Goal: Task Accomplishment & Management: Manage account settings

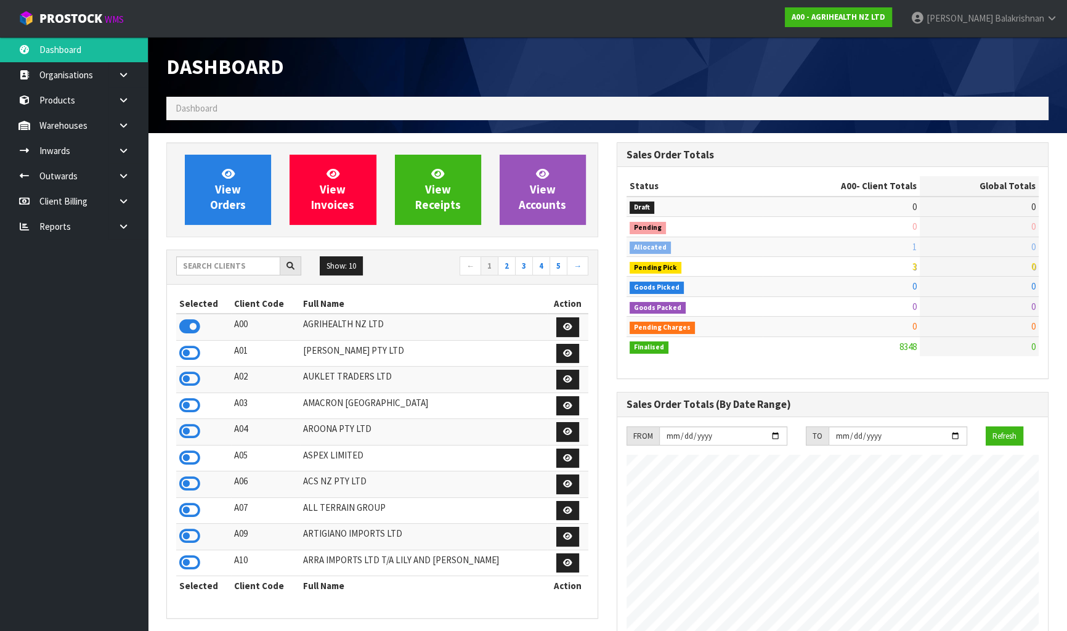
scroll to position [932, 450]
click at [249, 265] on input "text" at bounding box center [228, 265] width 104 height 19
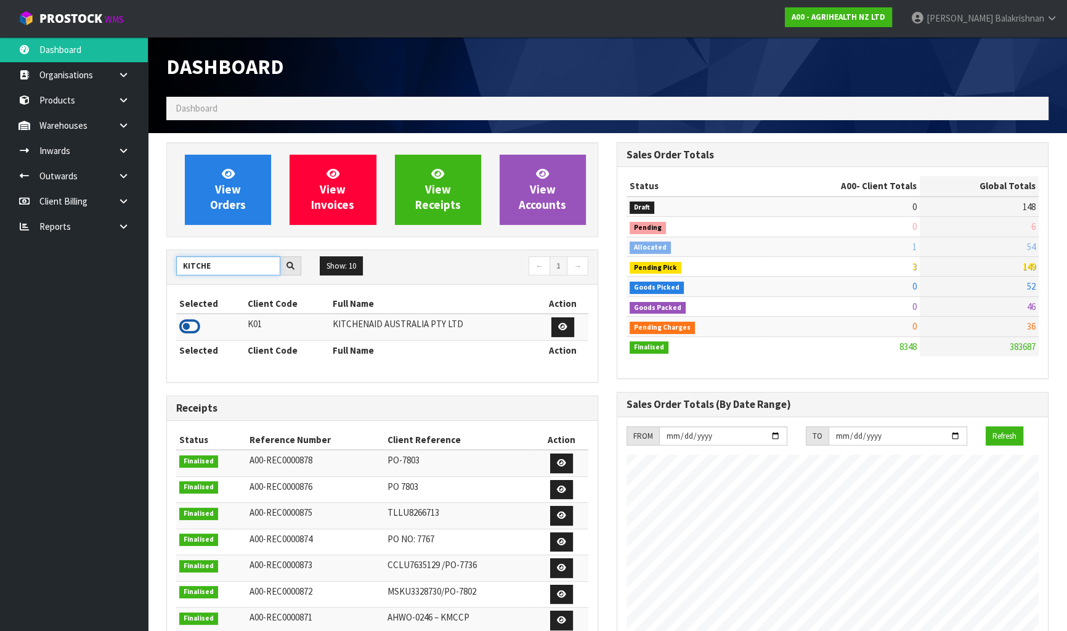
type input "KITCHE"
click at [184, 327] on icon at bounding box center [189, 326] width 21 height 18
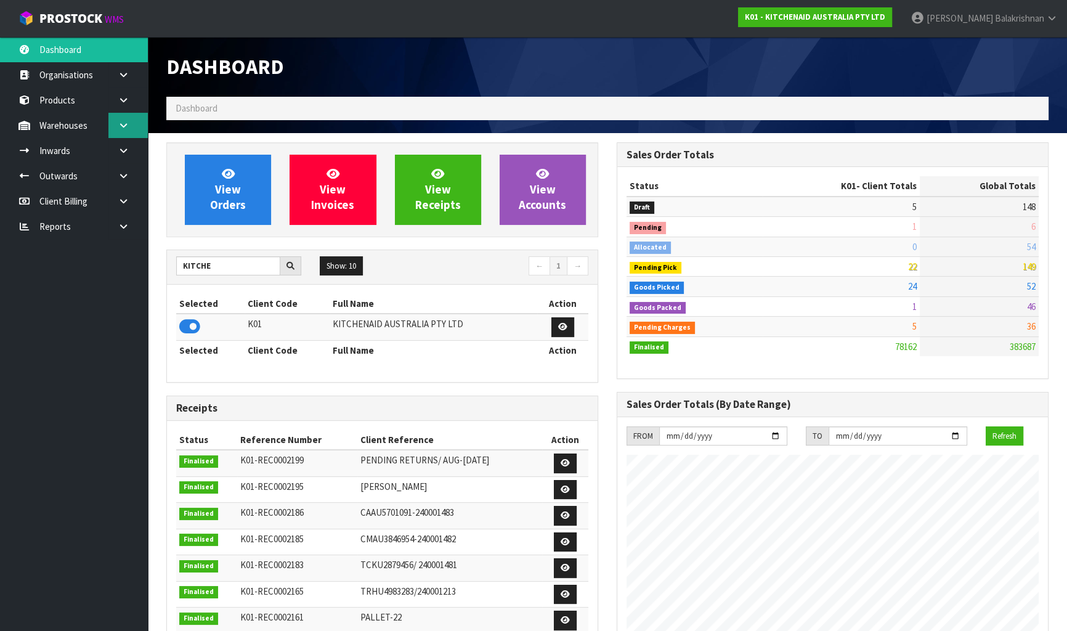
click at [118, 128] on icon at bounding box center [124, 125] width 12 height 9
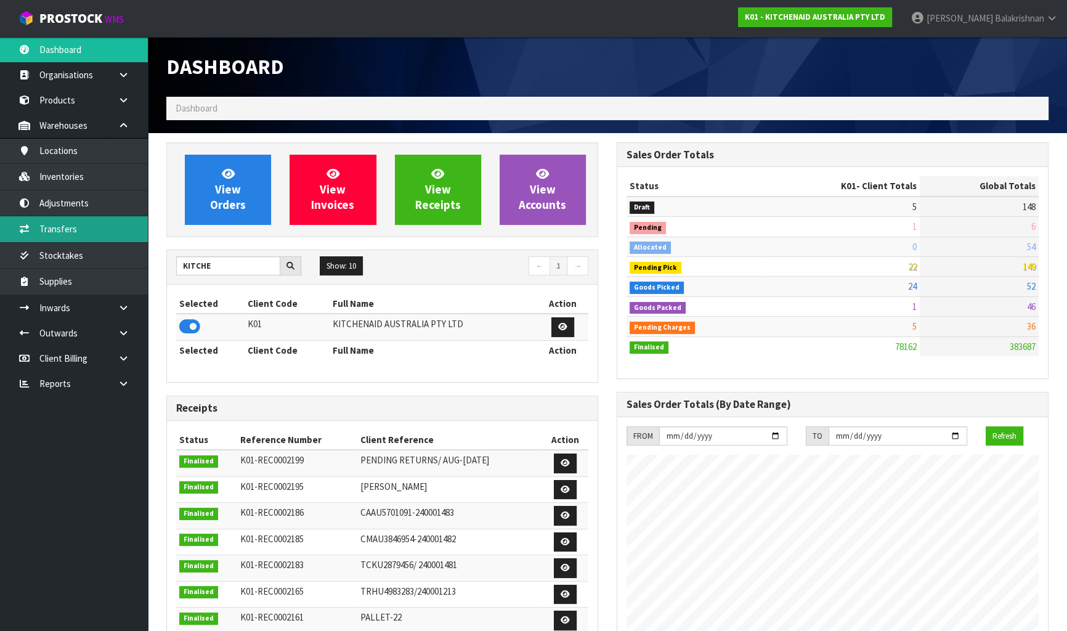
click at [99, 237] on link "Transfers" at bounding box center [74, 228] width 148 height 25
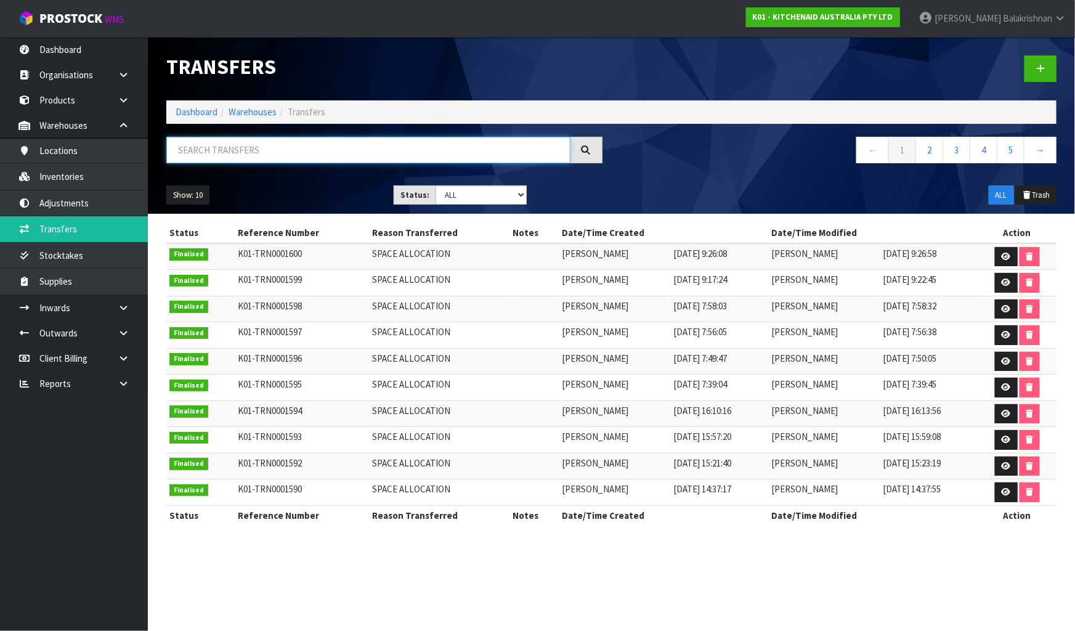
click at [197, 148] on input "text" at bounding box center [368, 150] width 404 height 26
paste input "5KFC3616AER"
type input "5KFC3616AER"
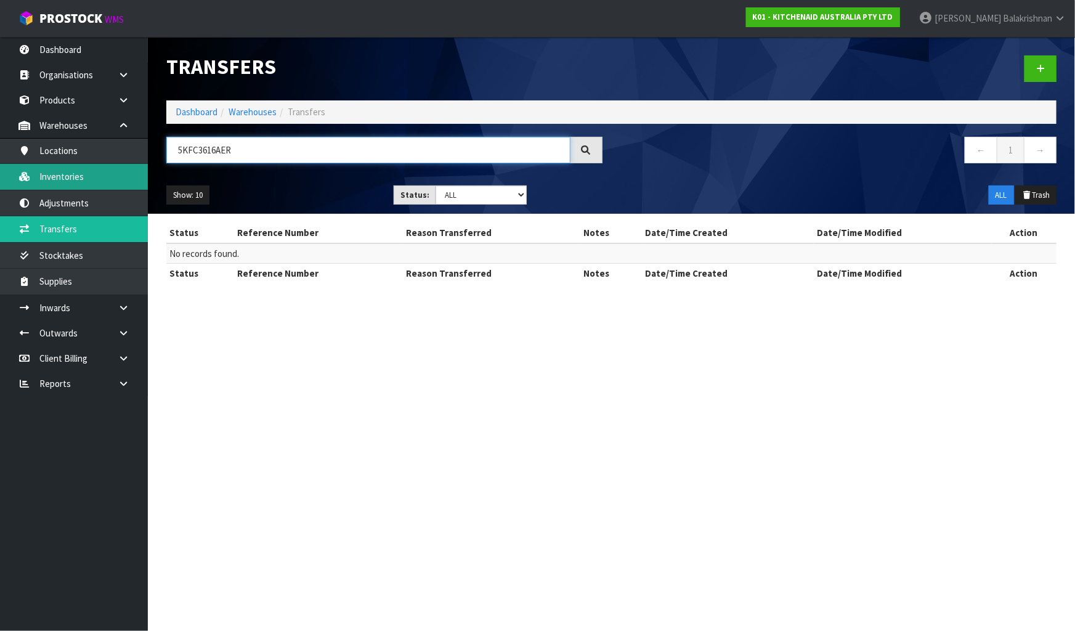
drag, startPoint x: 240, startPoint y: 144, endPoint x: 116, endPoint y: 171, distance: 126.8
click at [116, 171] on body "Toggle navigation ProStock WMS K01 - KITCHENAID AUSTRALIA PTY LTD [PERSON_NAME]…" at bounding box center [537, 315] width 1075 height 631
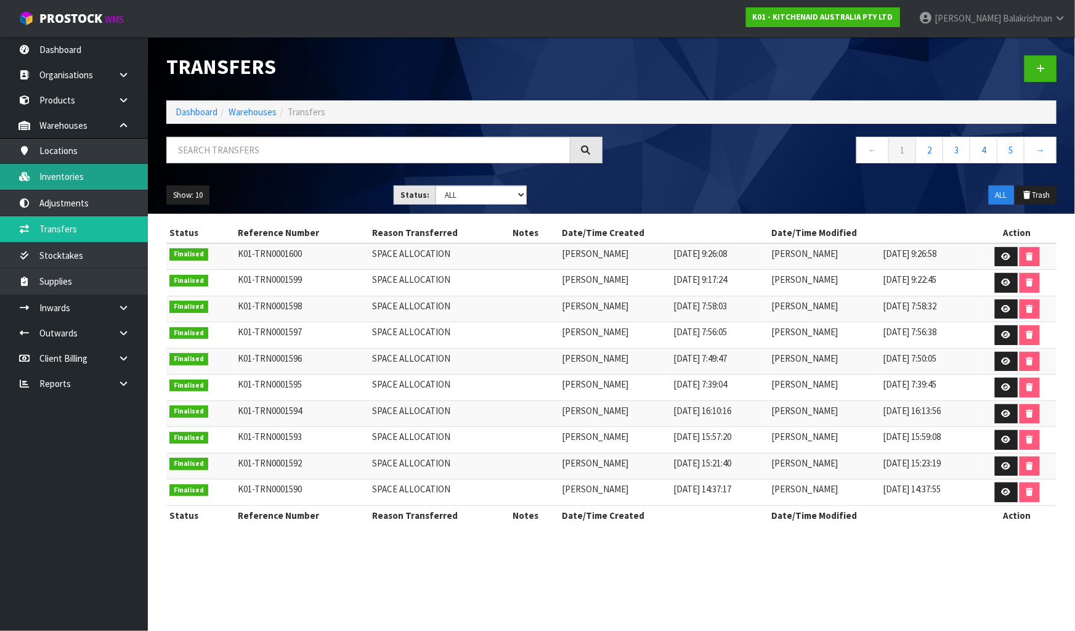
click at [67, 179] on link "Inventories" at bounding box center [74, 176] width 148 height 25
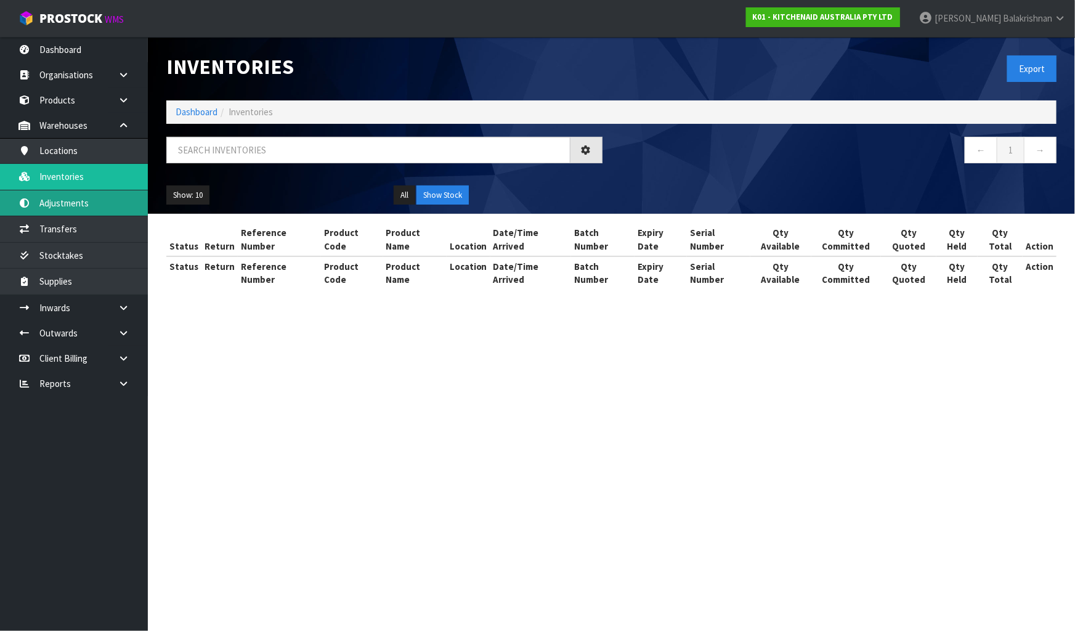
click at [83, 199] on link "Adjustments" at bounding box center [74, 202] width 148 height 25
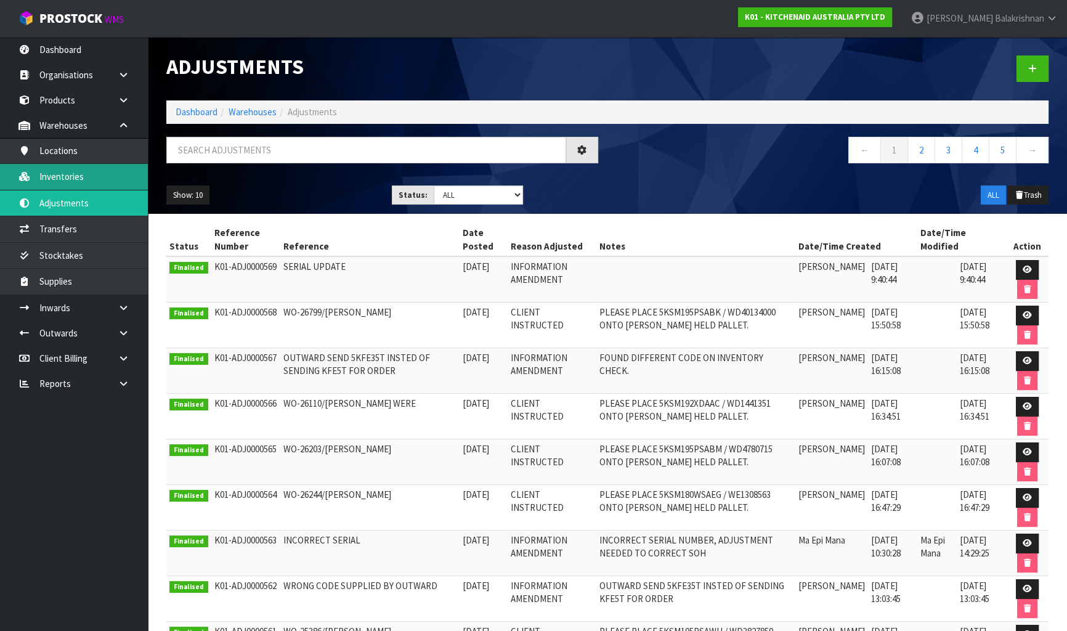
click at [94, 181] on link "Inventories" at bounding box center [74, 176] width 148 height 25
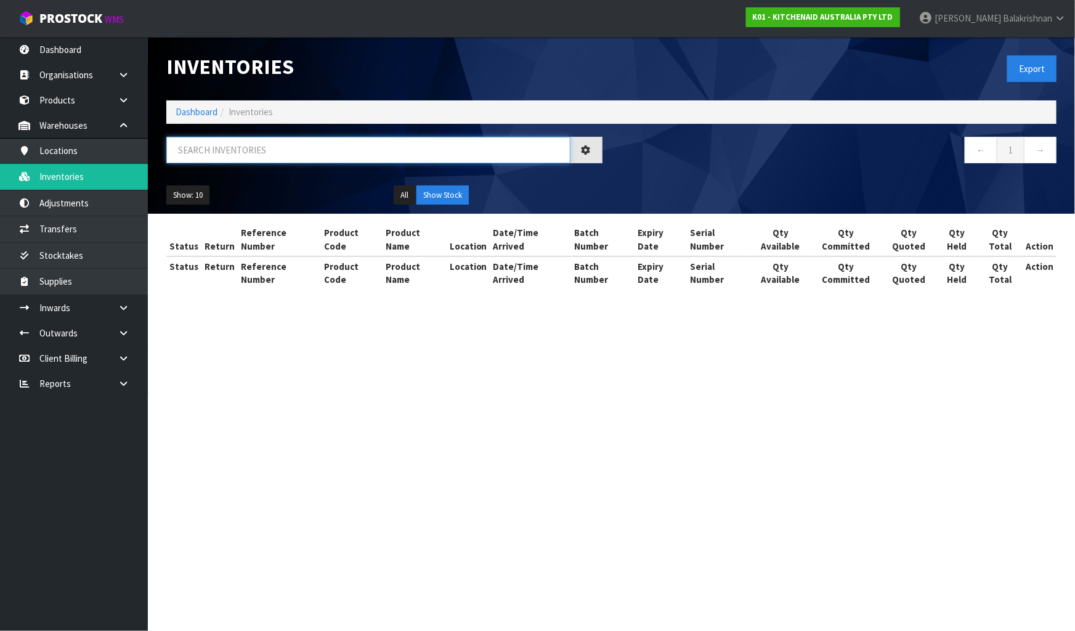
click at [205, 147] on input "text" at bounding box center [368, 150] width 404 height 26
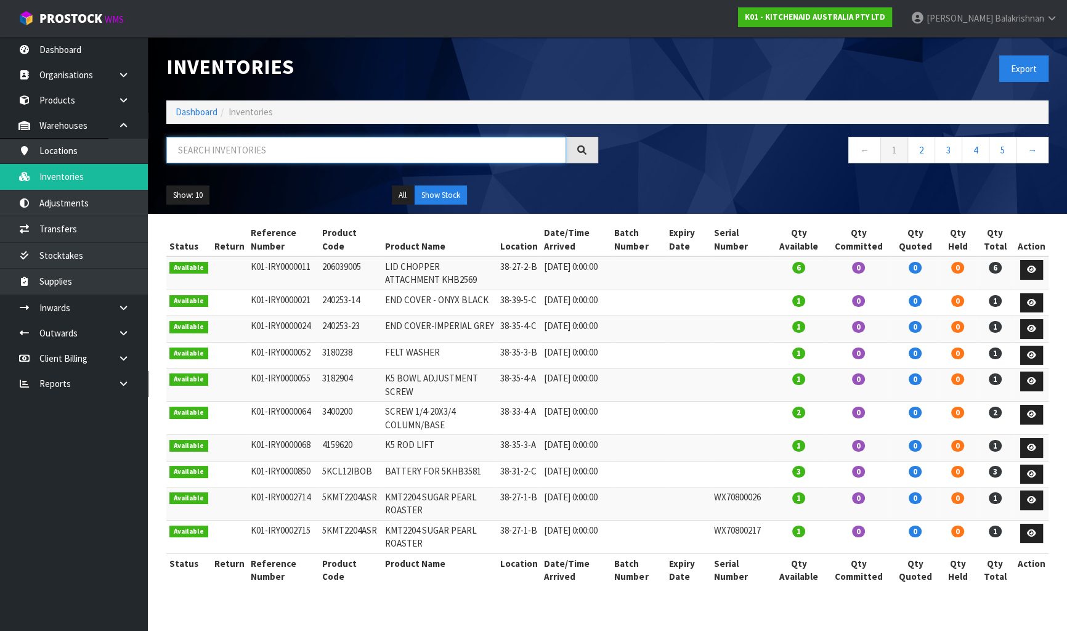
paste input "5KFC3616AER"
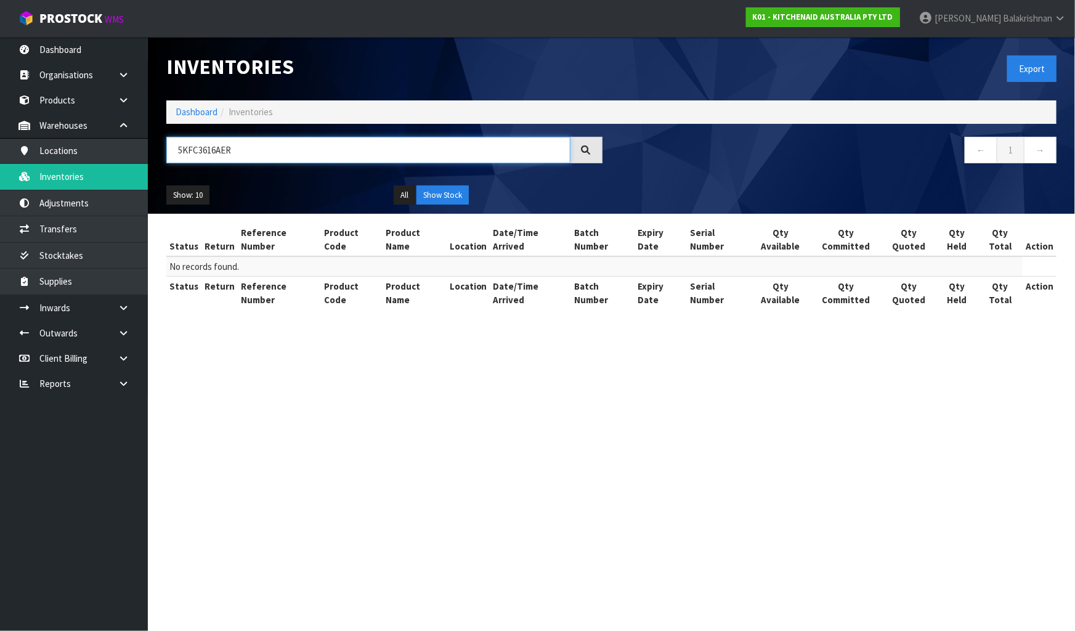
type input "5KFC3616AER"
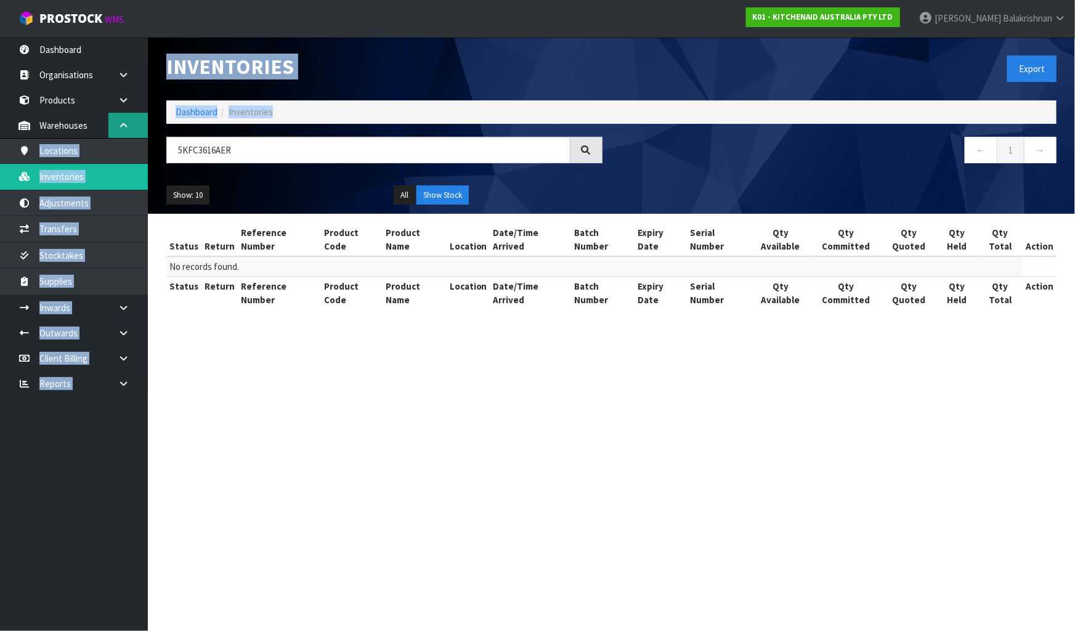
drag, startPoint x: 234, startPoint y: 128, endPoint x: 115, endPoint y: 116, distance: 119.5
click at [115, 116] on body "Toggle navigation ProStock WMS K01 - KITCHENAID AUSTRALIA PTY LTD [PERSON_NAME]…" at bounding box center [537, 315] width 1075 height 631
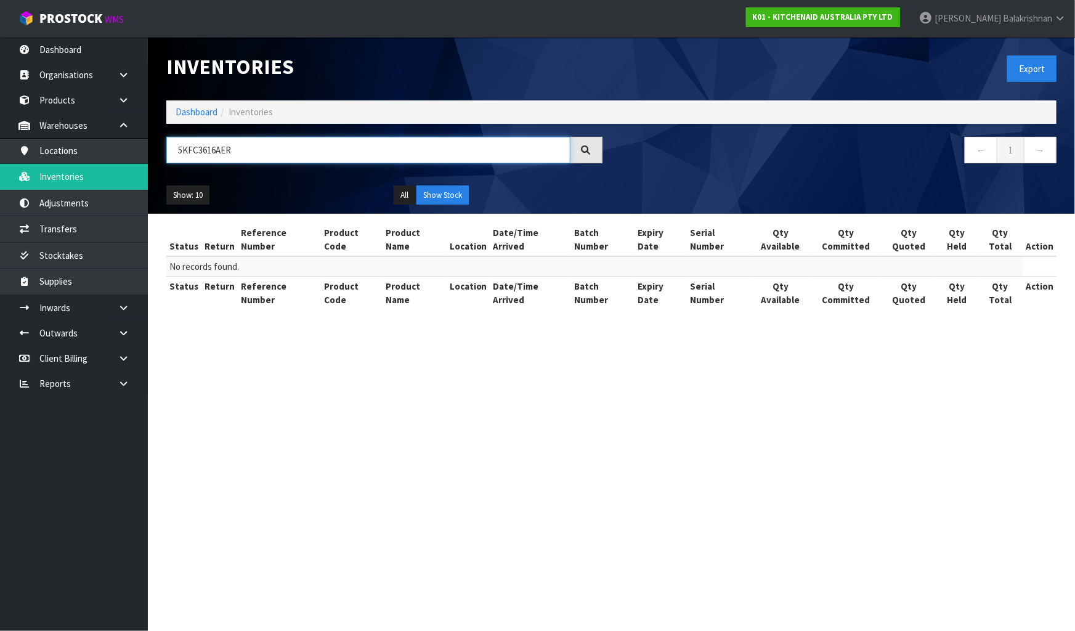
drag, startPoint x: 240, startPoint y: 153, endPoint x: 168, endPoint y: 143, distance: 72.2
click at [168, 143] on input "5KFC3616AER" at bounding box center [368, 150] width 404 height 26
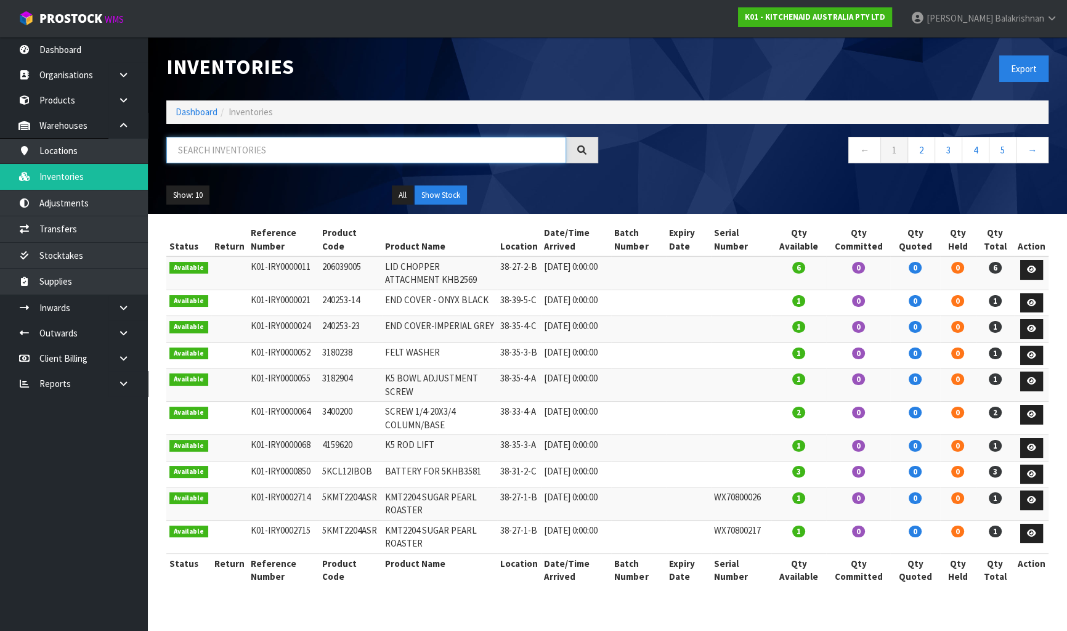
paste input "5KFC3616AER"
type input "5KFC3616AER"
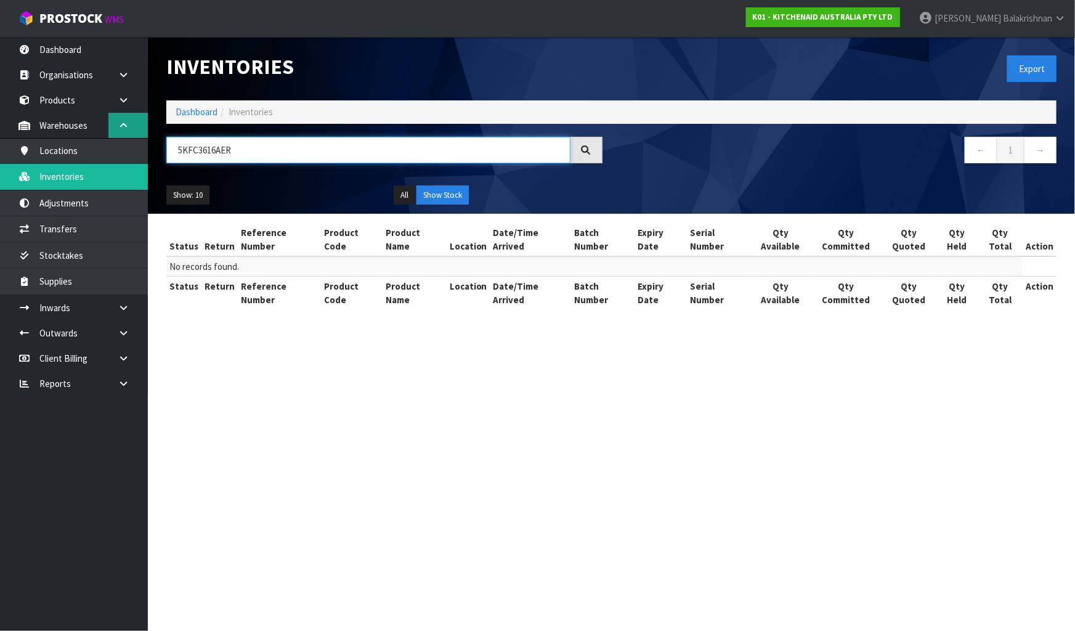
drag, startPoint x: 240, startPoint y: 147, endPoint x: 110, endPoint y: 136, distance: 130.5
click at [110, 136] on body "Toggle navigation ProStock WMS K01 - KITCHENAID AUSTRALIA PTY LTD [PERSON_NAME]…" at bounding box center [537, 315] width 1075 height 631
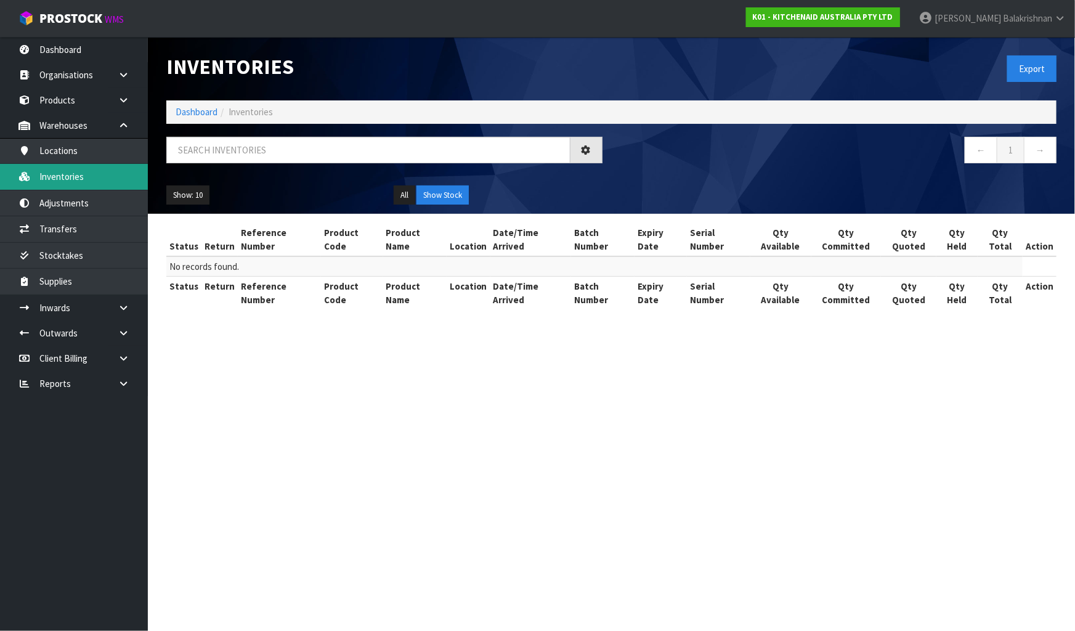
click at [67, 179] on link "Inventories" at bounding box center [74, 176] width 148 height 25
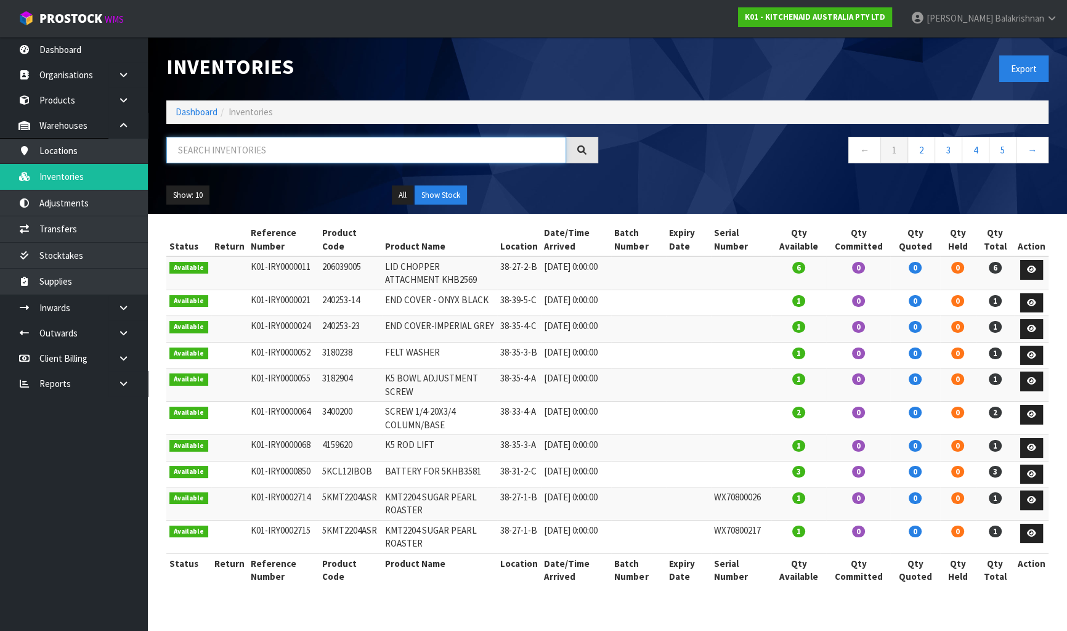
click at [234, 140] on input "text" at bounding box center [366, 150] width 400 height 26
paste input "5KFC3616AER"
type input "5KFC3616AER"
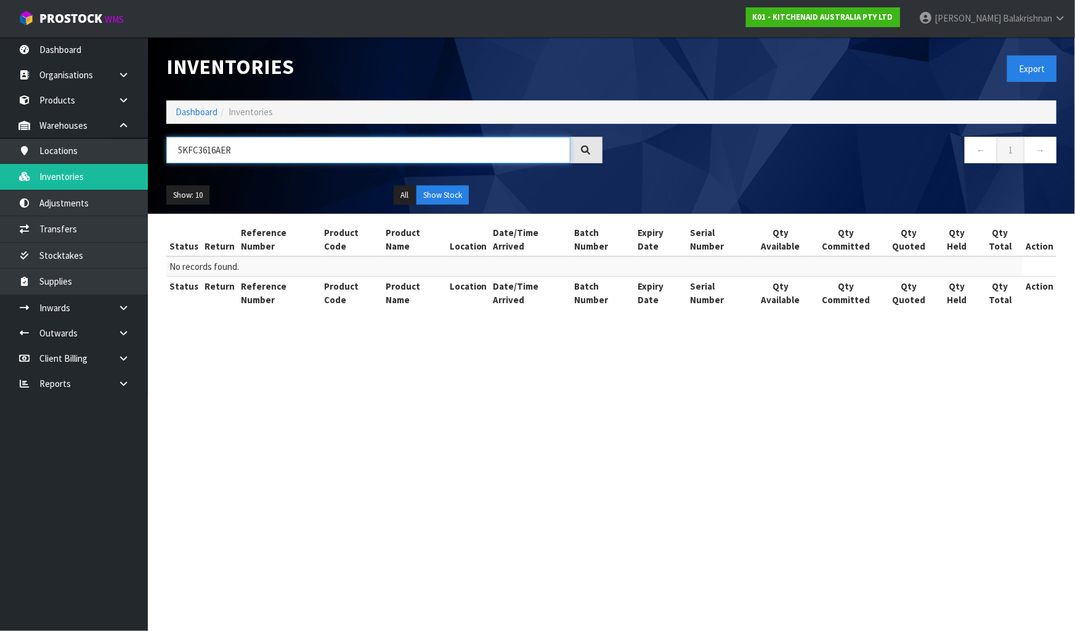
drag, startPoint x: 240, startPoint y: 149, endPoint x: 176, endPoint y: 140, distance: 64.1
click at [176, 140] on input "5KFC3616AER" at bounding box center [368, 150] width 404 height 26
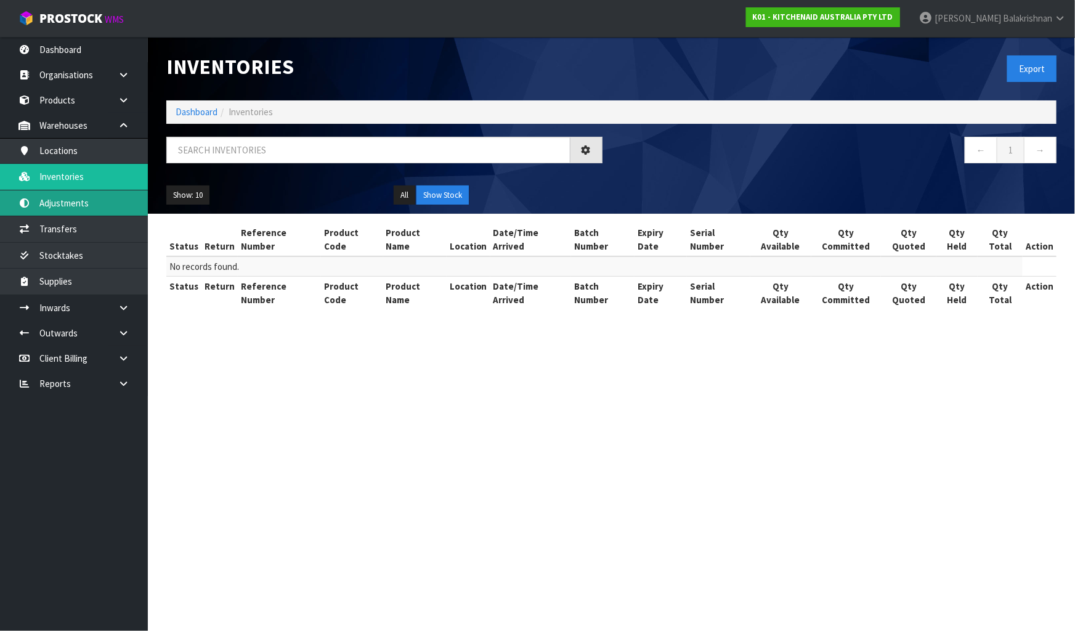
click at [112, 211] on link "Adjustments" at bounding box center [74, 202] width 148 height 25
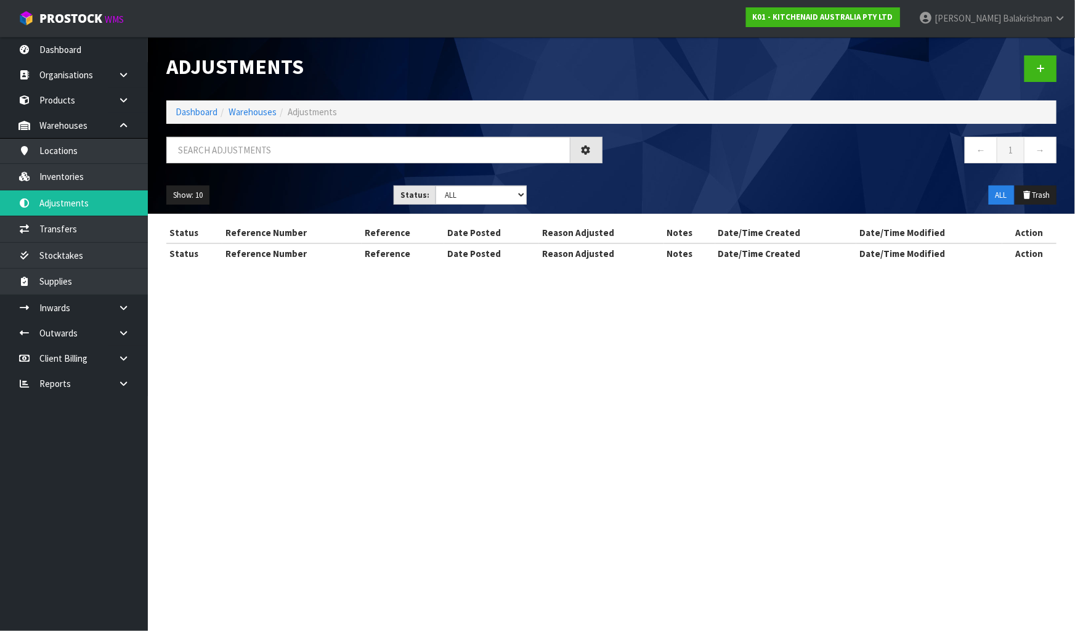
click at [80, 226] on div "Adjustments Dashboard Warehouses Adjustments ← 1 → Show: 10 5 10 25 50 Status: …" at bounding box center [537, 142] width 1075 height 285
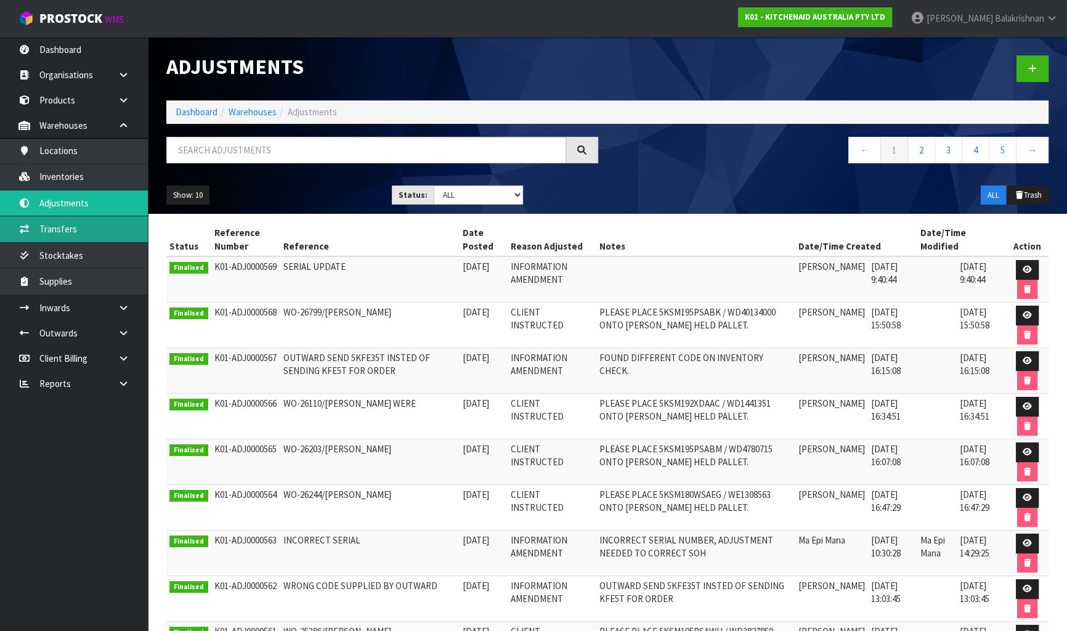
click at [75, 233] on link "Transfers" at bounding box center [74, 228] width 148 height 25
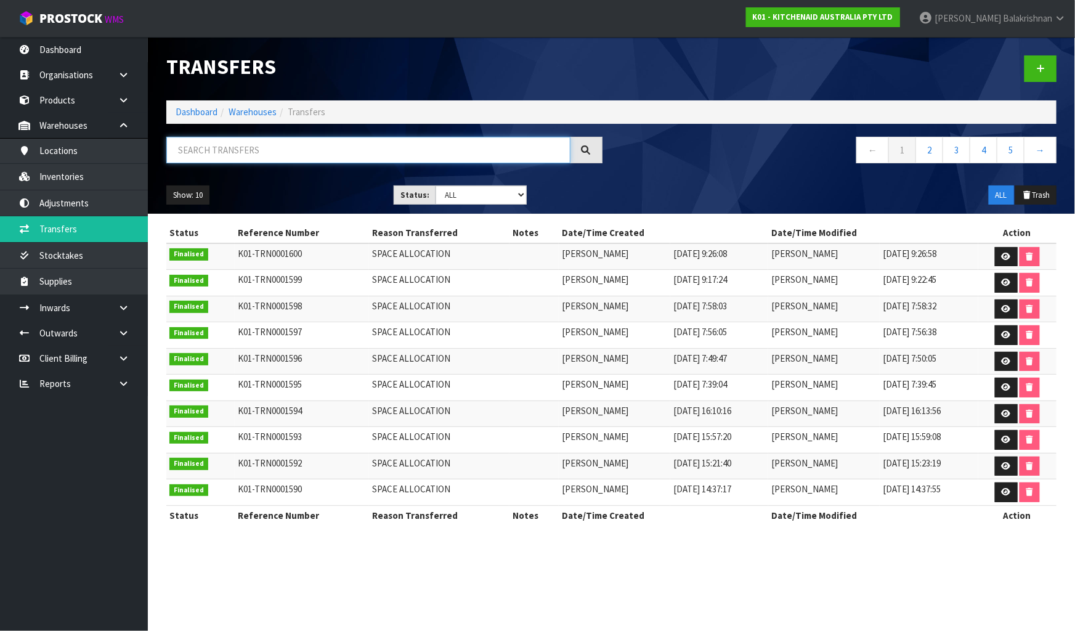
click at [184, 152] on input "text" at bounding box center [368, 150] width 404 height 26
paste input "5KFC3616AER"
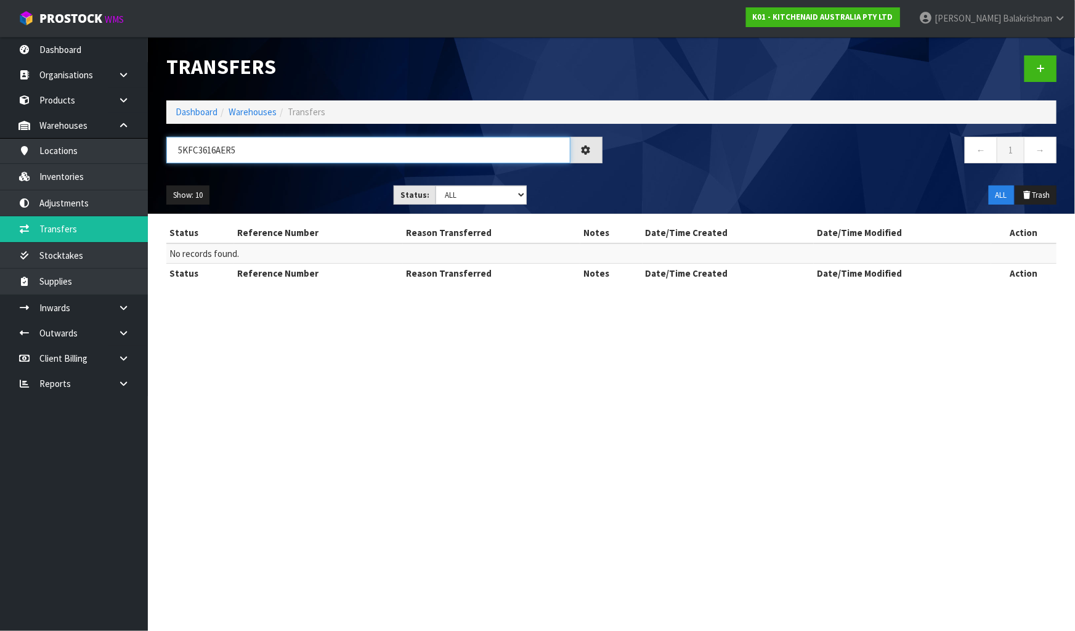
type input "5KFC3616AER"
drag, startPoint x: 246, startPoint y: 155, endPoint x: 83, endPoint y: 153, distance: 163.9
click at [83, 153] on body "Toggle navigation ProStock WMS K01 - KITCHENAID AUSTRALIA PTY LTD [PERSON_NAME]…" at bounding box center [537, 315] width 1075 height 631
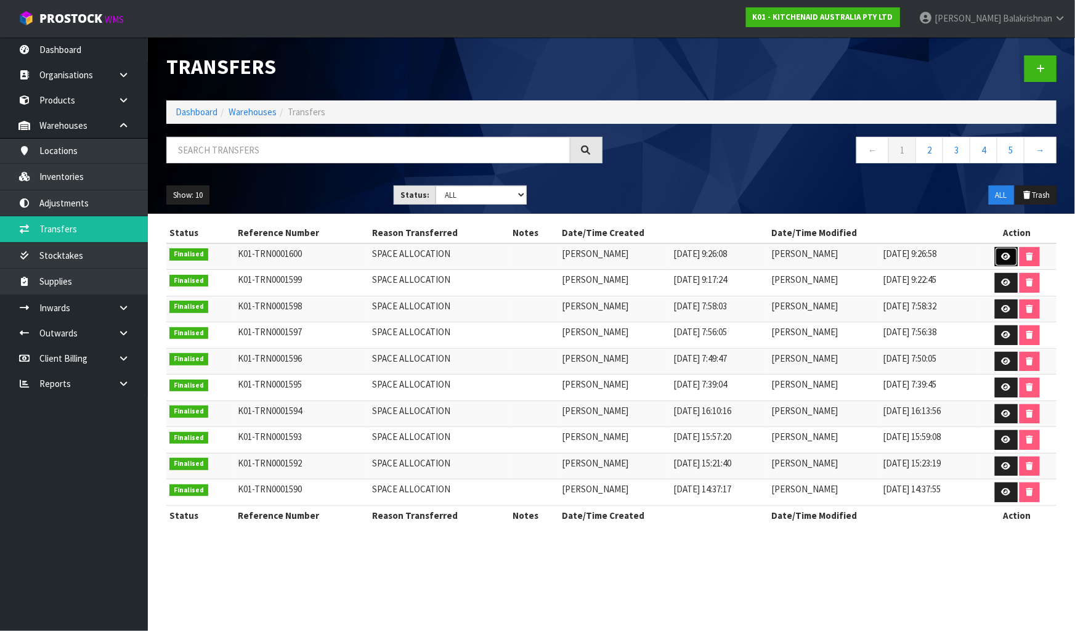
click at [1001, 253] on link at bounding box center [1006, 257] width 23 height 20
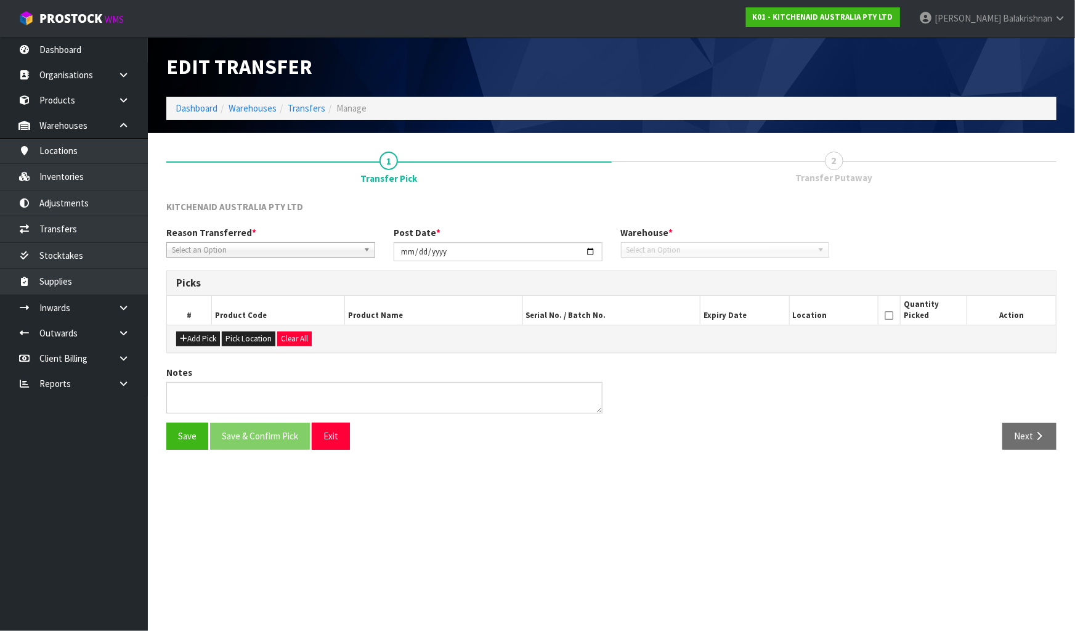
type input "[DATE]"
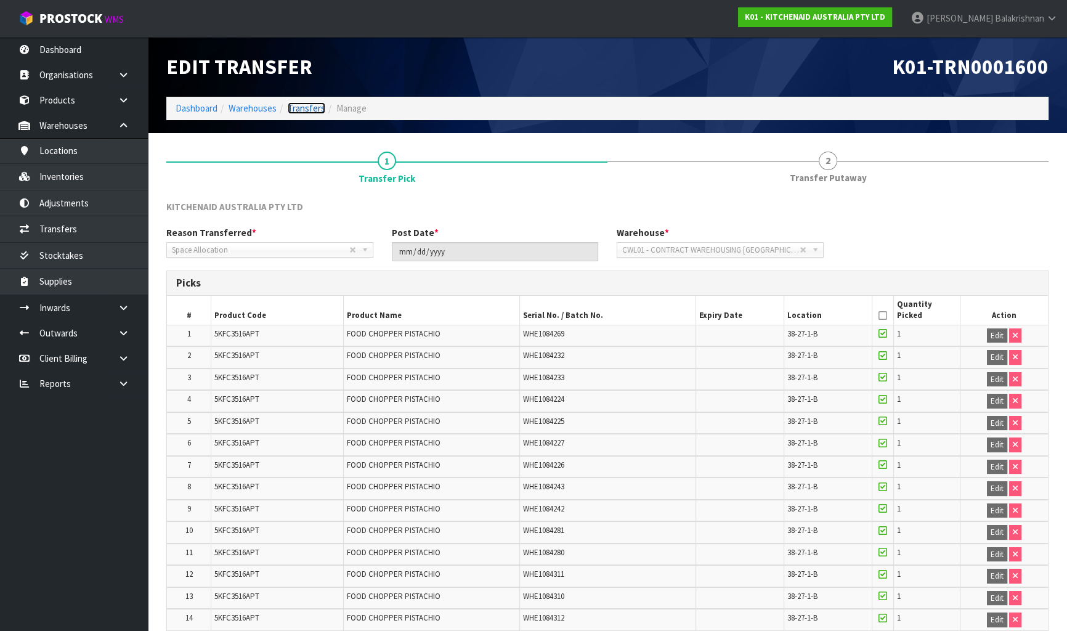
click at [301, 110] on link "Transfers" at bounding box center [307, 108] width 38 height 12
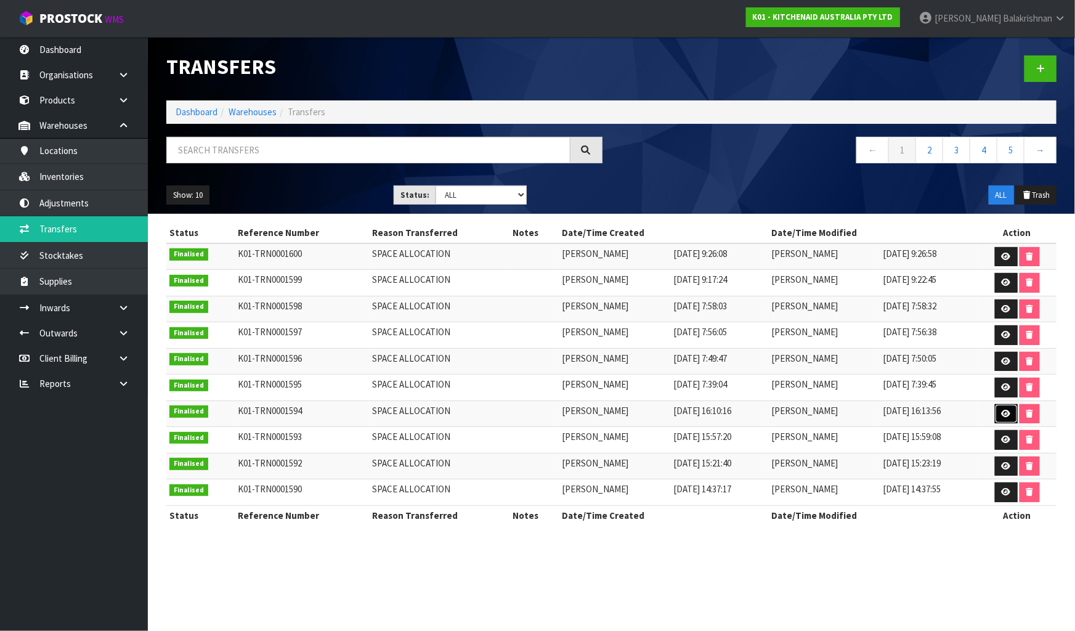
click at [1012, 417] on link at bounding box center [1006, 414] width 23 height 20
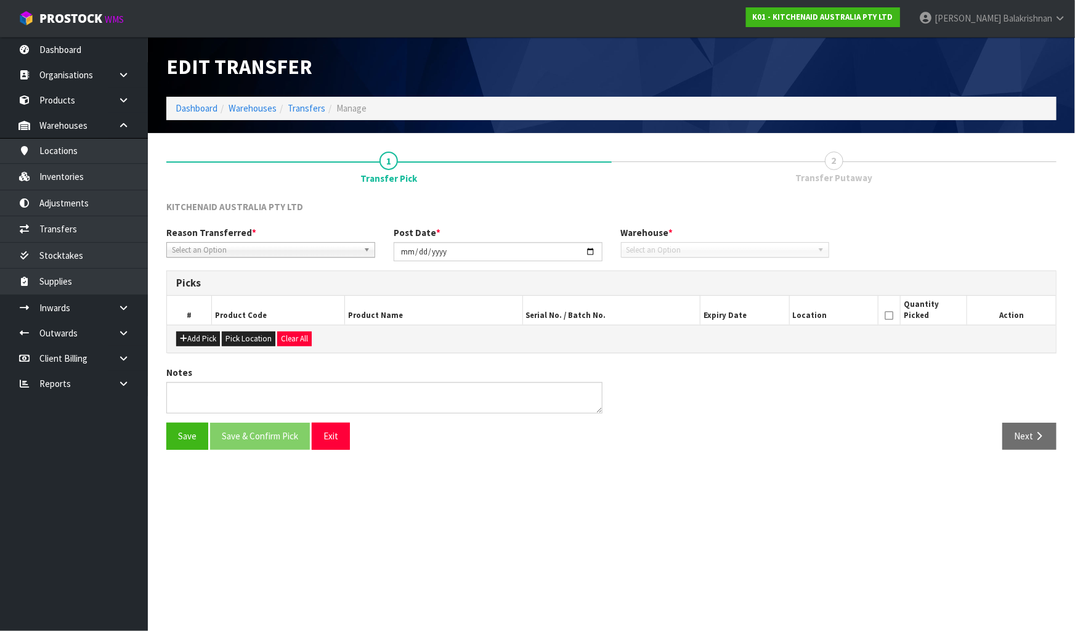
type input "[DATE]"
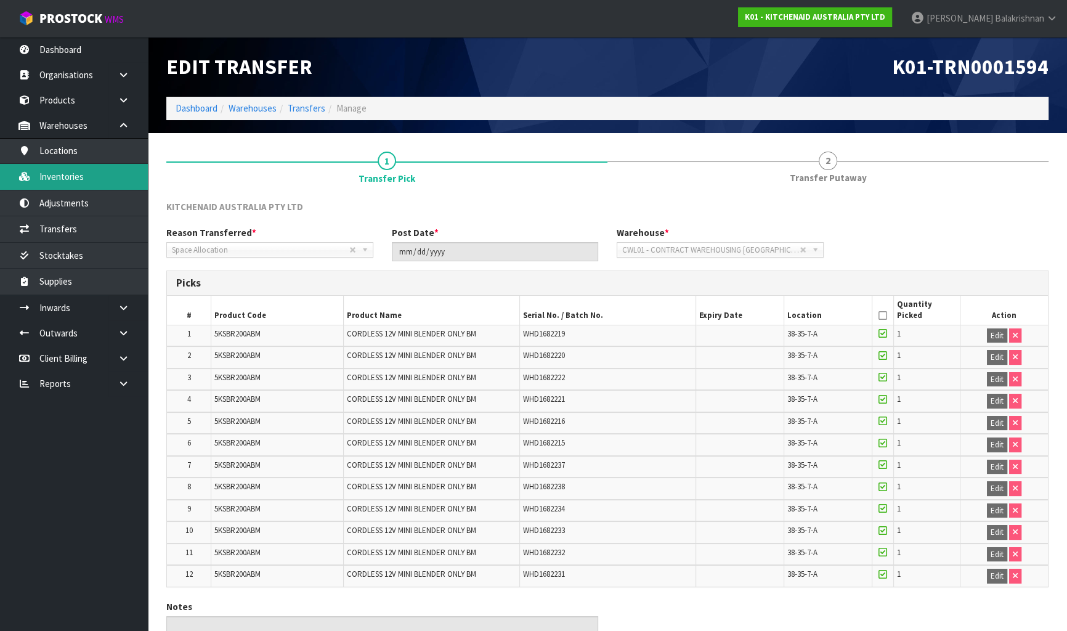
click at [92, 179] on link "Inventories" at bounding box center [74, 176] width 148 height 25
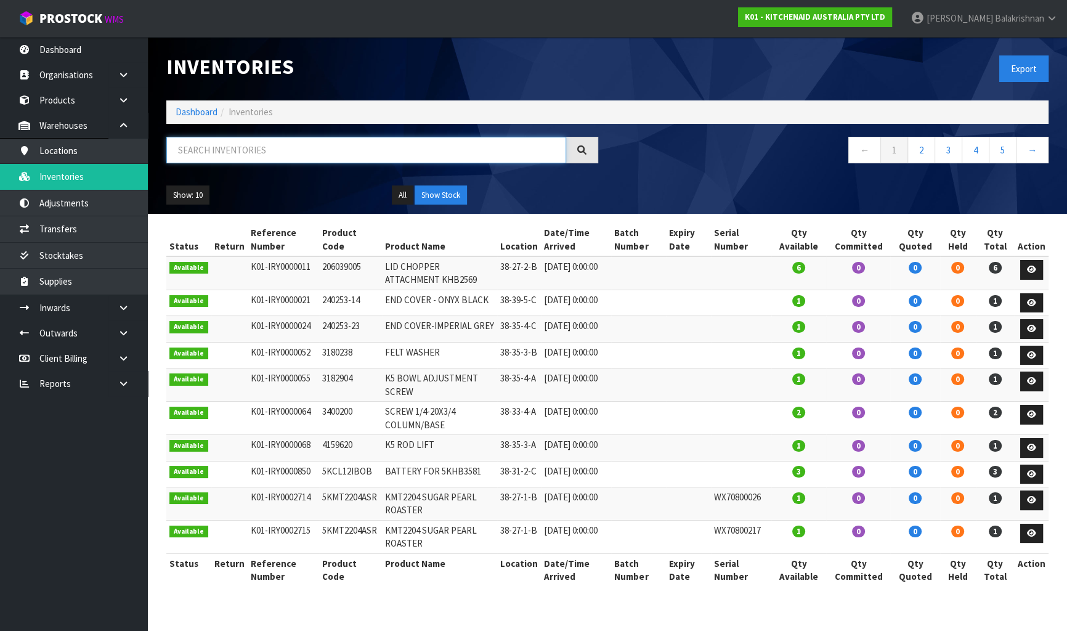
click at [206, 150] on input "text" at bounding box center [366, 150] width 400 height 26
paste input "5KFC3616AER"
type input "5KFC3616AER"
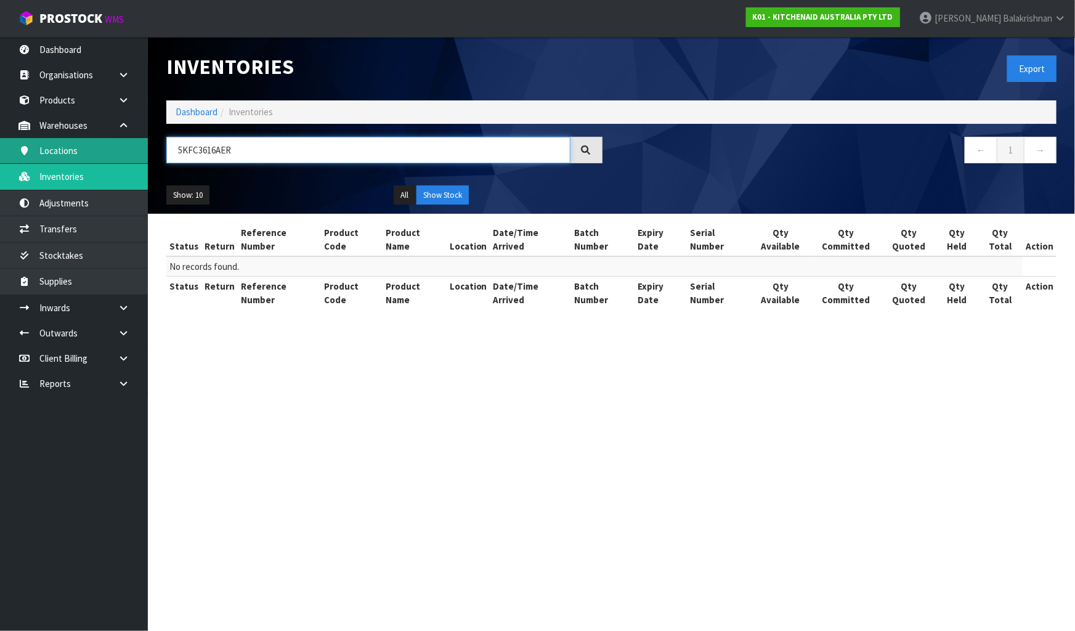
drag, startPoint x: 258, startPoint y: 154, endPoint x: 22, endPoint y: 160, distance: 235.5
click at [23, 160] on body "Toggle navigation ProStock WMS K01 - KITCHENAID AUSTRALIA PTY LTD [PERSON_NAME]…" at bounding box center [537, 315] width 1075 height 631
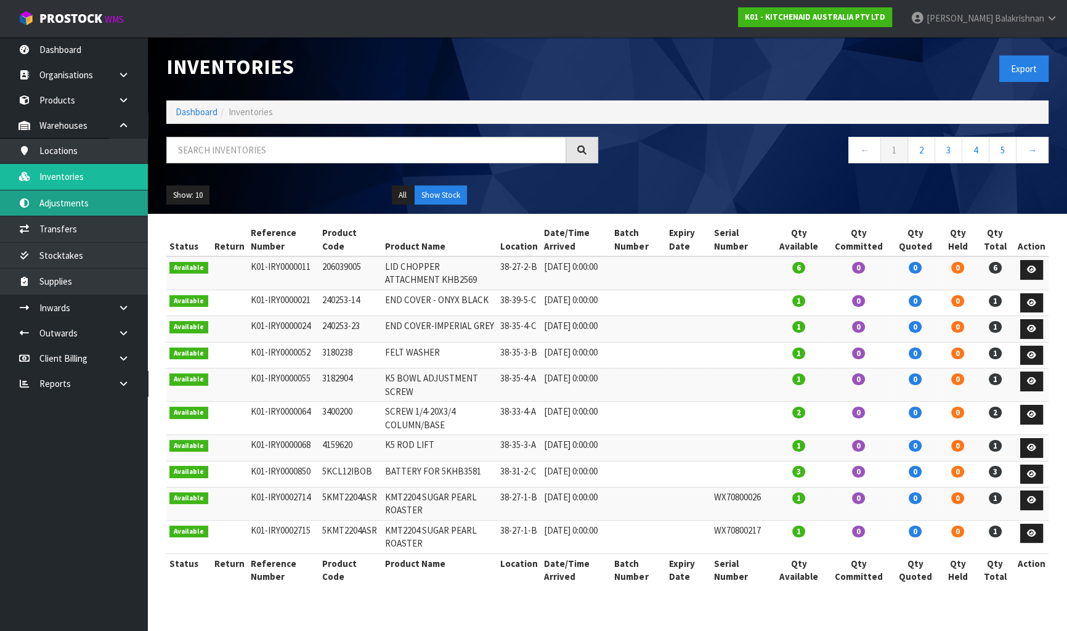
click at [78, 202] on link "Adjustments" at bounding box center [74, 202] width 148 height 25
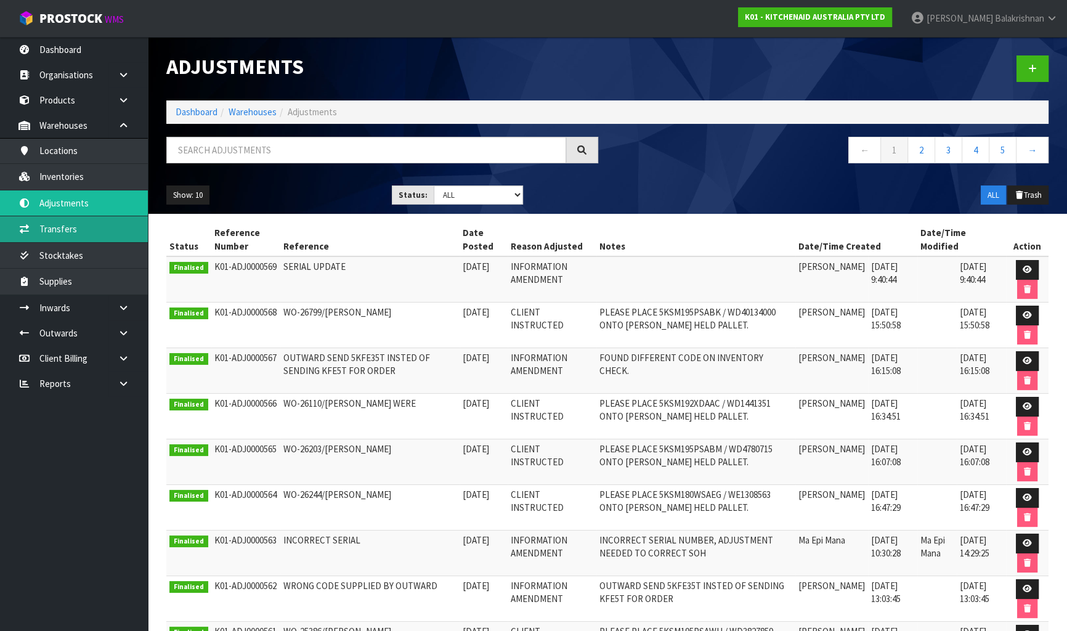
click at [81, 229] on link "Transfers" at bounding box center [74, 228] width 148 height 25
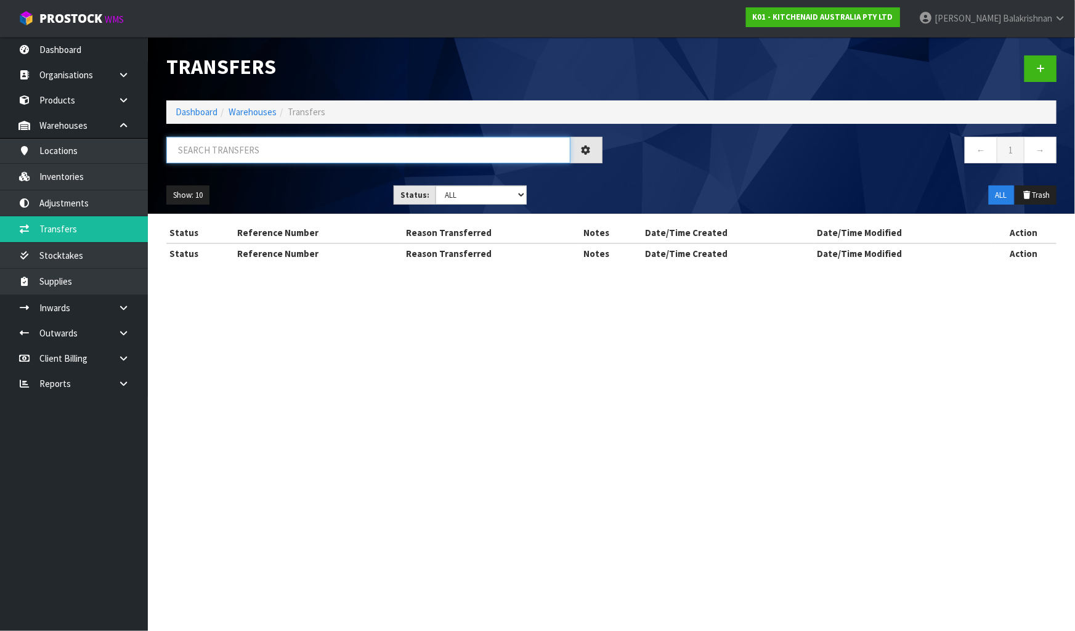
click at [232, 158] on input "text" at bounding box center [368, 150] width 404 height 26
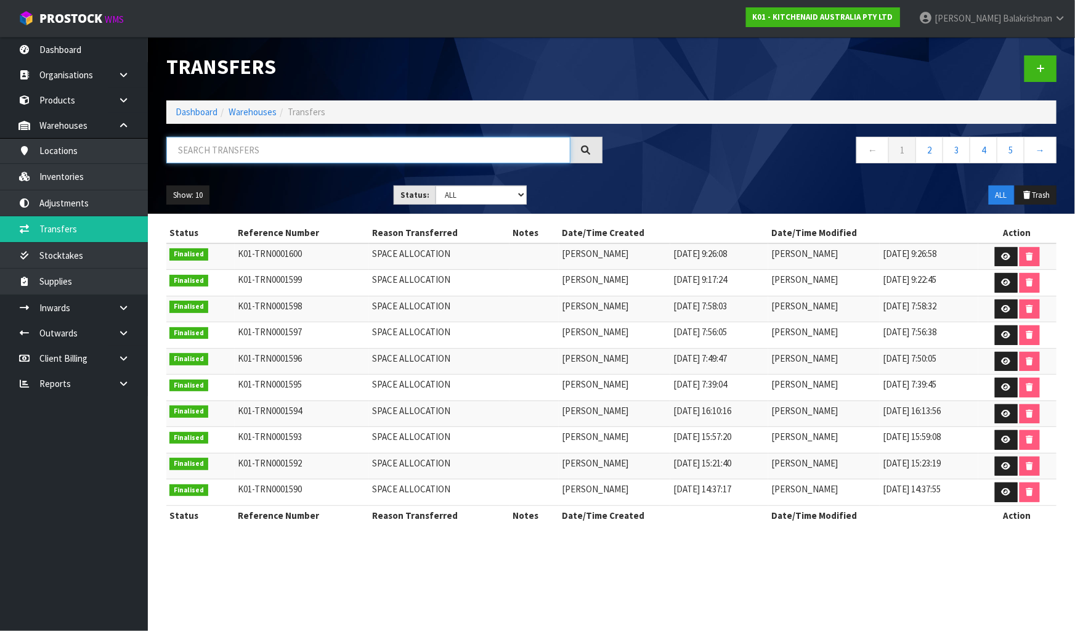
paste input "5KFC3616AER"
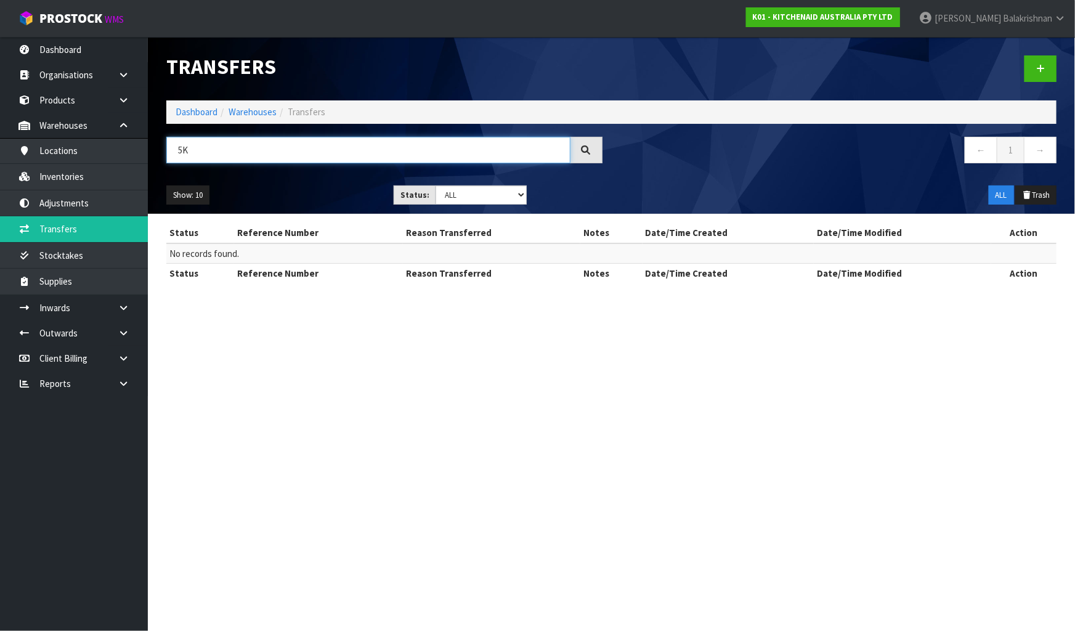
type input "5"
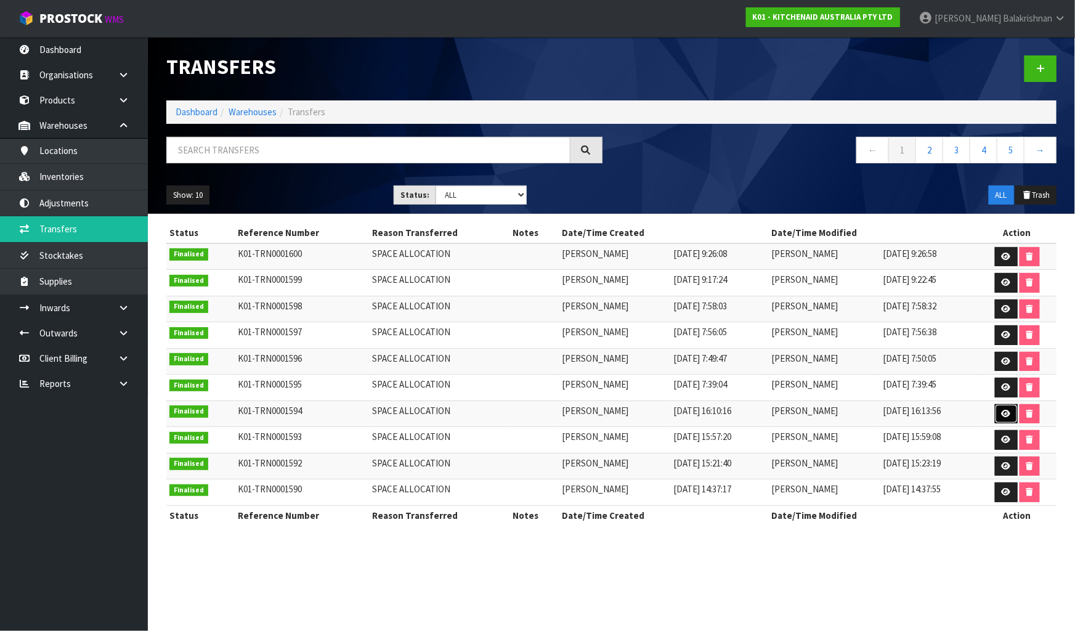
click at [1003, 410] on icon at bounding box center [1006, 414] width 9 height 8
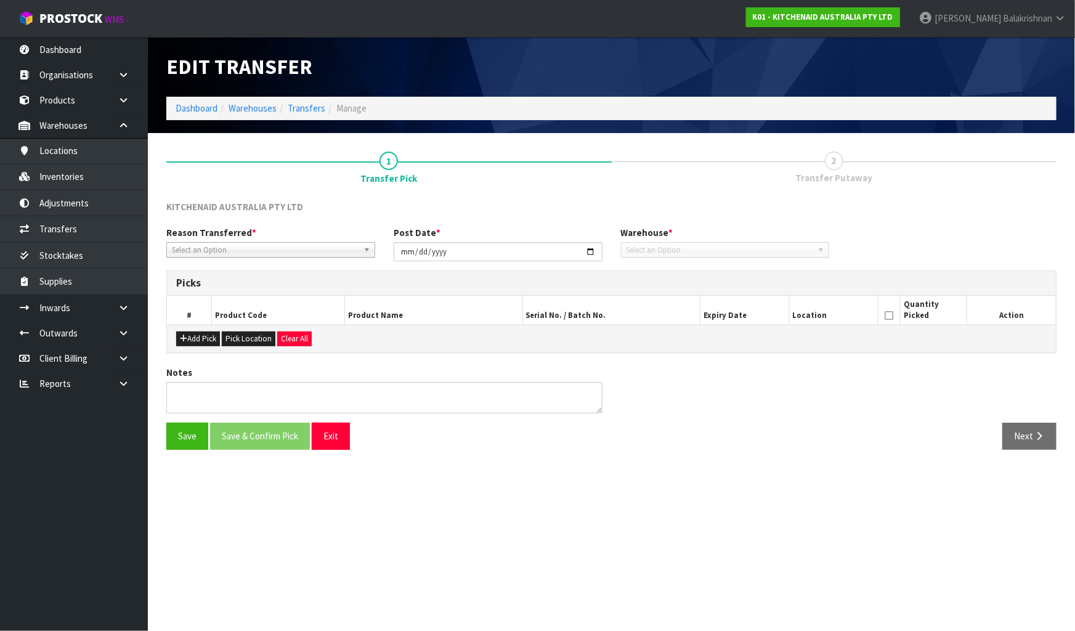
type input "[DATE]"
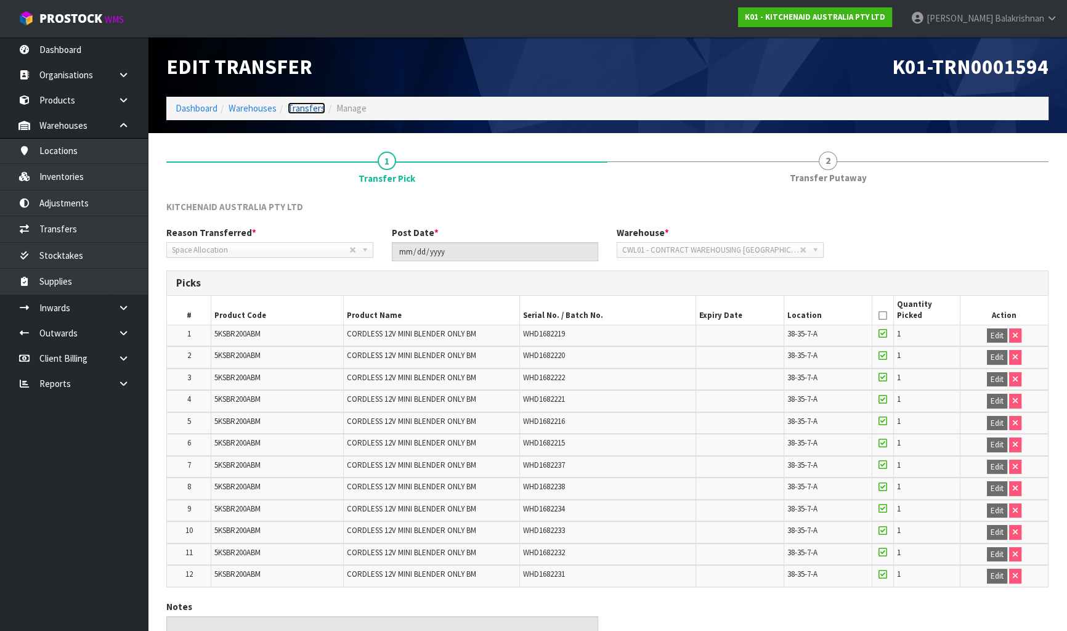
click at [306, 107] on link "Transfers" at bounding box center [307, 108] width 38 height 12
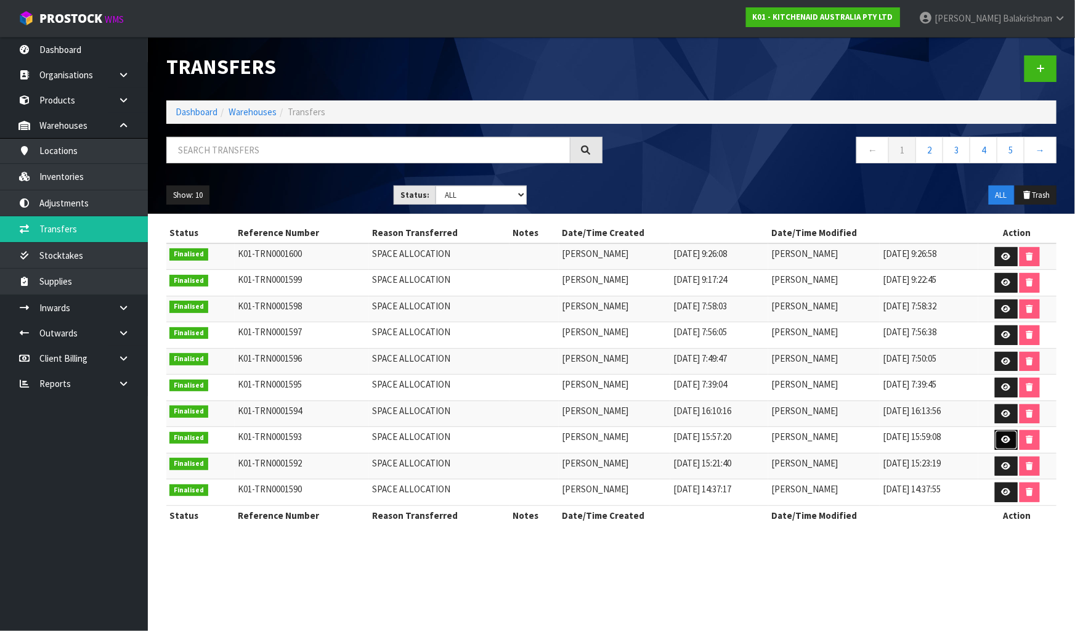
click at [1007, 441] on icon at bounding box center [1006, 440] width 9 height 8
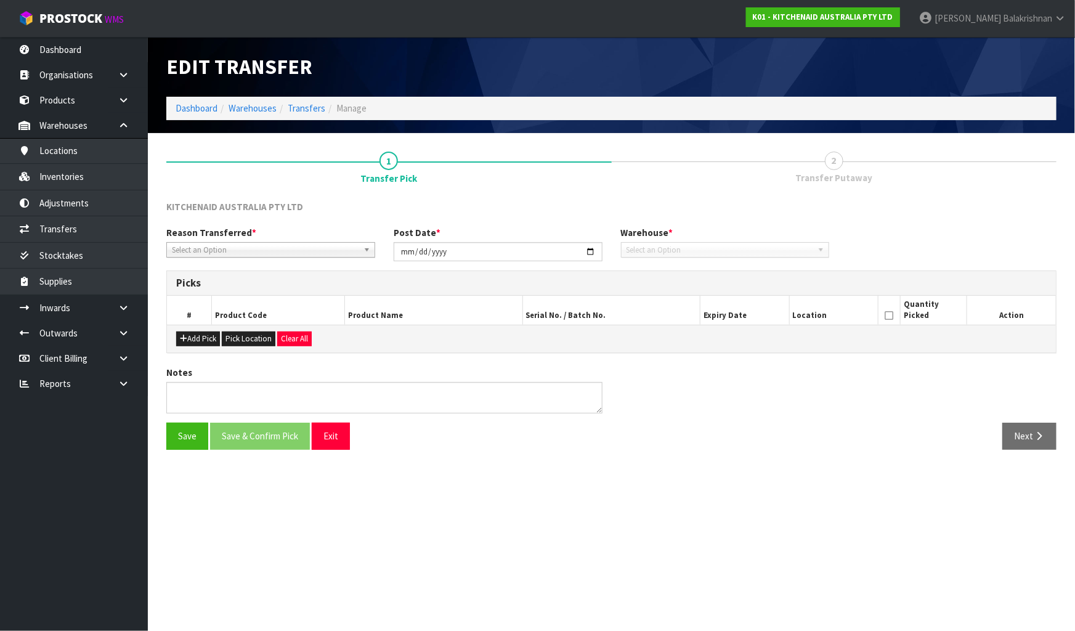
type input "[DATE]"
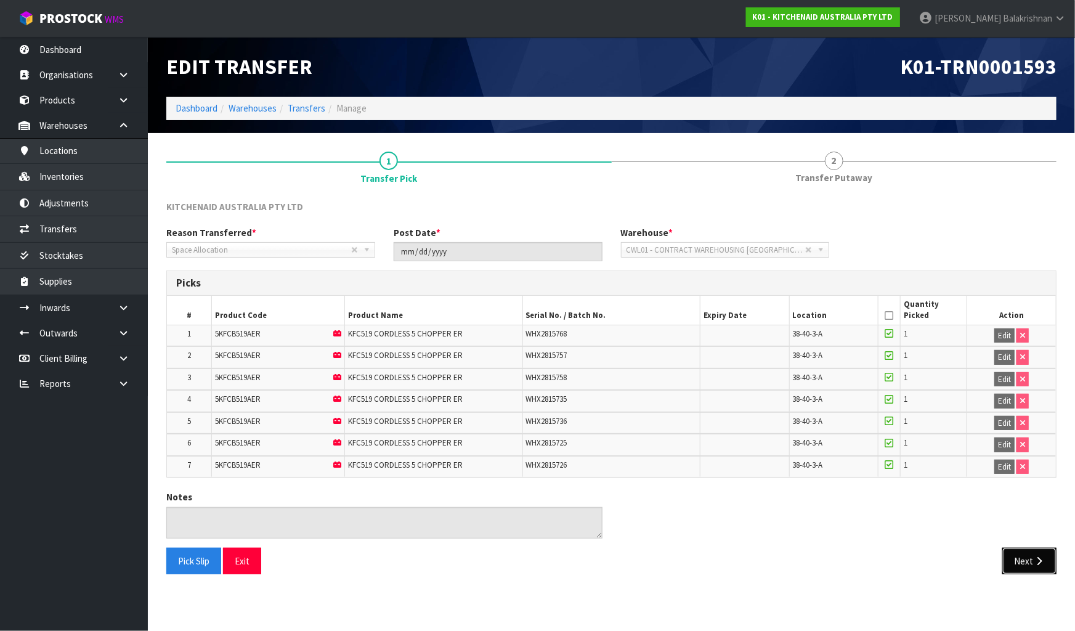
click at [1019, 560] on button "Next" at bounding box center [1030, 561] width 54 height 26
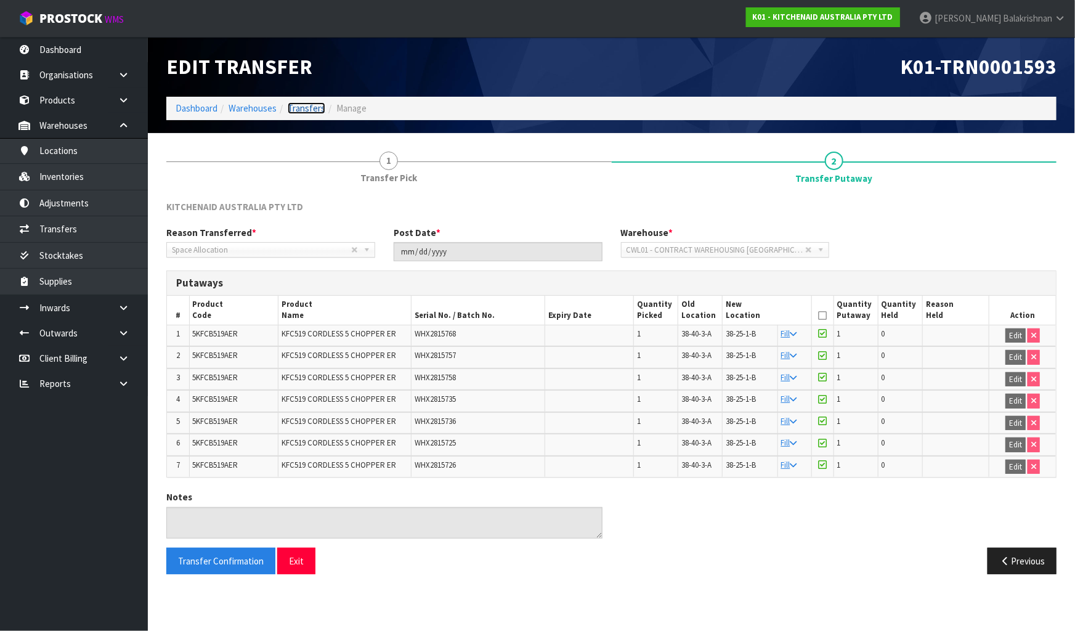
click at [301, 113] on link "Transfers" at bounding box center [307, 108] width 38 height 12
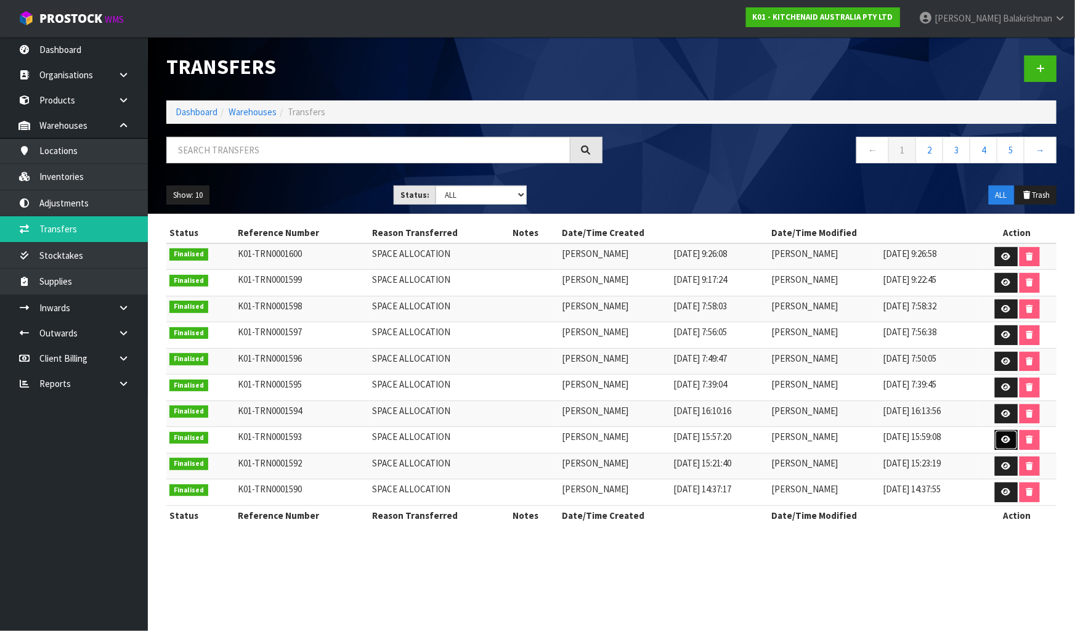
click at [1010, 436] on icon at bounding box center [1006, 440] width 9 height 8
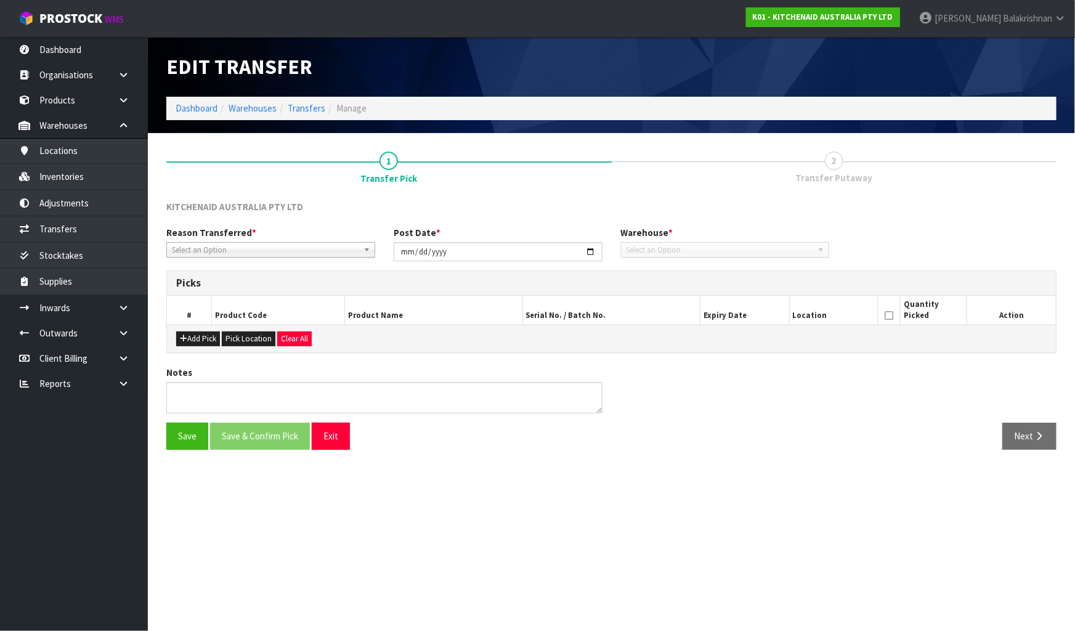
type input "[DATE]"
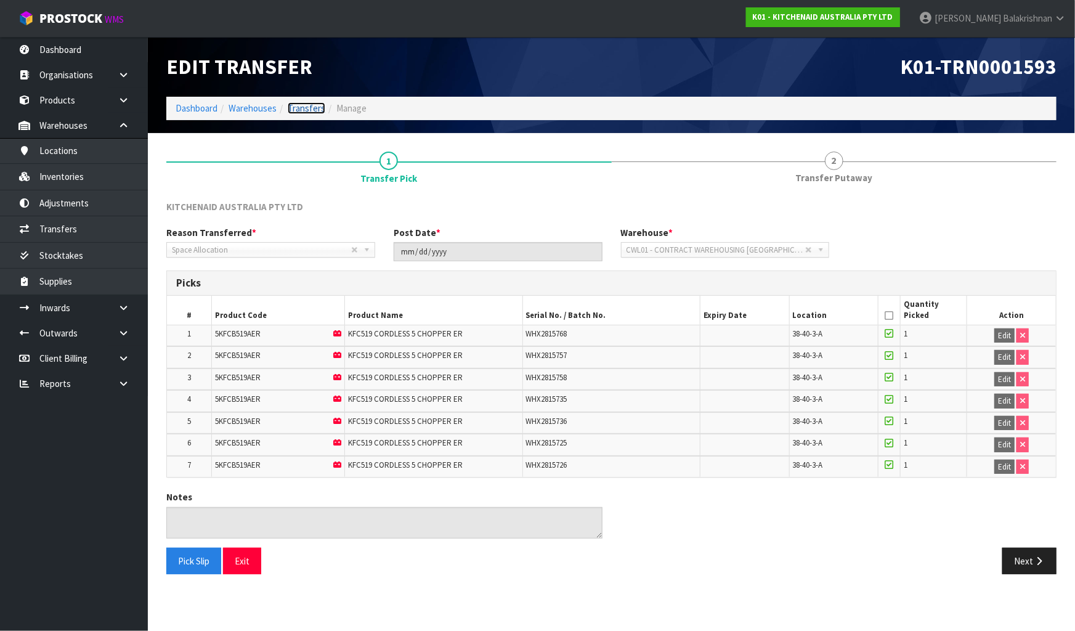
click at [314, 108] on link "Transfers" at bounding box center [307, 108] width 38 height 12
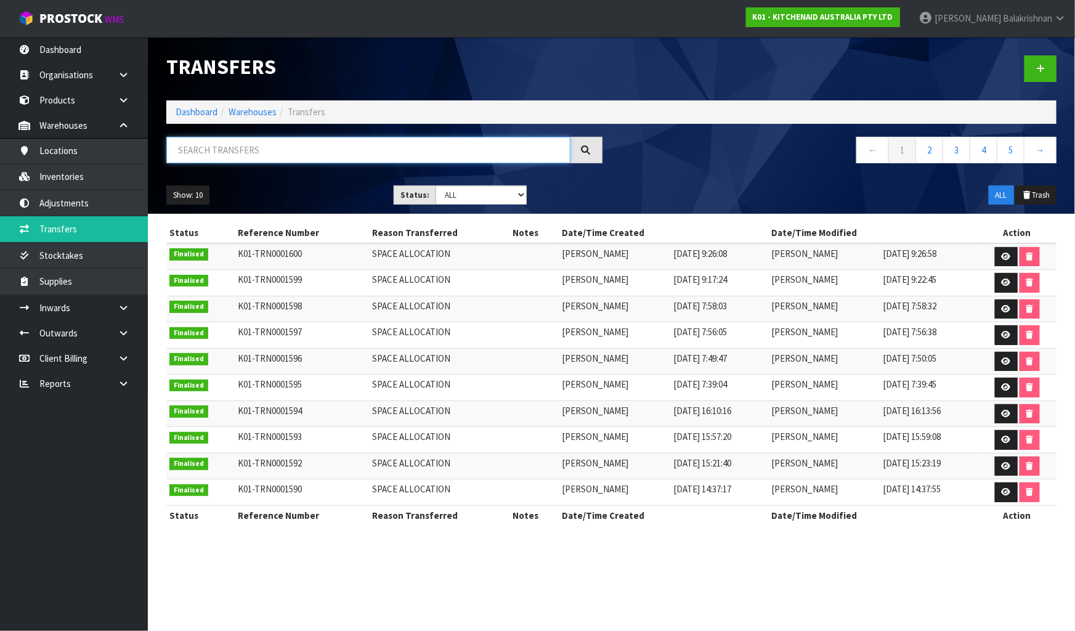
click at [228, 143] on input "text" at bounding box center [368, 150] width 404 height 26
paste input "5KFC3616AER"
type input "5KFC3616AER"
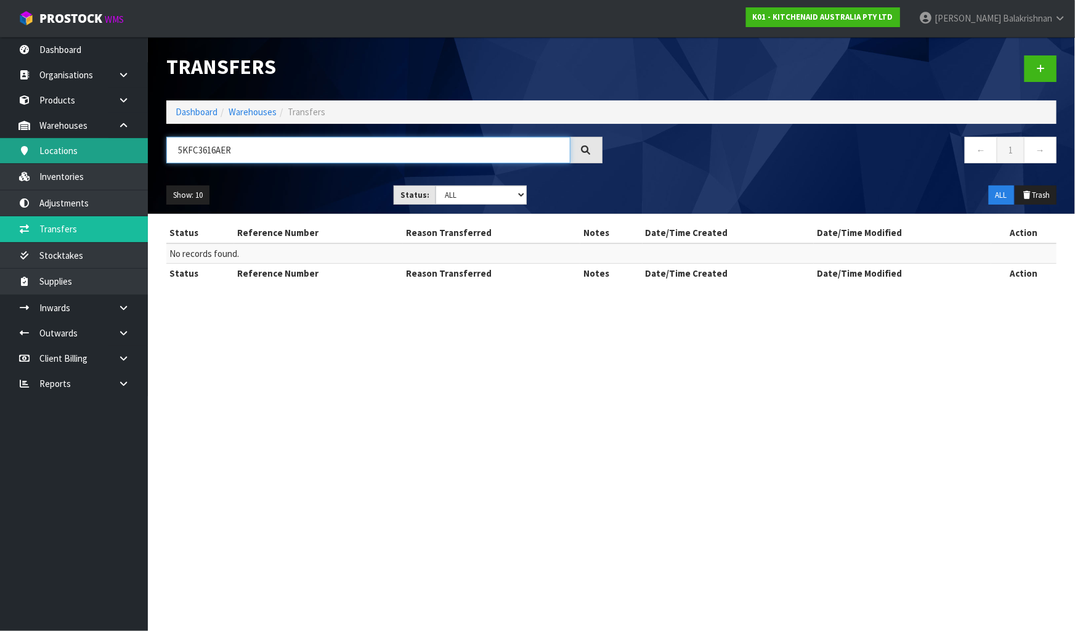
drag, startPoint x: 244, startPoint y: 146, endPoint x: 124, endPoint y: 149, distance: 119.6
click at [124, 149] on body "Toggle navigation ProStock WMS K01 - KITCHENAID AUSTRALIA PTY LTD [PERSON_NAME]…" at bounding box center [537, 315] width 1075 height 631
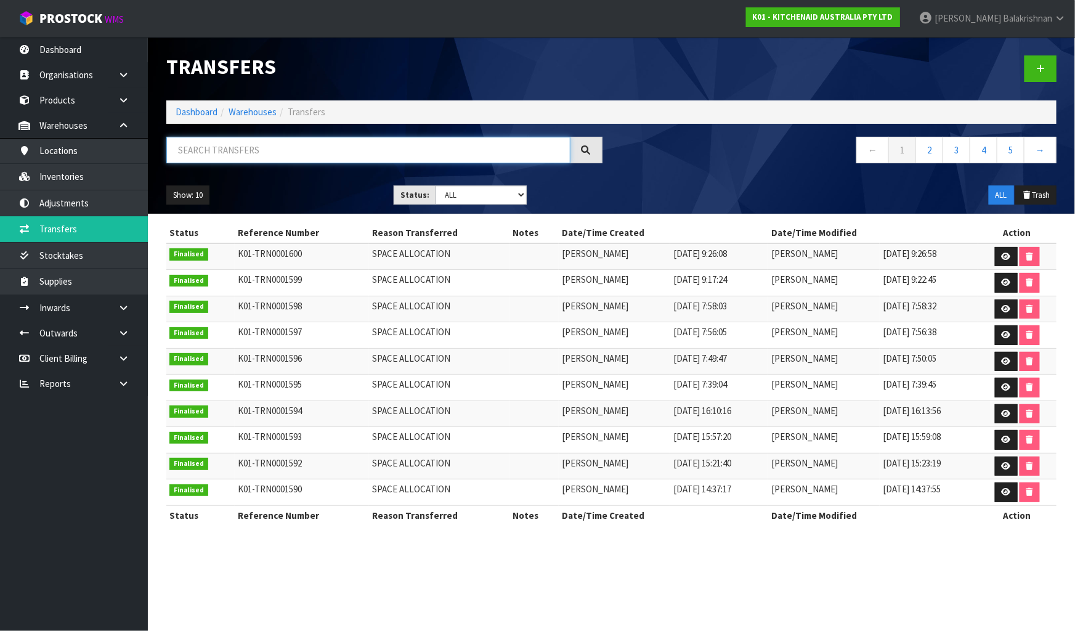
click at [203, 142] on input "text" at bounding box center [368, 150] width 404 height 26
paste input "38-27-3-C"
type input "38-27-3-C"
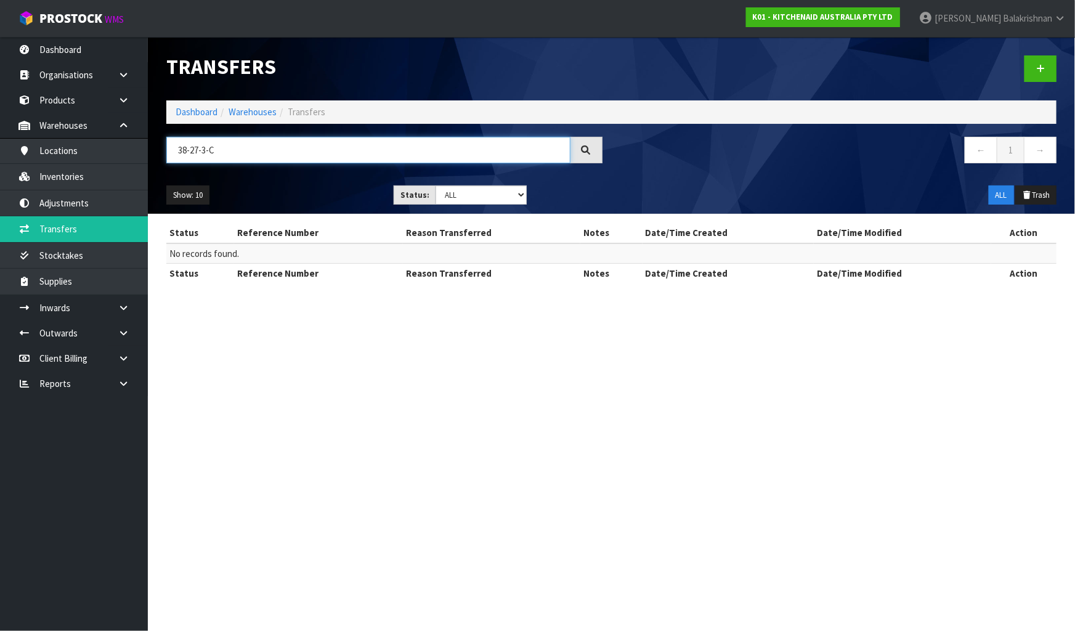
drag, startPoint x: 302, startPoint y: 158, endPoint x: 148, endPoint y: 152, distance: 154.2
click at [150, 152] on header "Transfers Dashboard Warehouses Transfers 38-27-3-C ← 1 → Show: 10 5 10 25 50 St…" at bounding box center [611, 125] width 927 height 177
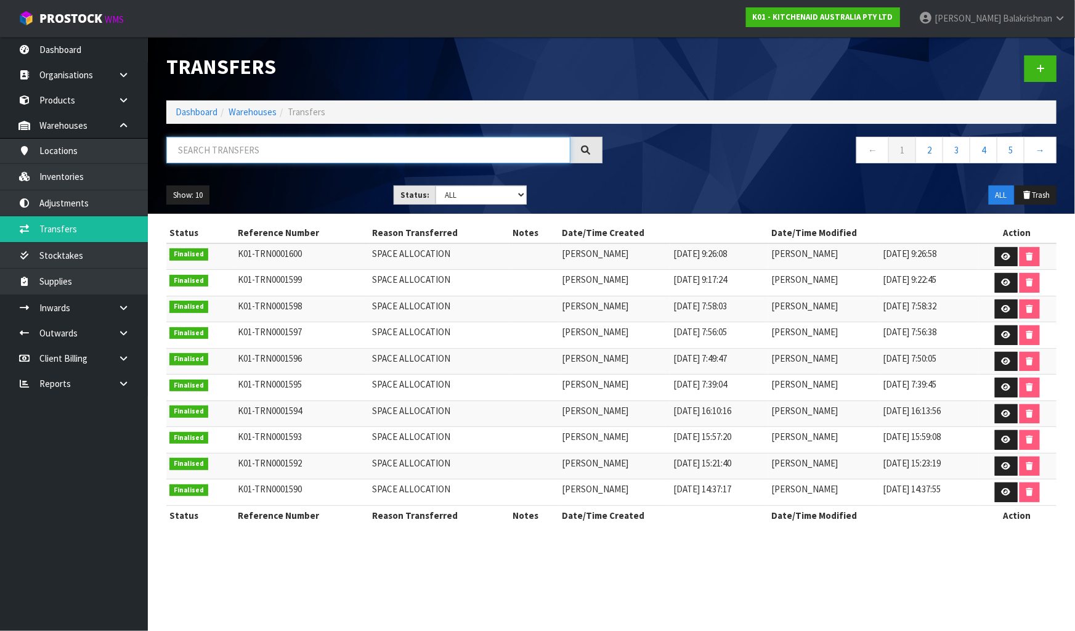
click at [251, 145] on input "text" at bounding box center [368, 150] width 404 height 26
paste input "5KFC3616AER"
type input "5KFC3616AER"
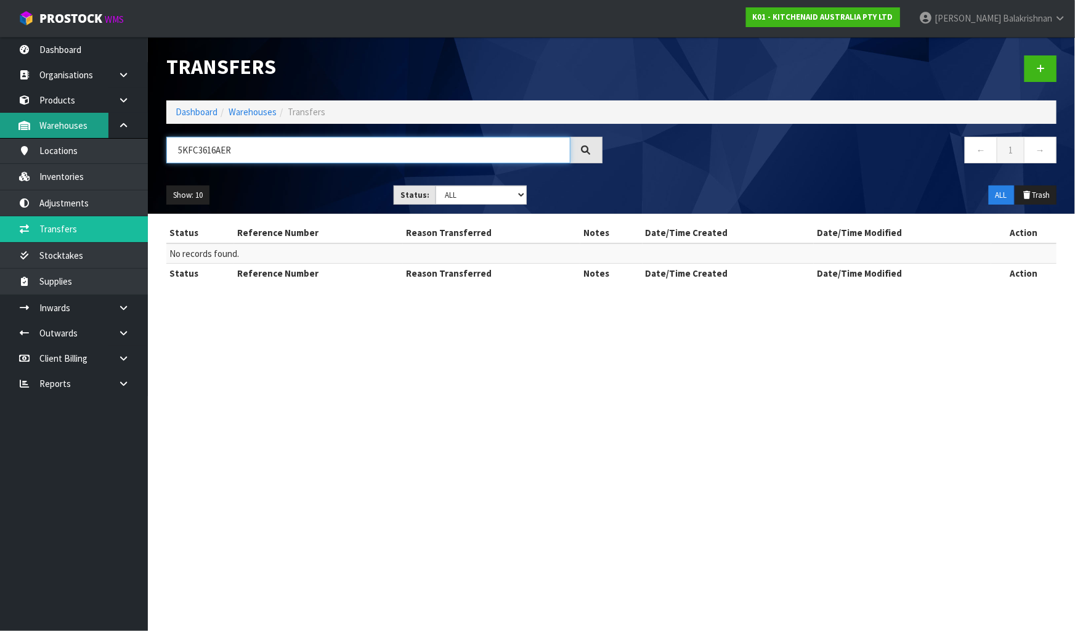
click at [105, 129] on body "Toggle navigation ProStock WMS K01 - KITCHENAID AUSTRALIA PTY LTD [PERSON_NAME]…" at bounding box center [537, 315] width 1075 height 631
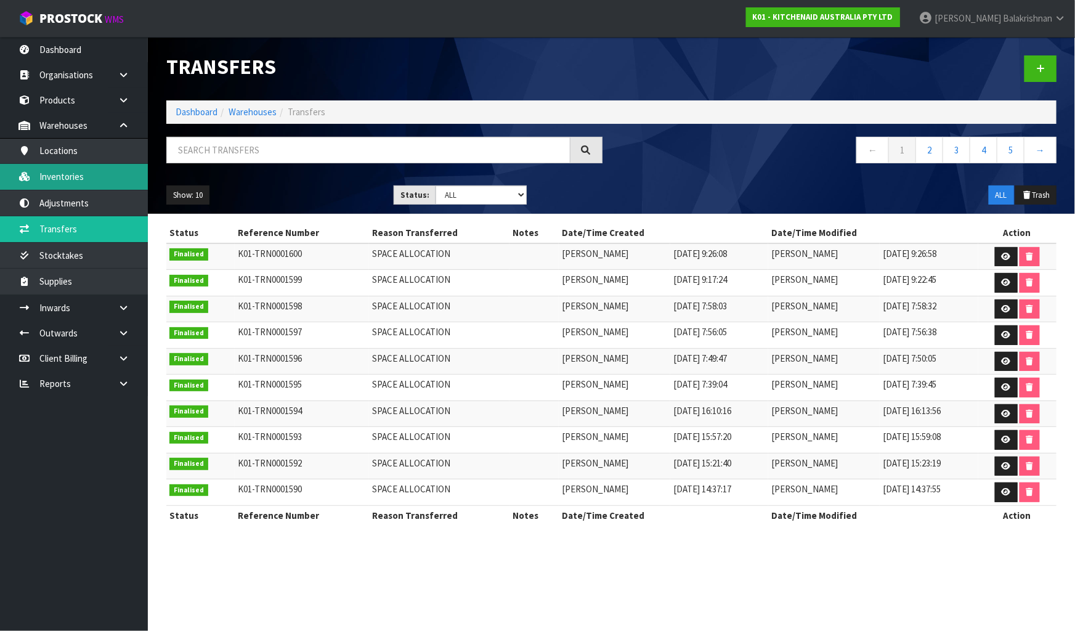
click at [79, 180] on link "Inventories" at bounding box center [74, 176] width 148 height 25
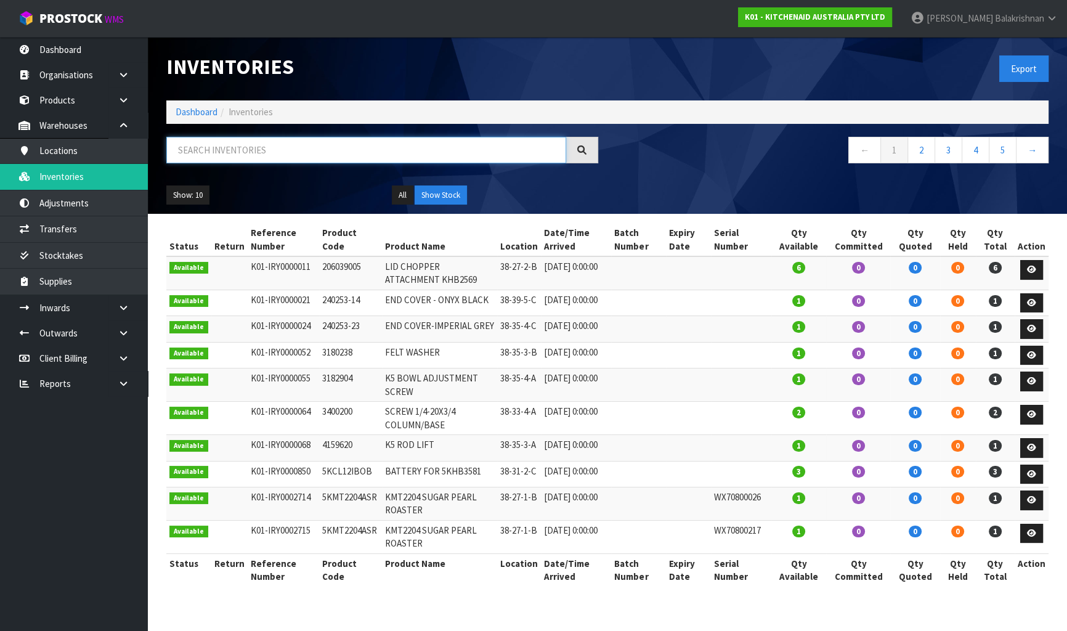
paste input "5KFC3616AER"
type input "5KFC3616AER"
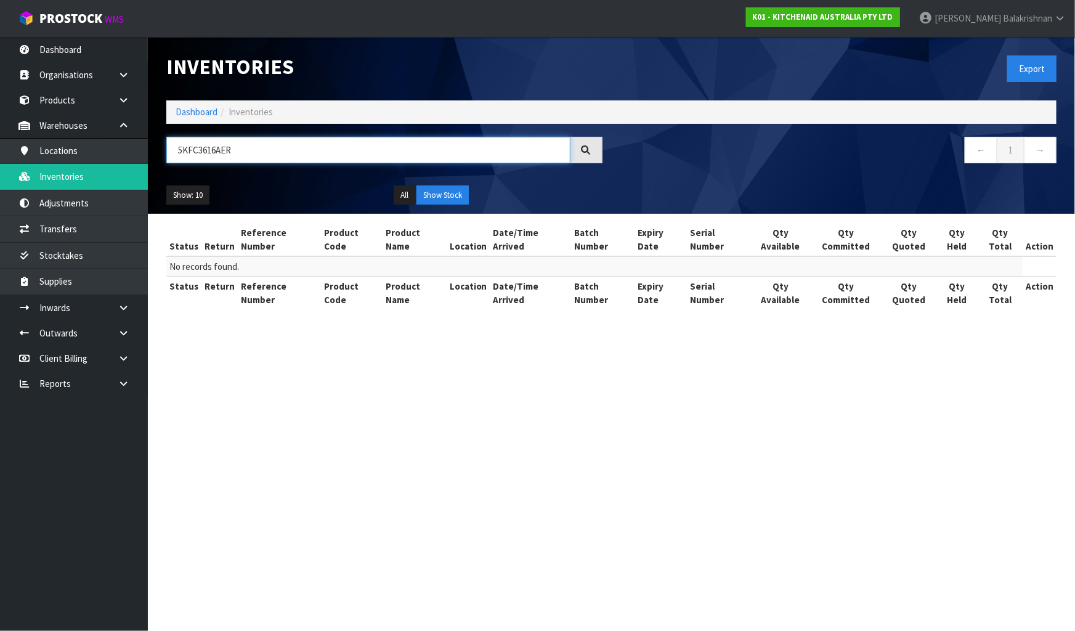
drag, startPoint x: 233, startPoint y: 149, endPoint x: 162, endPoint y: 155, distance: 71.1
click at [162, 155] on div "5KFC3616AER" at bounding box center [384, 155] width 455 height 36
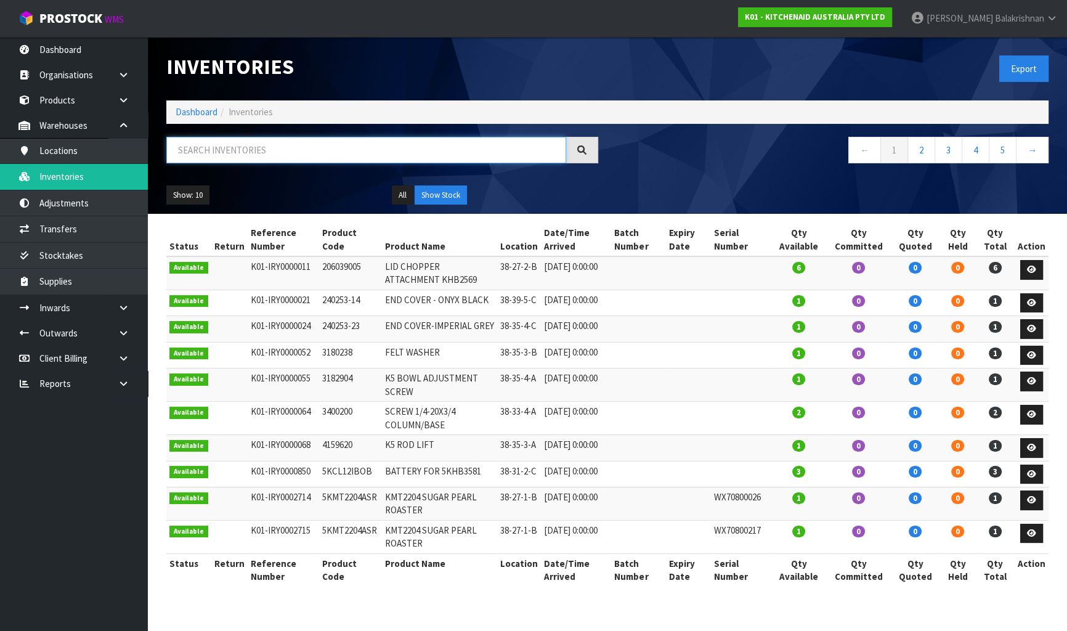
click at [238, 147] on input "text" at bounding box center [366, 150] width 400 height 26
click at [112, 230] on link "Transfers" at bounding box center [74, 228] width 148 height 25
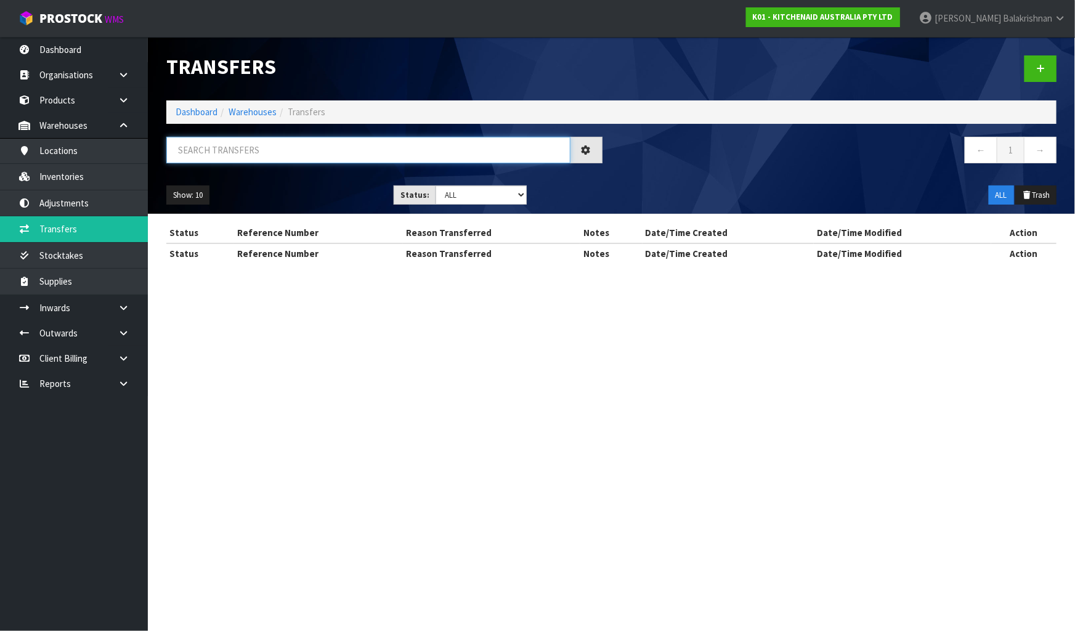
click at [256, 147] on input "text" at bounding box center [368, 150] width 404 height 26
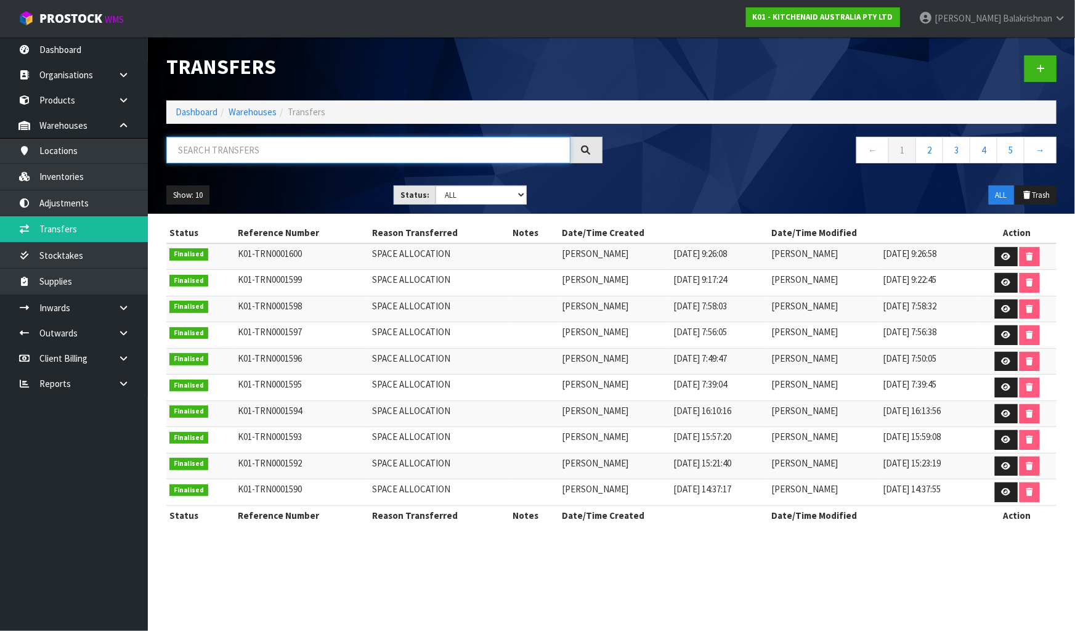
click at [286, 153] on input "text" at bounding box center [368, 150] width 404 height 26
paste input "5KFC3616AER"
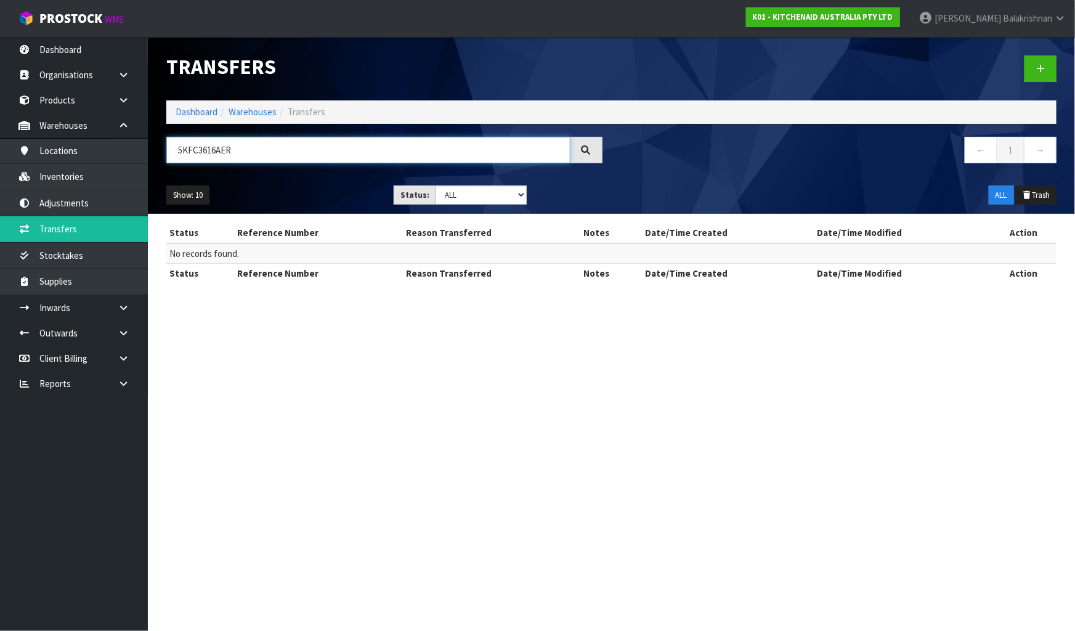
click at [209, 150] on input "5KFC3616AER" at bounding box center [368, 150] width 404 height 26
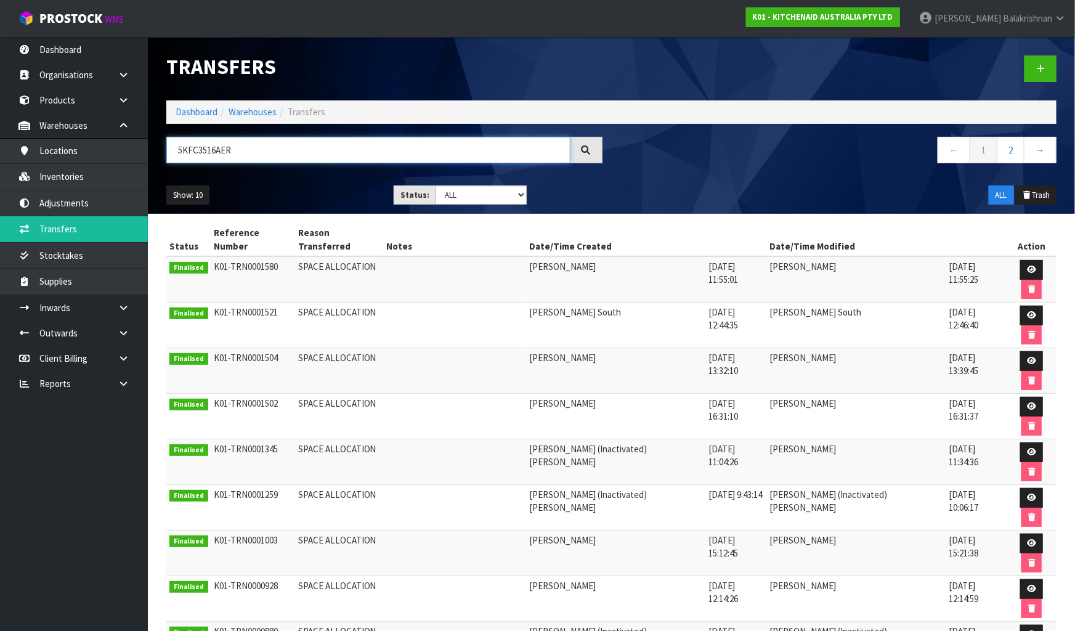
type input "5KFC3516AER"
click at [1020, 260] on link at bounding box center [1031, 270] width 23 height 20
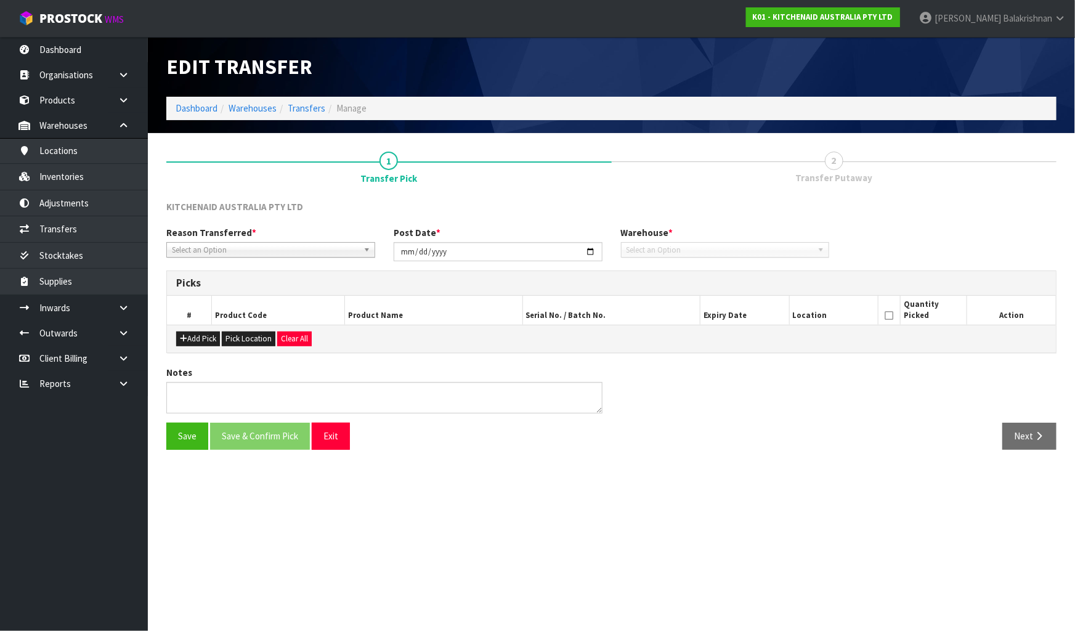
type input "[DATE]"
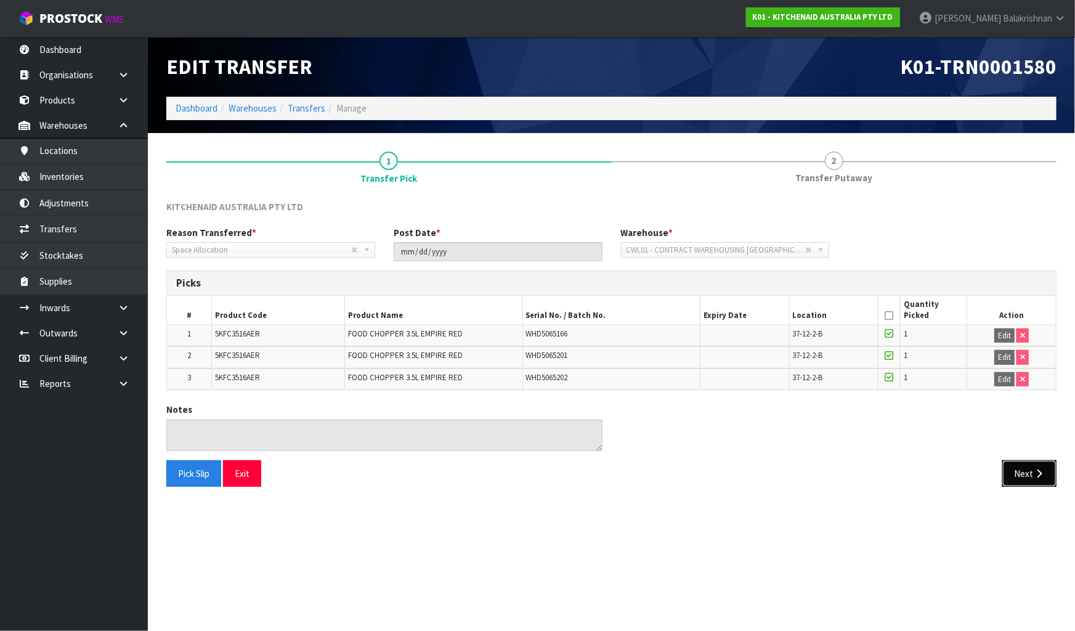
click at [1022, 468] on button "Next" at bounding box center [1030, 473] width 54 height 26
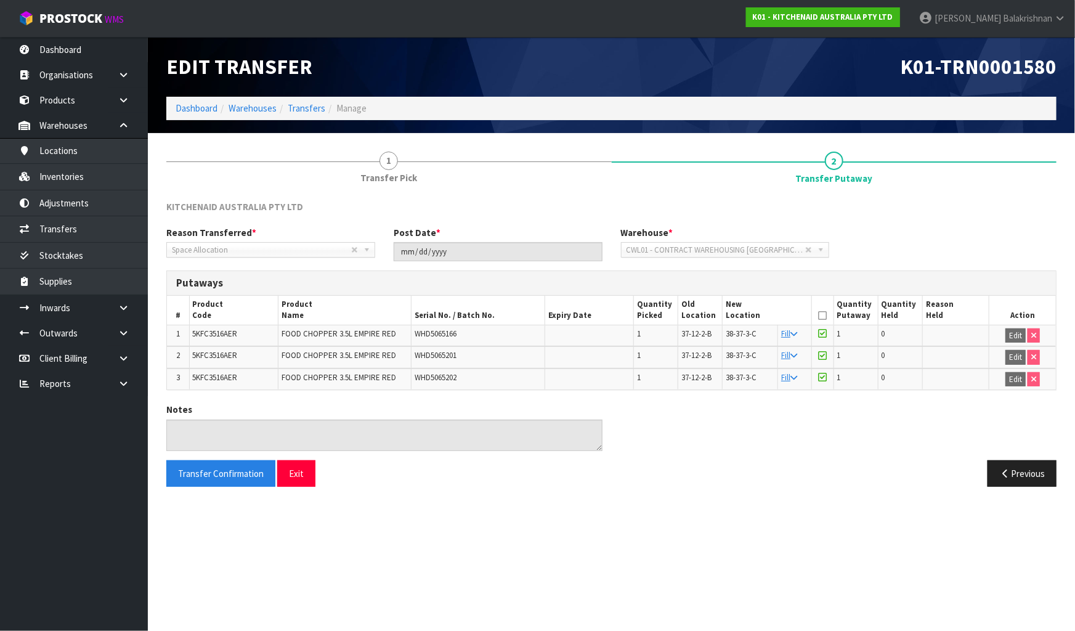
click at [750, 336] on span "38-37-3-C" at bounding box center [741, 333] width 31 height 10
click at [759, 333] on td "38-37-3-C" at bounding box center [750, 336] width 55 height 22
drag, startPoint x: 759, startPoint y: 333, endPoint x: 726, endPoint y: 333, distance: 33.3
click at [726, 333] on td "38-37-3-C" at bounding box center [750, 336] width 55 height 22
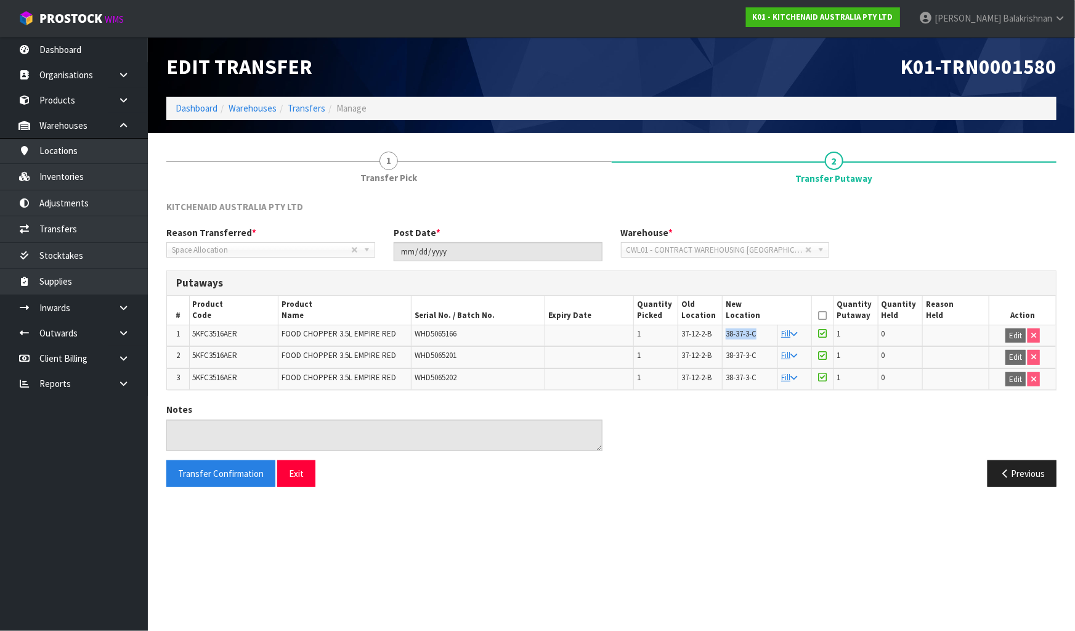
copy span "38-37-3-C"
click at [220, 334] on span "5KFC3516AER" at bounding box center [215, 333] width 45 height 10
copy span "5KFC3516AER"
click at [84, 184] on link "Inventories" at bounding box center [74, 176] width 148 height 25
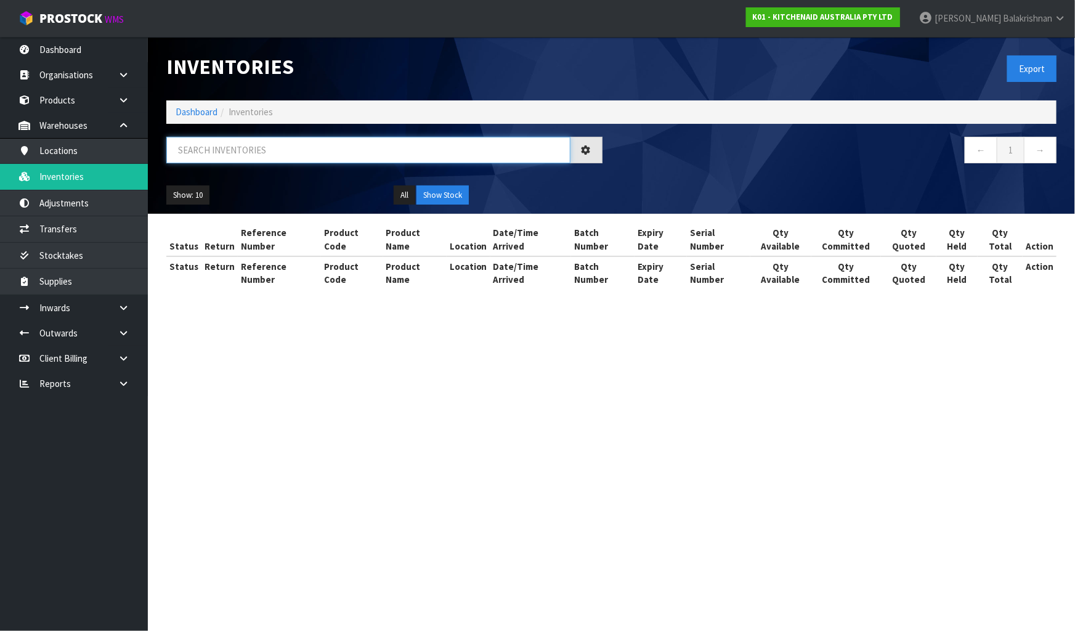
click at [269, 156] on input "text" at bounding box center [368, 150] width 404 height 26
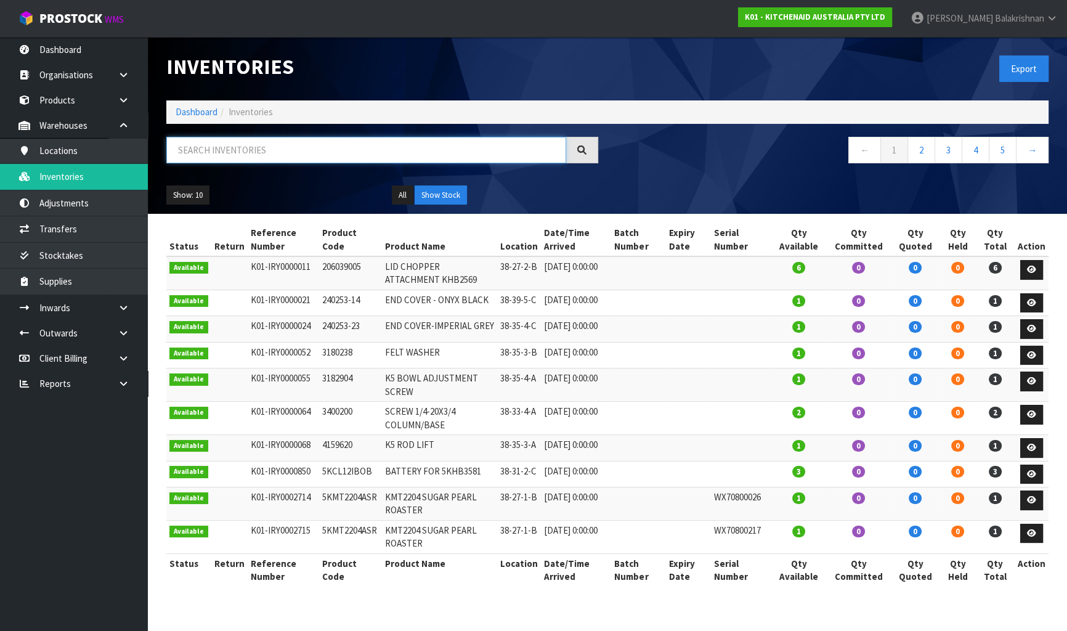
paste input "5KFC3516AER"
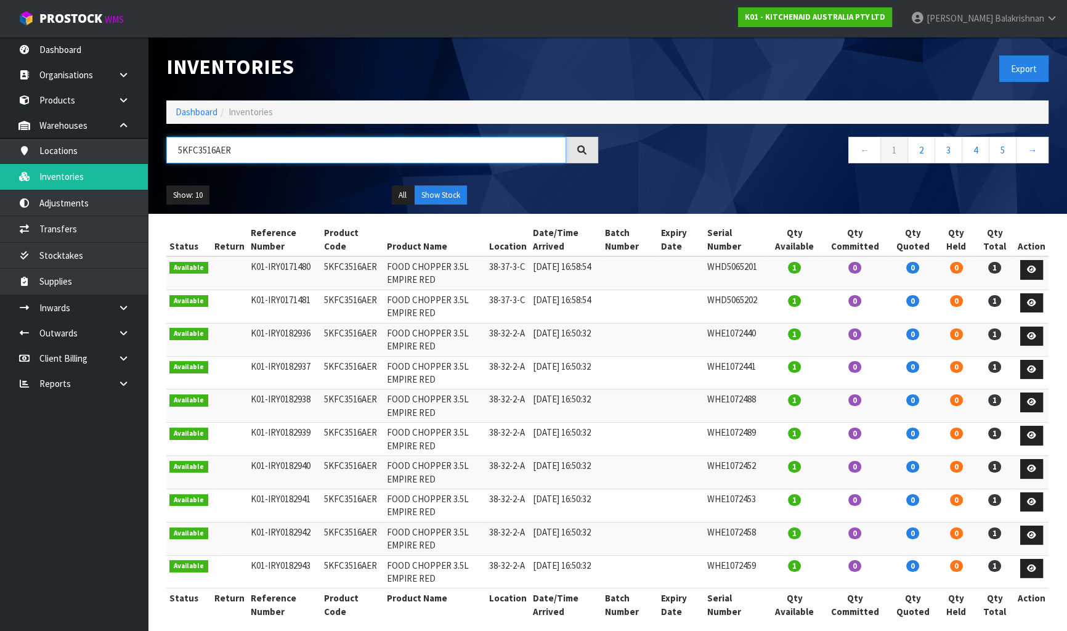
type input "5KFC3516AER"
click at [356, 264] on td "5KFC3516AER" at bounding box center [352, 272] width 63 height 33
click at [355, 264] on td "5KFC3516AER" at bounding box center [352, 272] width 63 height 33
copy td "5KFC3516AER"
click at [78, 229] on link "Transfers" at bounding box center [74, 228] width 148 height 25
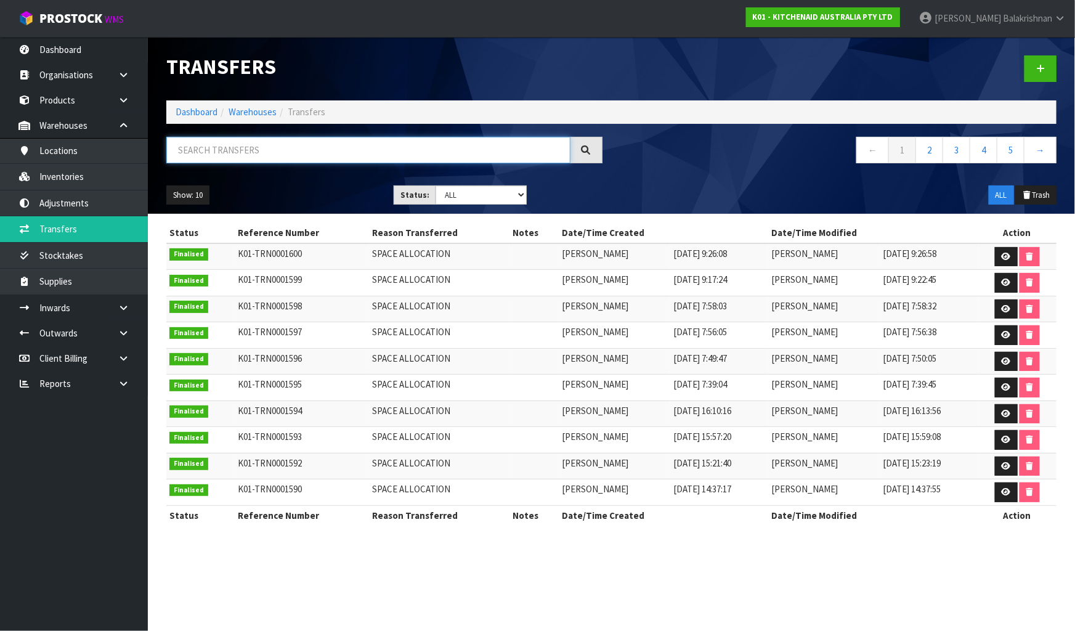
click at [328, 145] on input "text" at bounding box center [368, 150] width 404 height 26
click at [1052, 73] on link at bounding box center [1041, 68] width 32 height 26
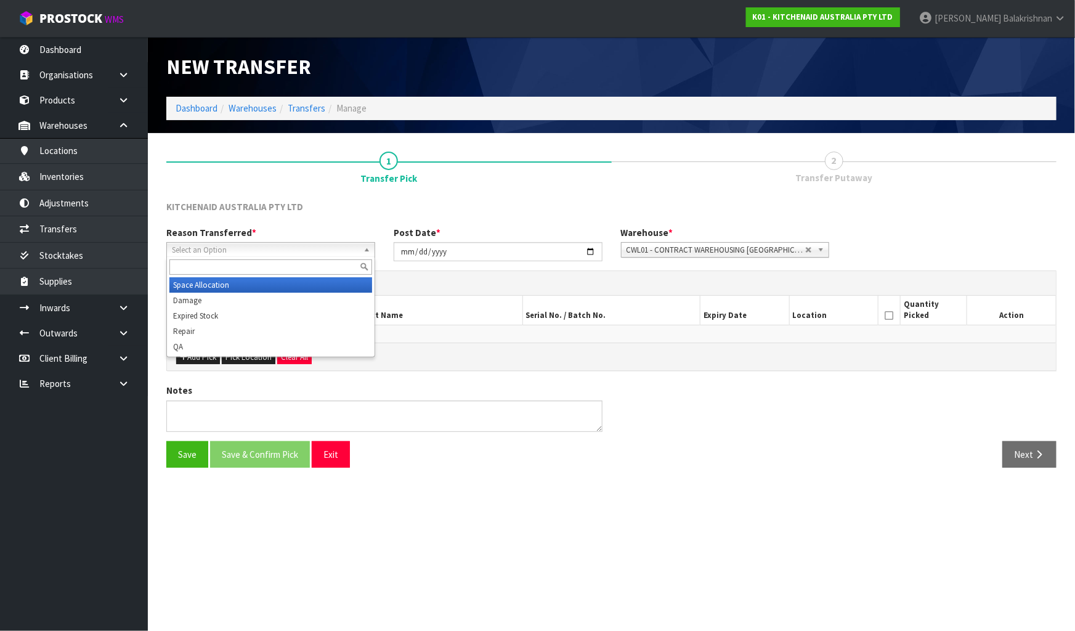
click at [296, 250] on span "Select an Option" at bounding box center [265, 250] width 187 height 15
click at [271, 282] on li "Space Allocation" at bounding box center [270, 284] width 203 height 15
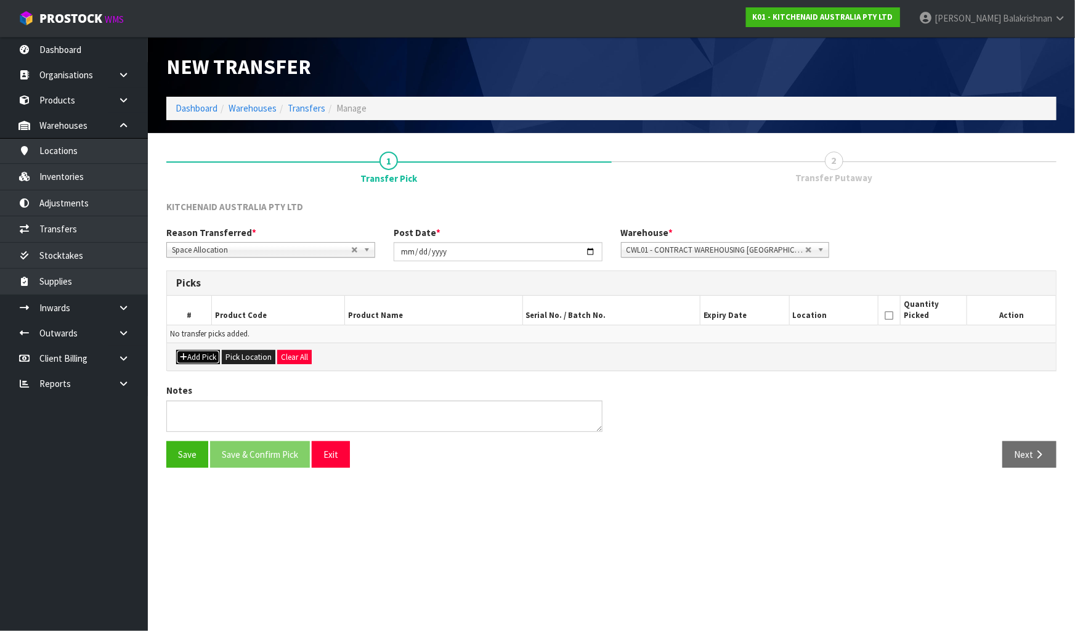
click at [206, 356] on button "Add Pick" at bounding box center [198, 357] width 44 height 15
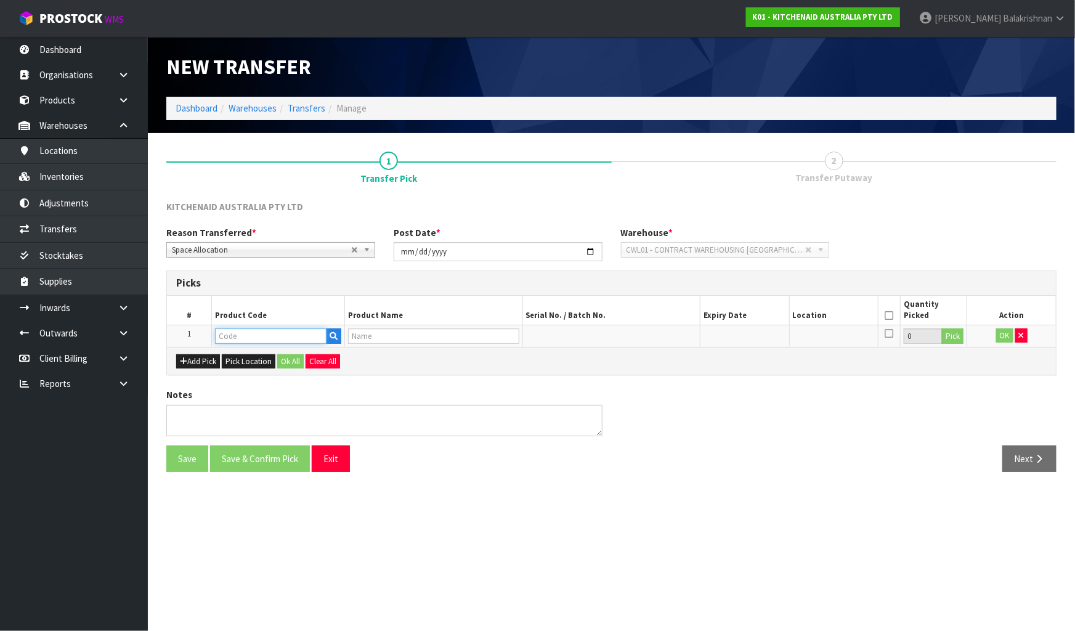
click at [269, 333] on input "text" at bounding box center [271, 335] width 112 height 15
paste input "5KFC3516AER"
type input "5KFC3516AER"
type input "FOOD CHOPPER 3.5L EMPIRE RED"
drag, startPoint x: 266, startPoint y: 333, endPoint x: 102, endPoint y: 333, distance: 164.5
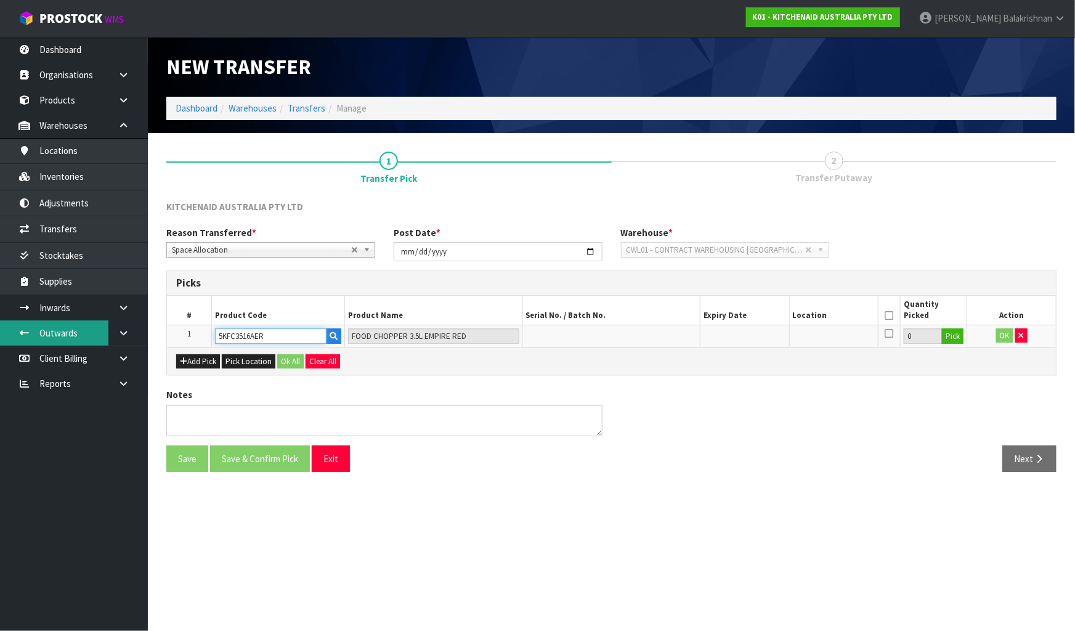
click at [101, 334] on body "Toggle navigation ProStock WMS K01 - KITCHENAID AUSTRALIA PTY LTD [PERSON_NAME]…" at bounding box center [537, 315] width 1075 height 631
type input "5KFC3516AER"
click at [961, 337] on button "Pick" at bounding box center [953, 336] width 22 height 16
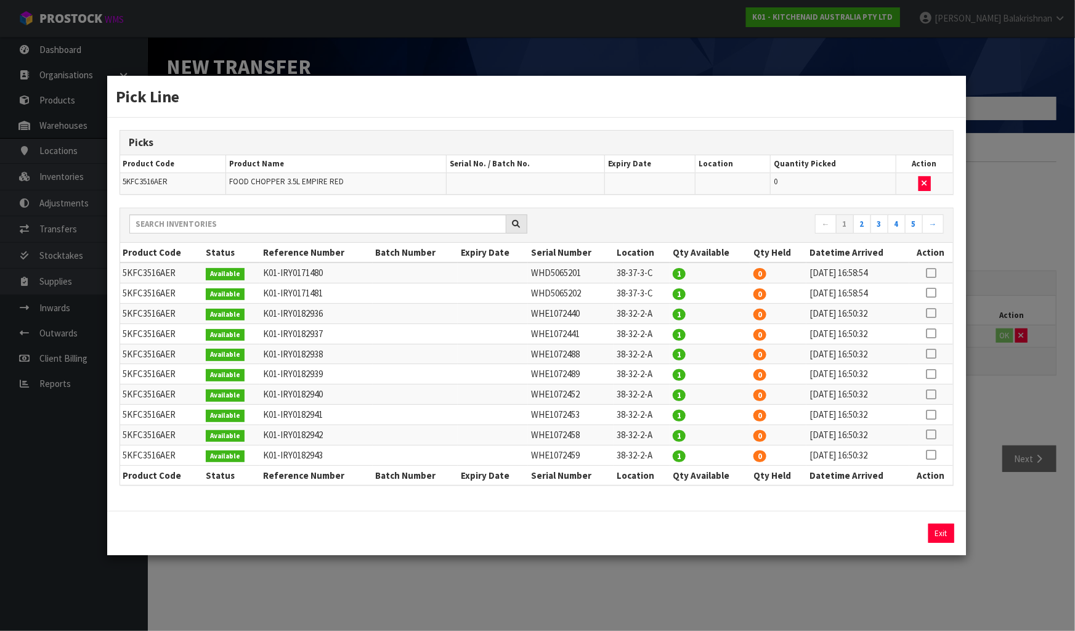
click at [927, 273] on icon at bounding box center [931, 273] width 10 height 1
click at [894, 529] on button "Assign Pick" at bounding box center [899, 533] width 51 height 19
type input "1"
click at [932, 293] on icon at bounding box center [931, 293] width 10 height 1
click at [910, 528] on button "Assign Pick" at bounding box center [899, 533] width 51 height 19
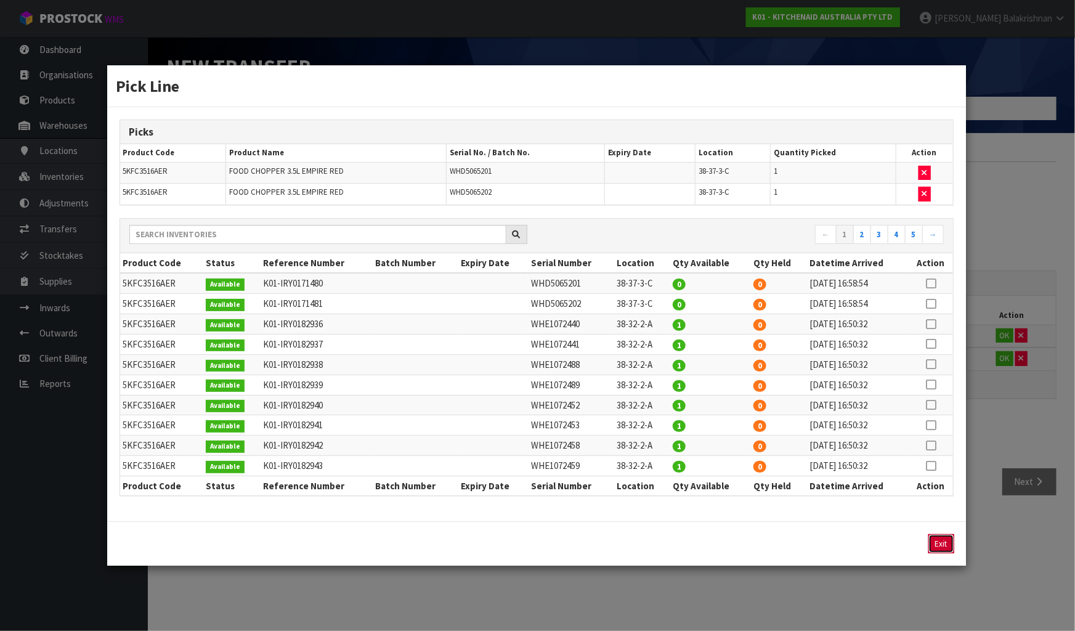
click at [943, 540] on button "Exit" at bounding box center [942, 543] width 26 height 19
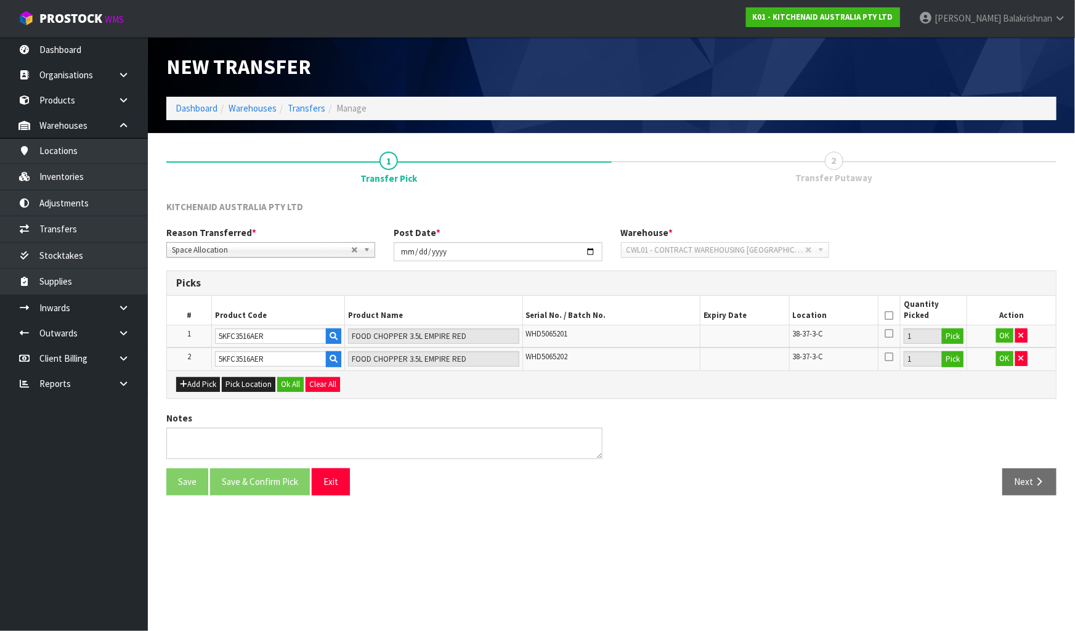
click at [887, 316] on icon at bounding box center [889, 316] width 9 height 1
click at [295, 385] on button "Ok All" at bounding box center [290, 384] width 26 height 15
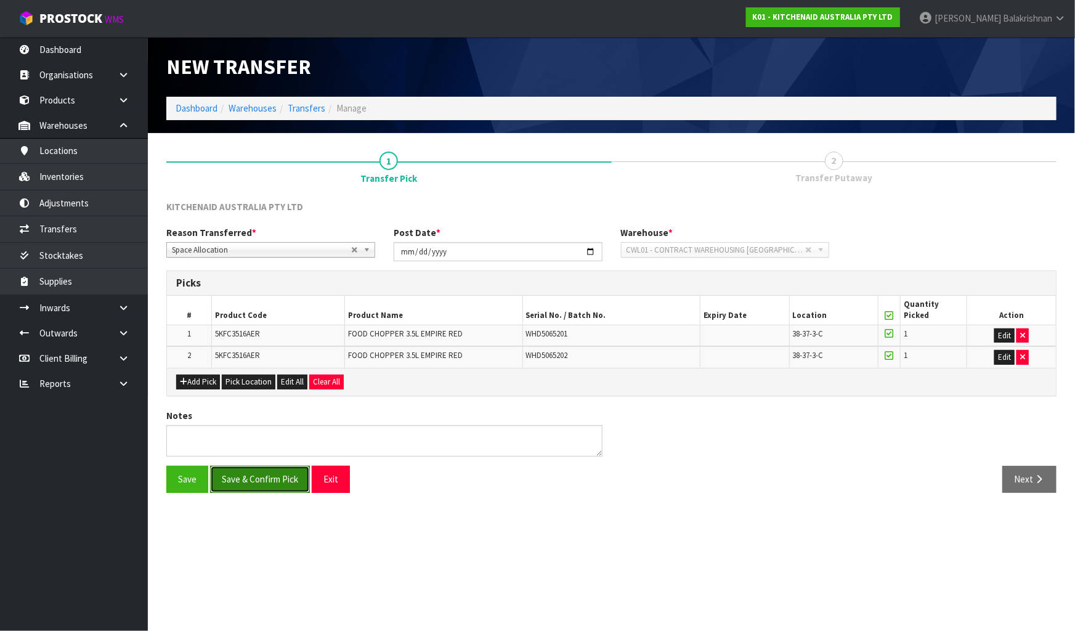
click at [271, 478] on button "Save & Confirm Pick" at bounding box center [260, 479] width 100 height 26
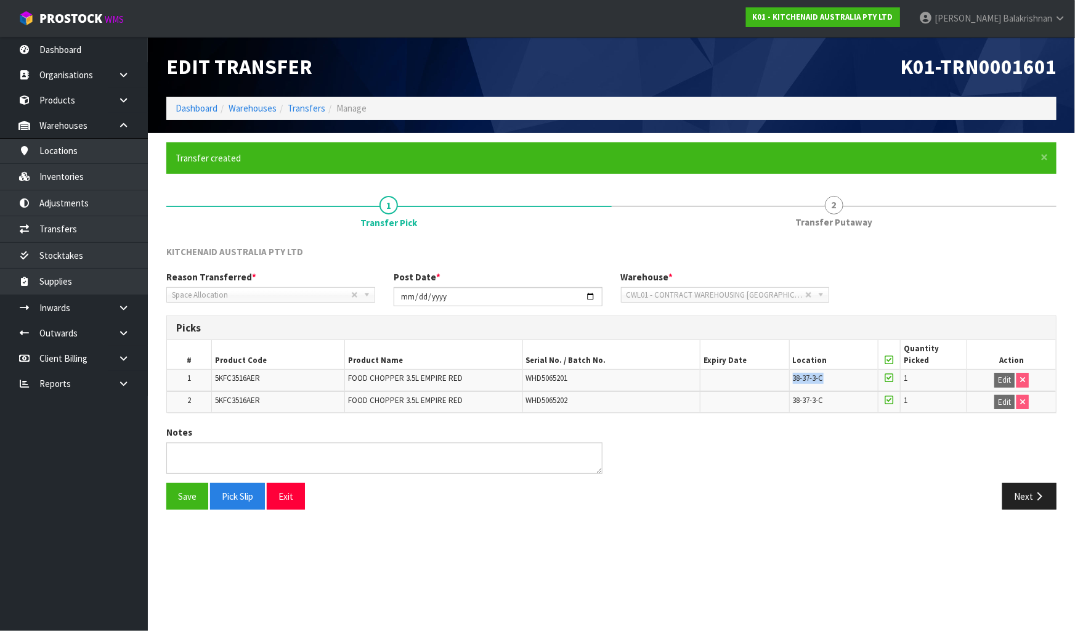
drag, startPoint x: 834, startPoint y: 379, endPoint x: 786, endPoint y: 380, distance: 48.1
click at [786, 380] on tr "1 5KFC3516AER FOOD CHOPPER 3.5L EMPIRE RED WHD5065201 38-37-3-C 1 Edit" at bounding box center [611, 381] width 889 height 22
copy tr "38-37-3-C"
click at [1018, 489] on button "Next" at bounding box center [1030, 496] width 54 height 26
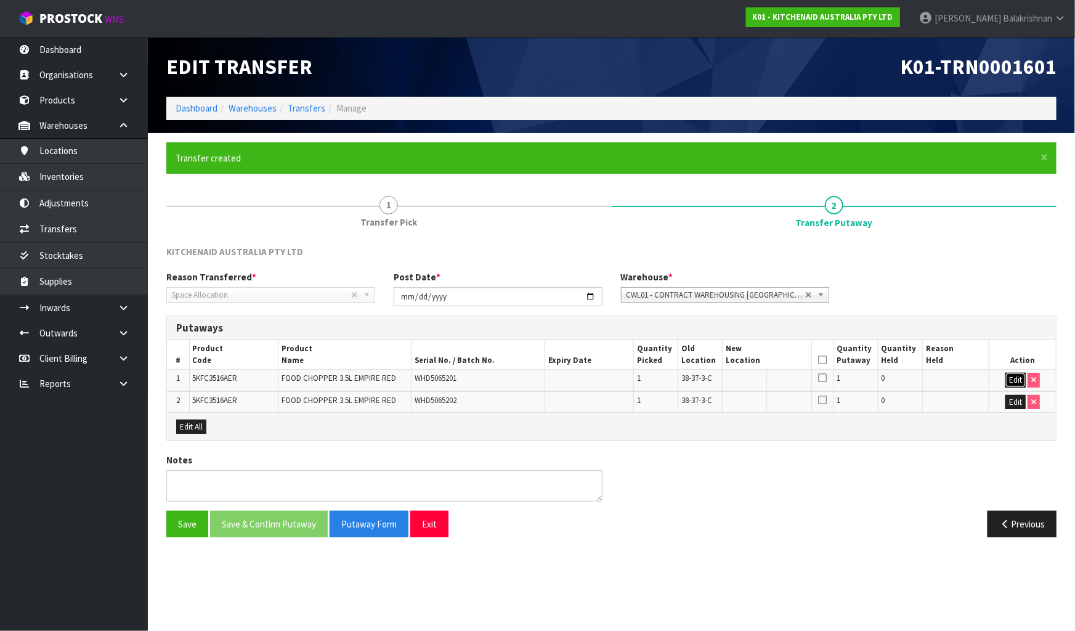
click at [1019, 377] on button "Edit" at bounding box center [1016, 380] width 20 height 15
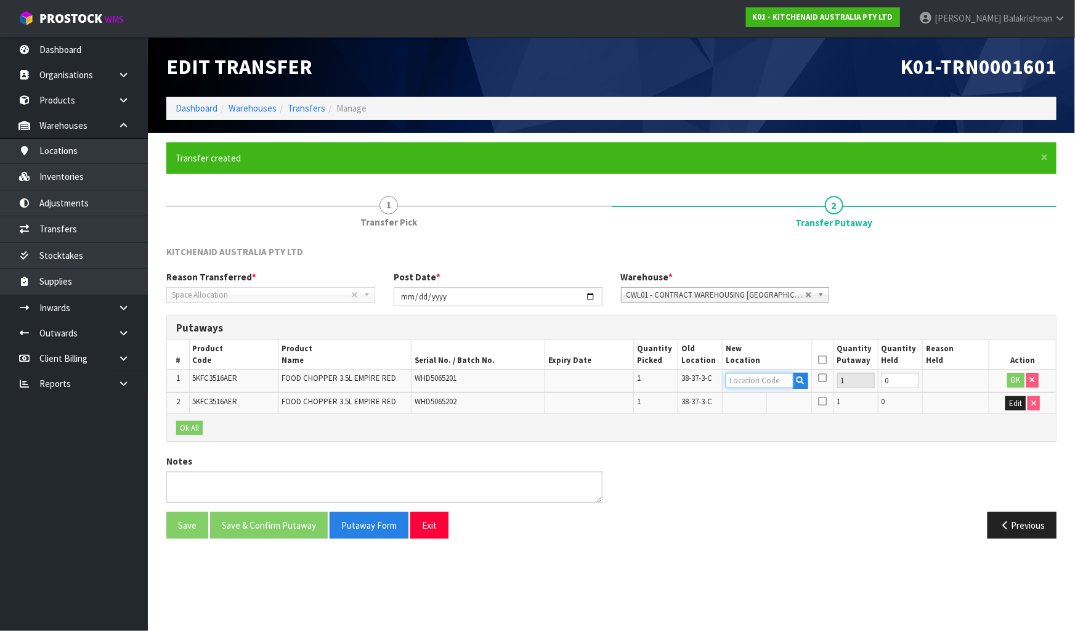
click at [757, 381] on input "text" at bounding box center [759, 380] width 67 height 15
paste input "38-37-3-C"
click at [760, 380] on input "38-37-3-C" at bounding box center [759, 380] width 67 height 15
type input "38-27-3-C"
click at [756, 397] on td at bounding box center [745, 404] width 44 height 22
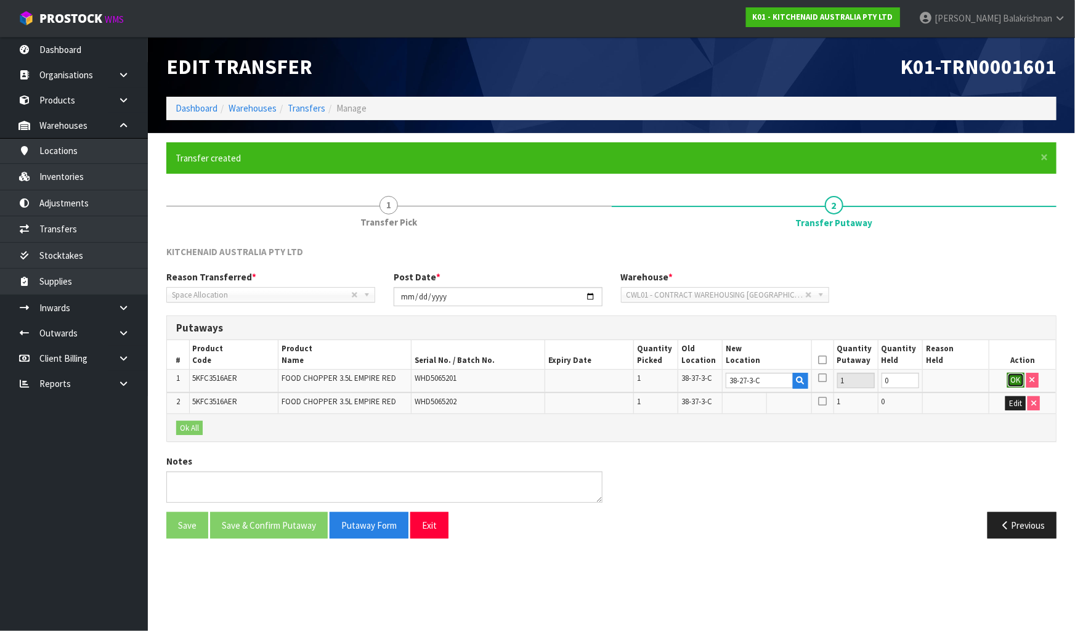
click at [1011, 379] on button "OK" at bounding box center [1016, 380] width 17 height 15
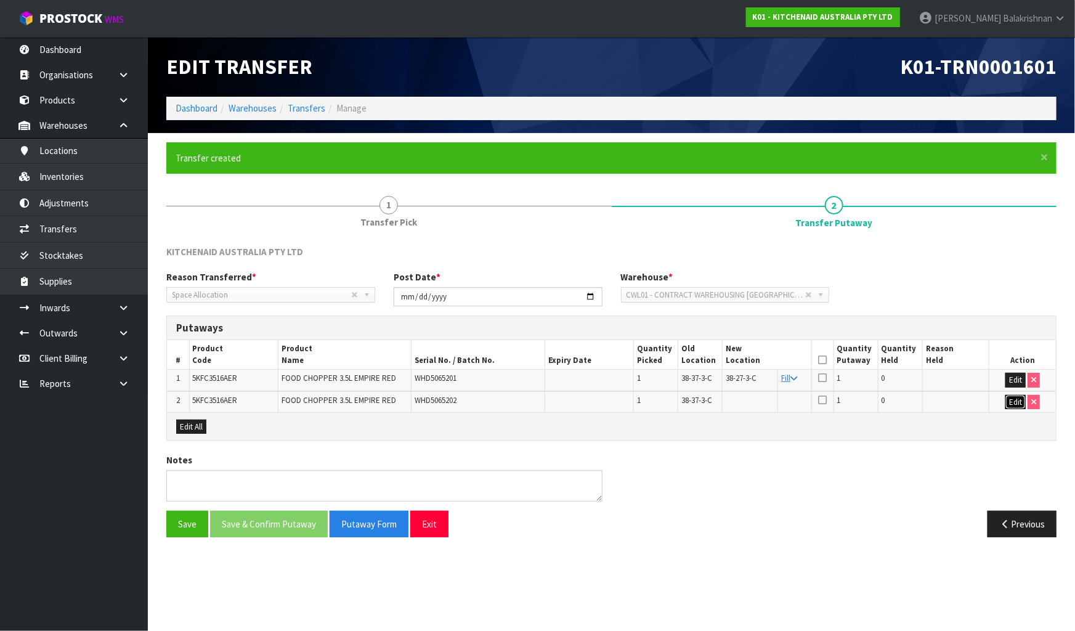
click at [1017, 405] on button "Edit" at bounding box center [1016, 402] width 20 height 15
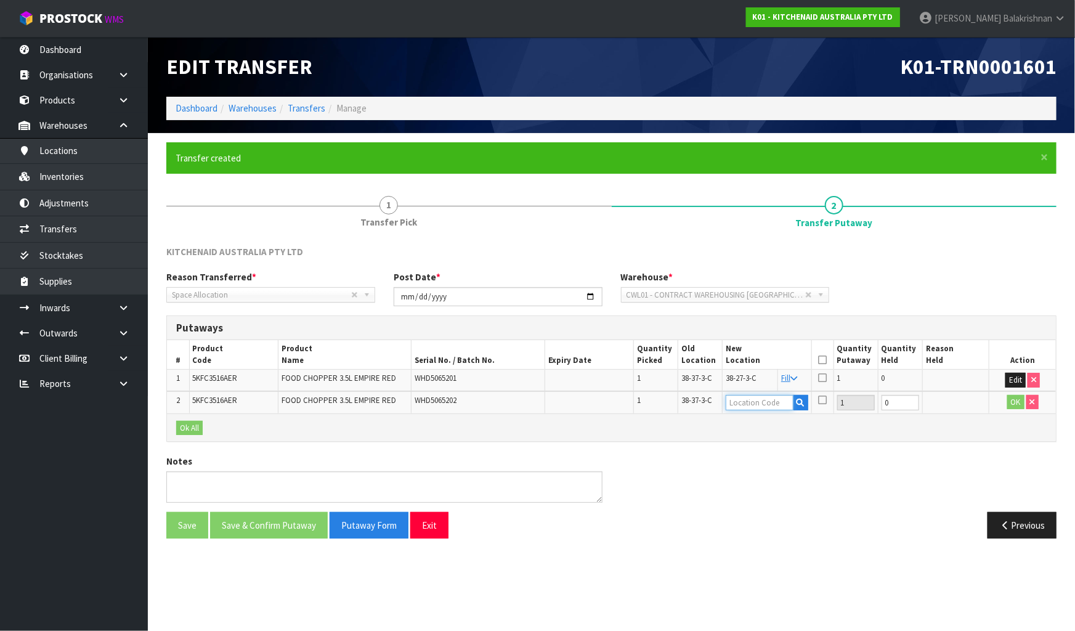
click at [751, 405] on input "text" at bounding box center [759, 402] width 67 height 15
paste input "38-37-3-C"
click at [759, 402] on input "38-37-3-C" at bounding box center [759, 402] width 67 height 15
type input "38-27-3-C"
click at [1021, 401] on button "OK" at bounding box center [1016, 402] width 17 height 15
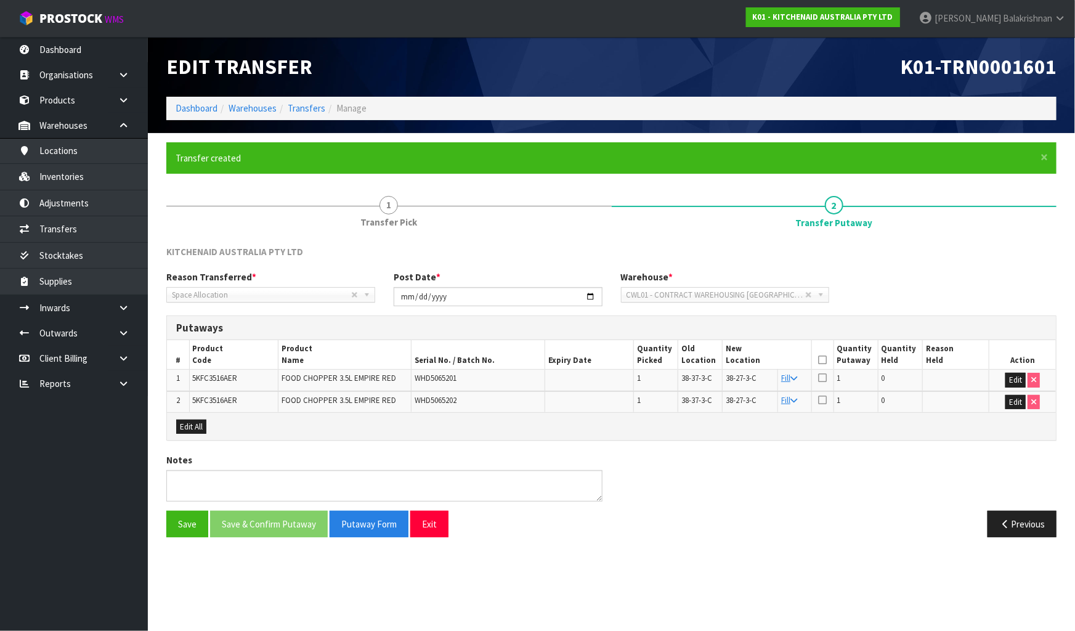
click at [821, 360] on icon at bounding box center [822, 360] width 9 height 1
click at [287, 531] on button "Save & Confirm Putaway" at bounding box center [269, 524] width 118 height 26
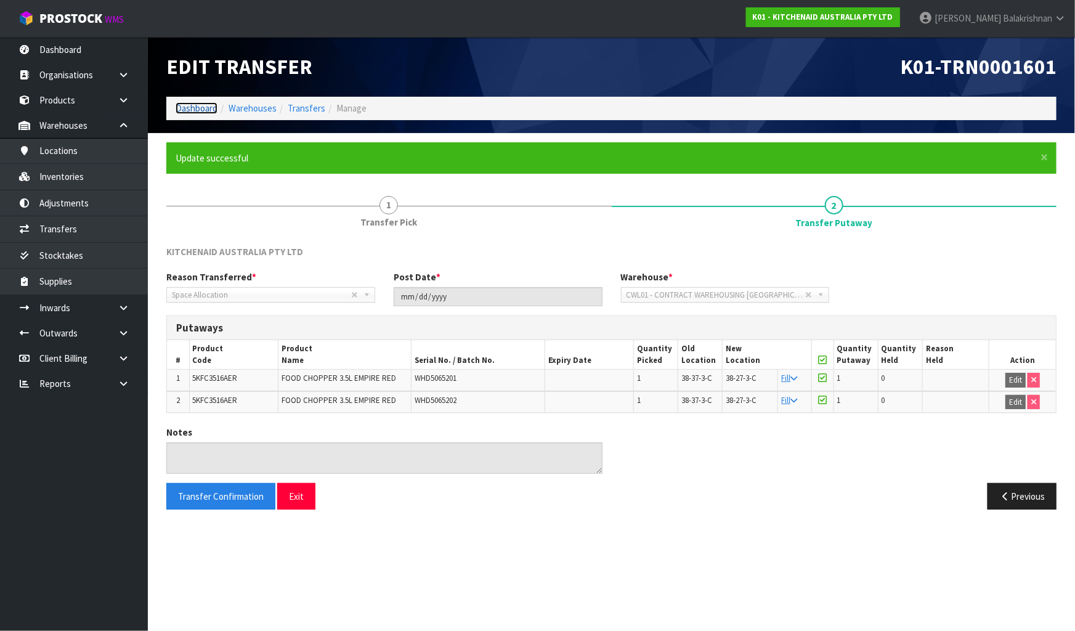
click at [205, 106] on link "Dashboard" at bounding box center [197, 108] width 42 height 12
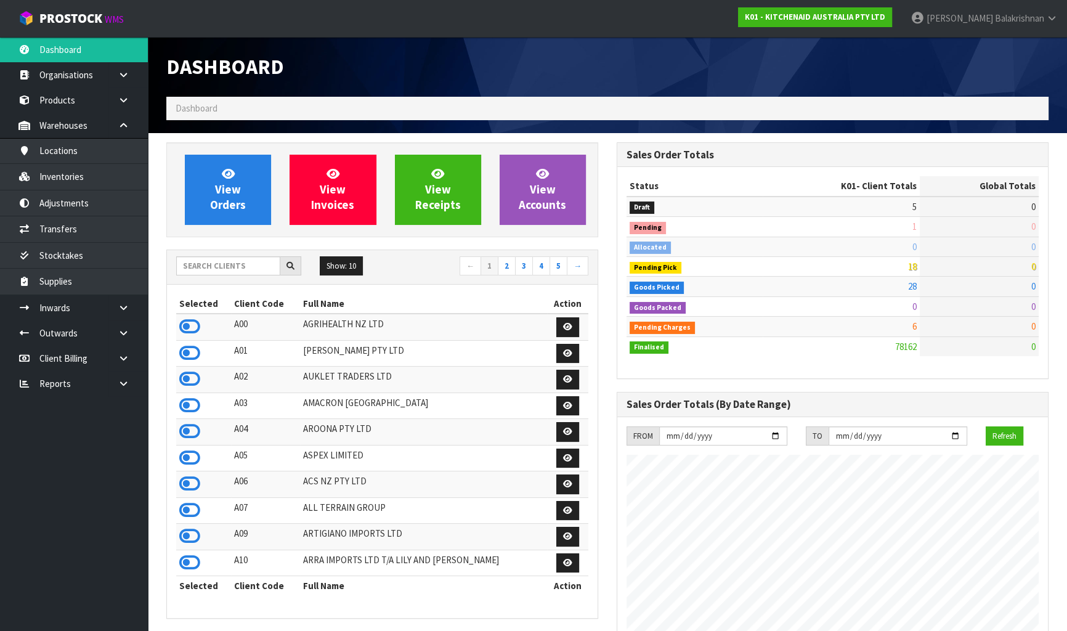
scroll to position [932, 450]
click at [254, 265] on input "text" at bounding box center [228, 265] width 104 height 19
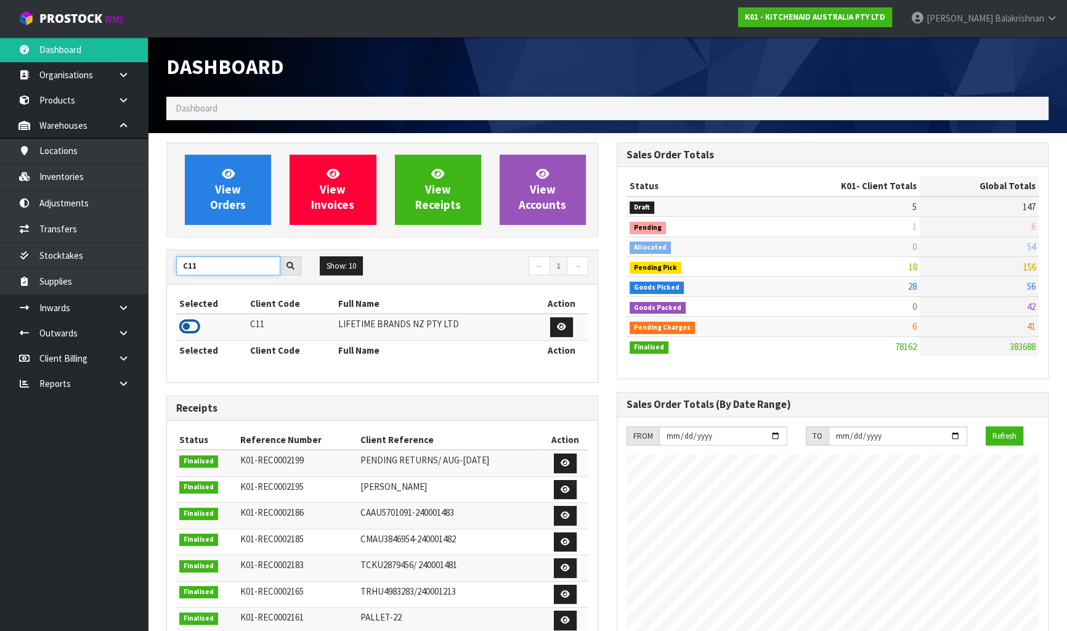
type input "C11"
click at [197, 328] on icon at bounding box center [189, 326] width 21 height 18
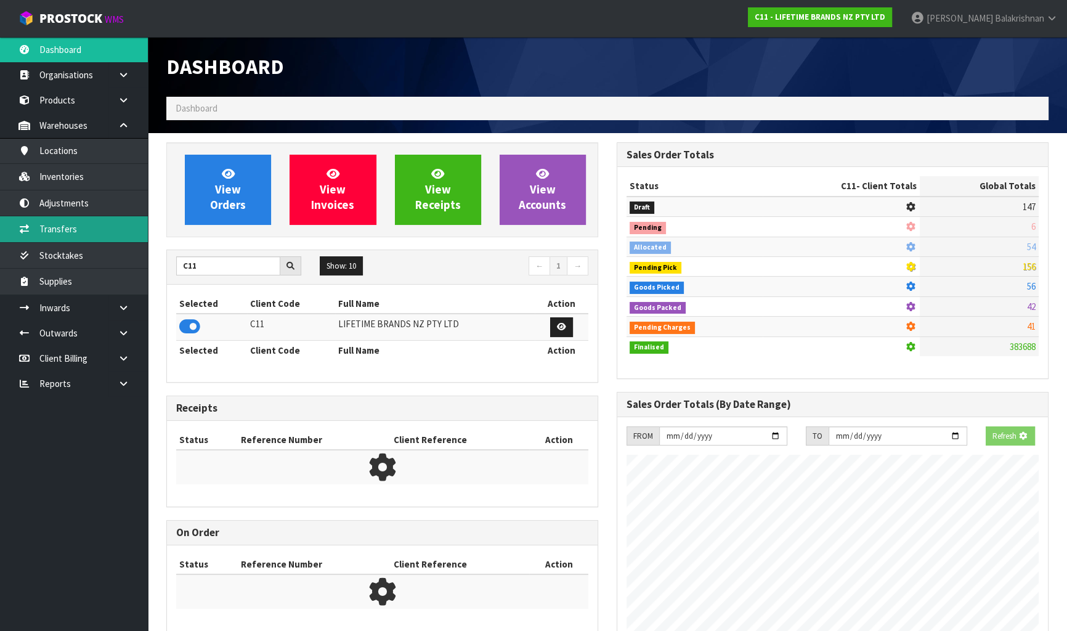
scroll to position [615449, 615766]
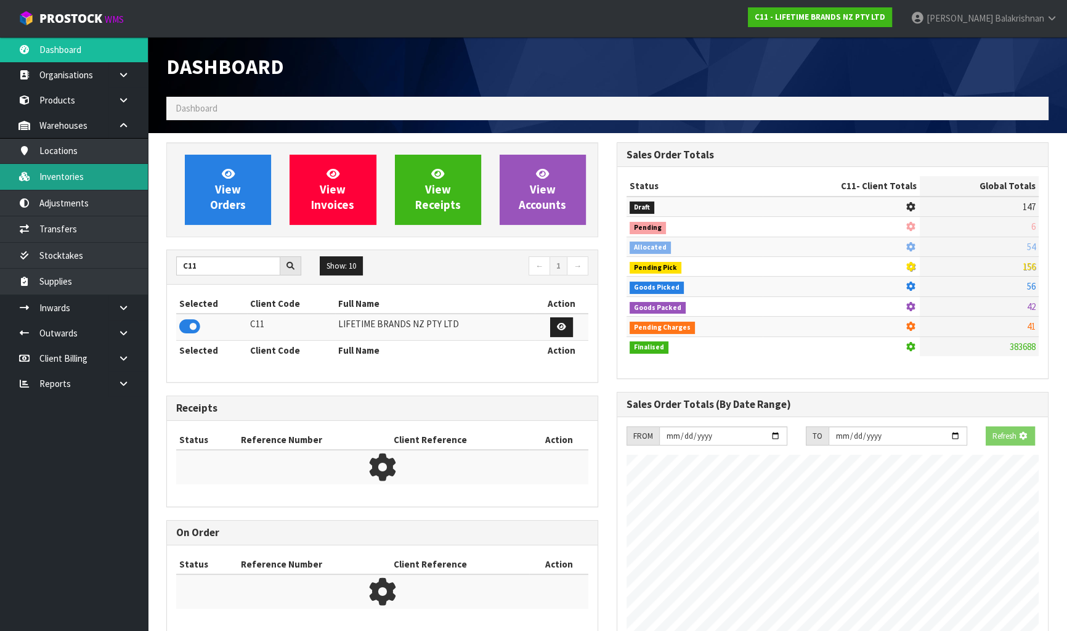
click at [76, 187] on link "Inventories" at bounding box center [74, 176] width 148 height 25
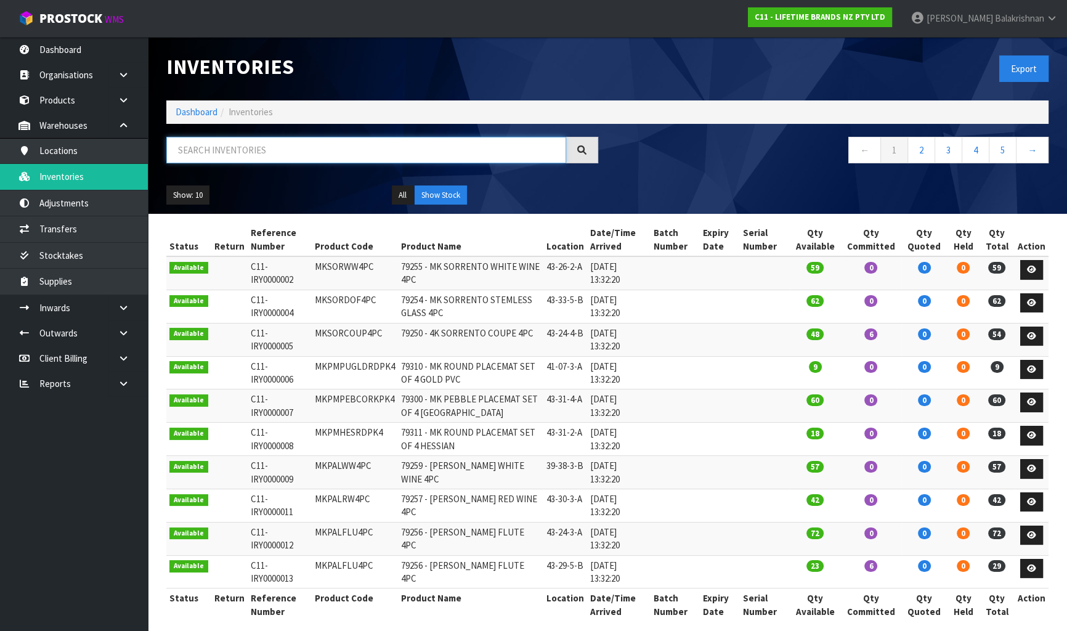
click at [277, 156] on input "text" at bounding box center [366, 150] width 400 height 26
paste input "MKPBOWLSTANDBOX2"
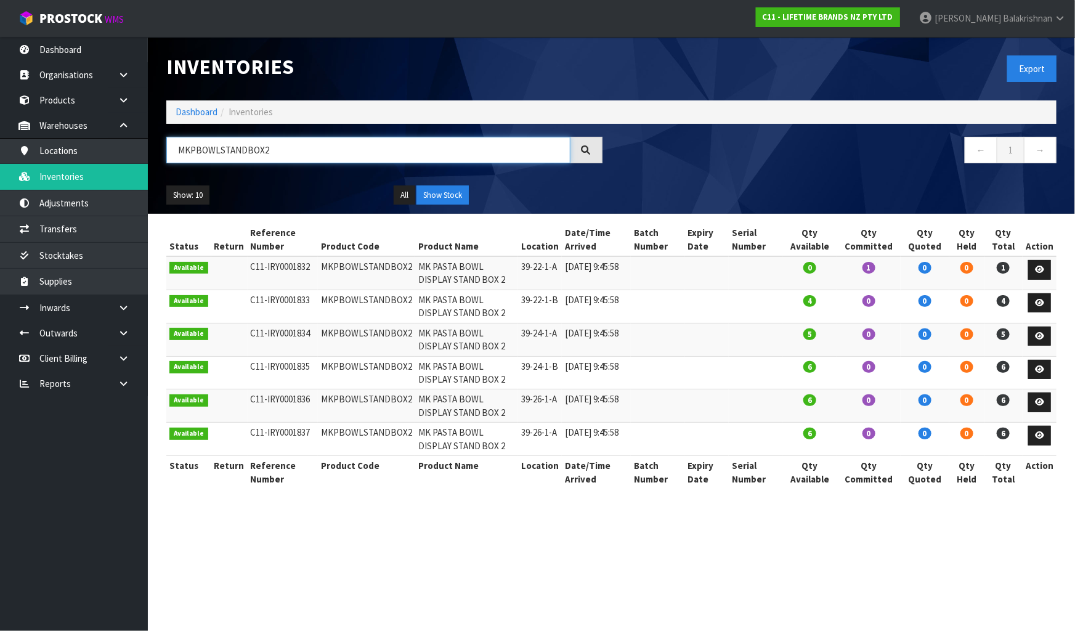
type input "MKPBOWLSTANDBOX2"
click at [181, 108] on link "Dashboard" at bounding box center [197, 112] width 42 height 12
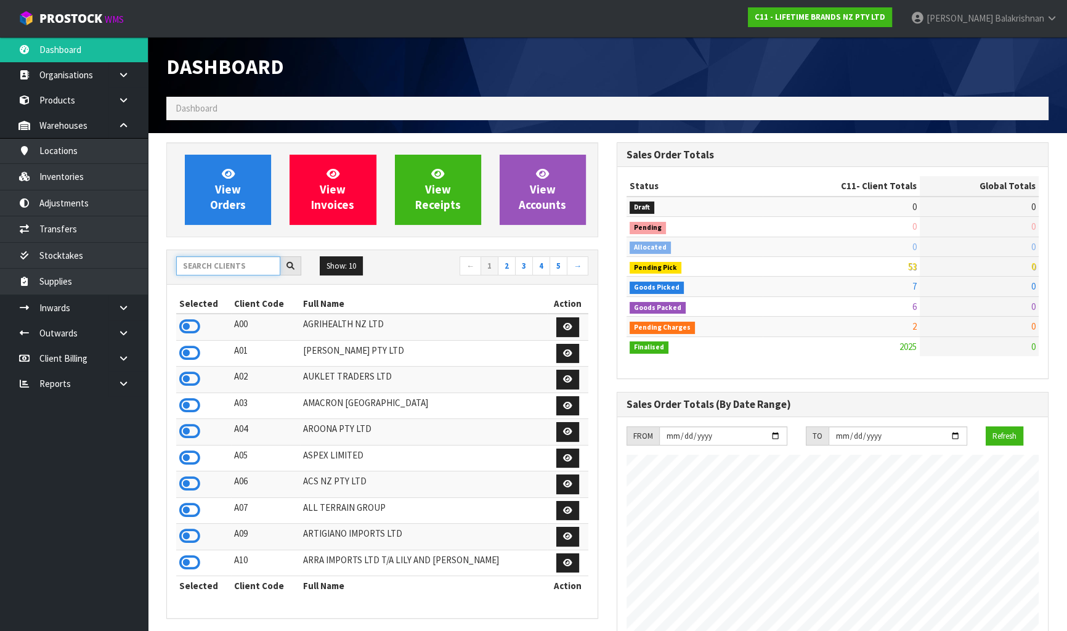
scroll to position [932, 450]
click at [238, 269] on input "text" at bounding box center [228, 265] width 104 height 19
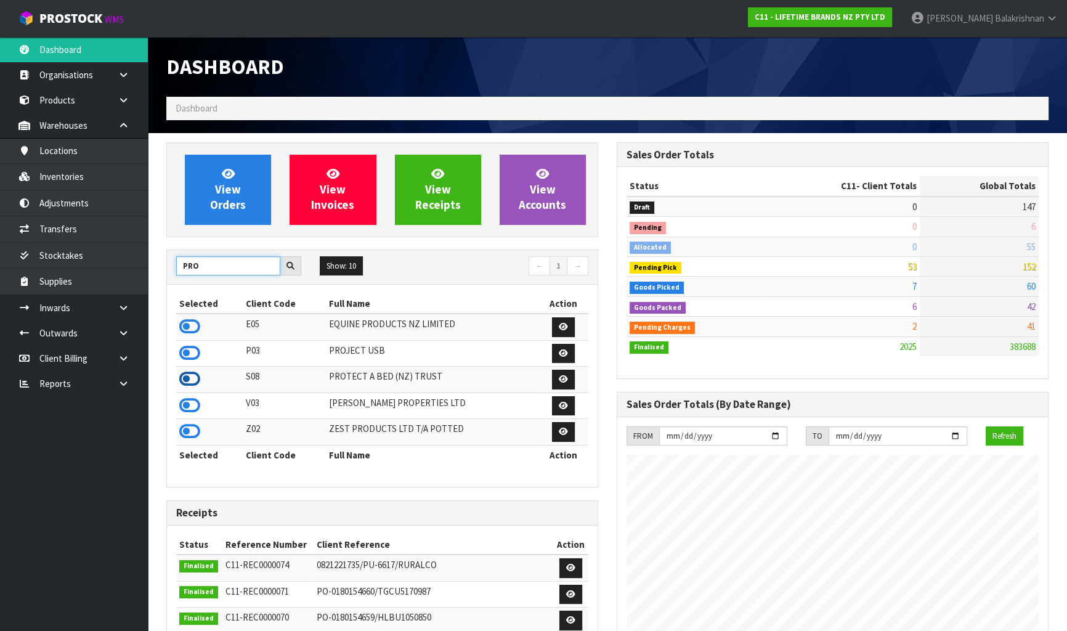
type input "PRO"
click at [188, 378] on icon at bounding box center [189, 379] width 21 height 18
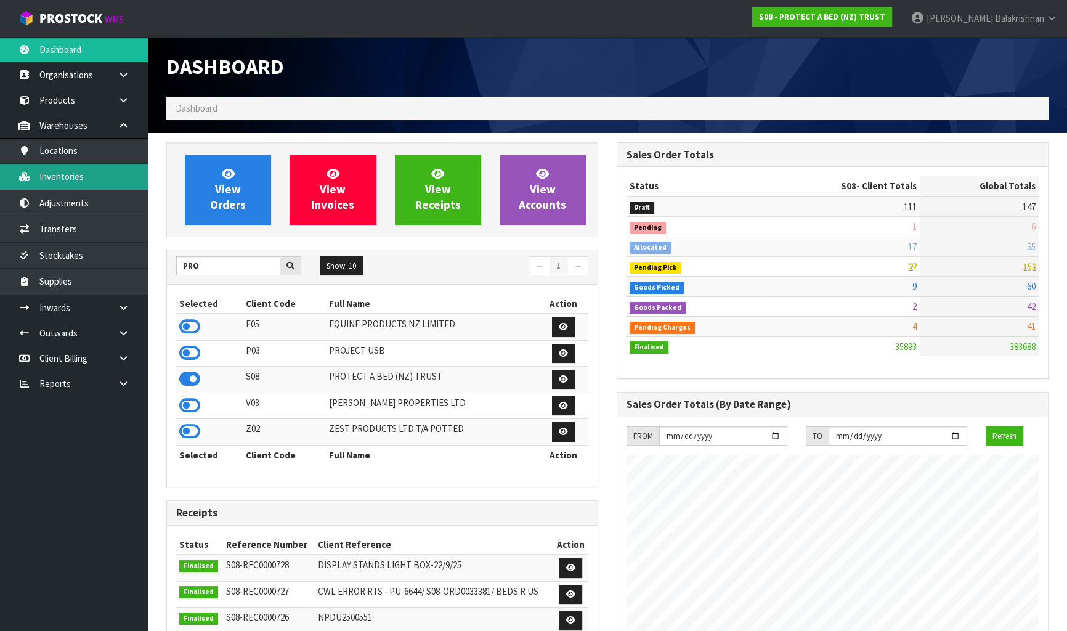
click at [119, 171] on link "Inventories" at bounding box center [74, 176] width 148 height 25
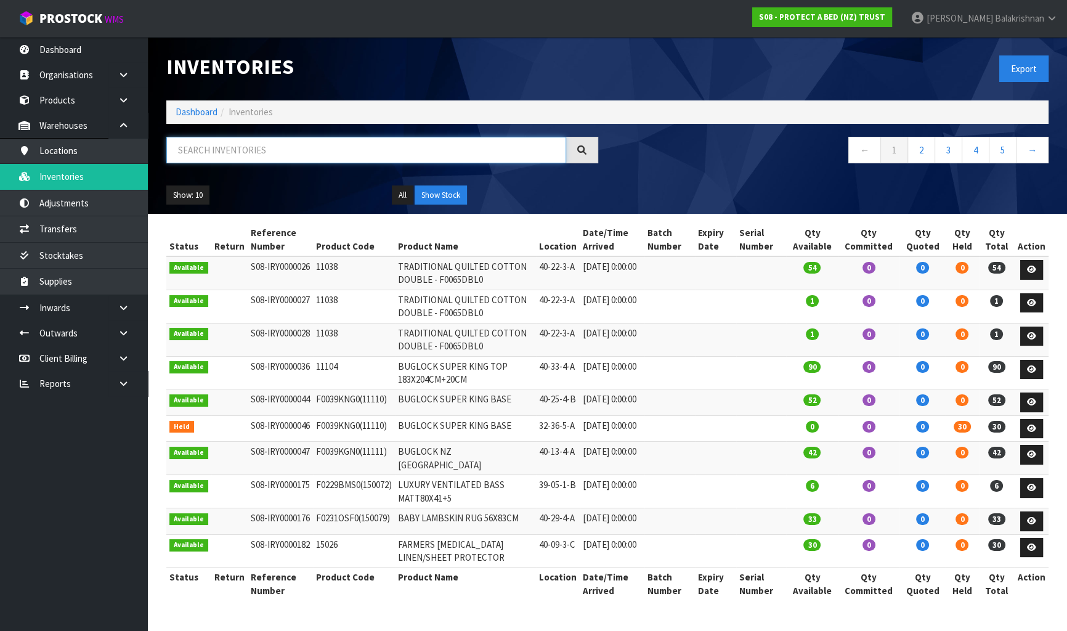
click at [257, 145] on input "text" at bounding box center [366, 150] width 400 height 26
paste input "F0039KGN0"
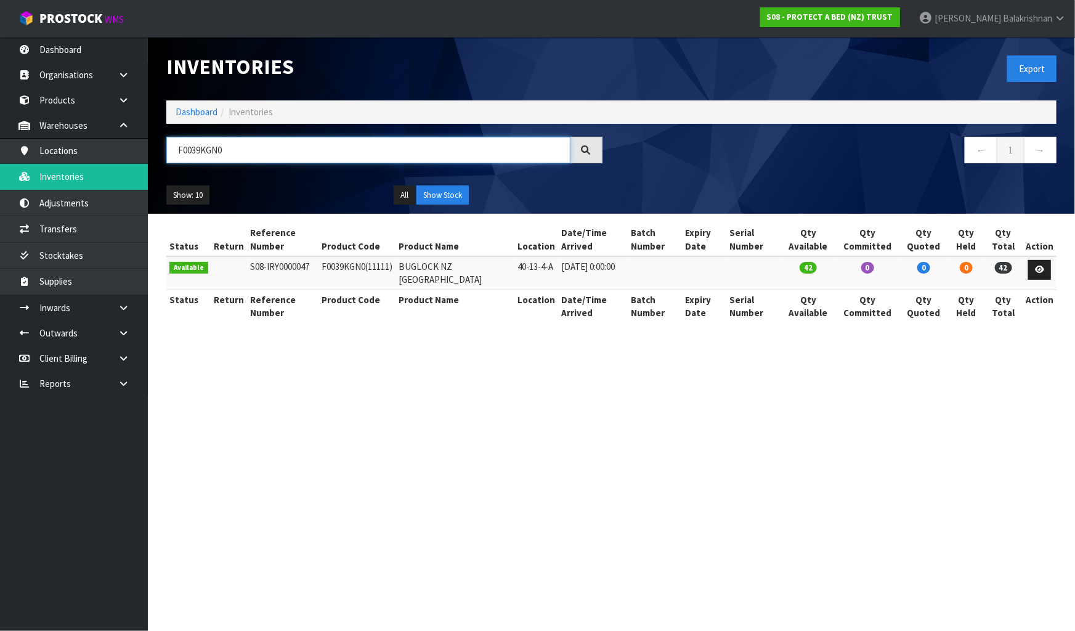
type input "F0039KGN0"
click at [176, 114] on link "Dashboard" at bounding box center [197, 112] width 42 height 12
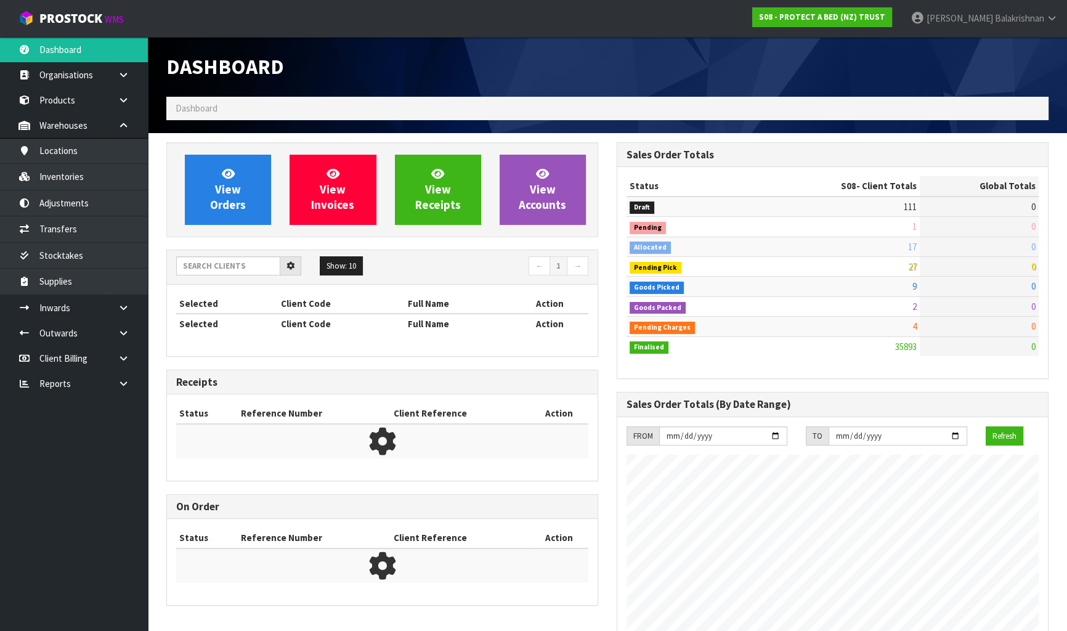
scroll to position [767, 450]
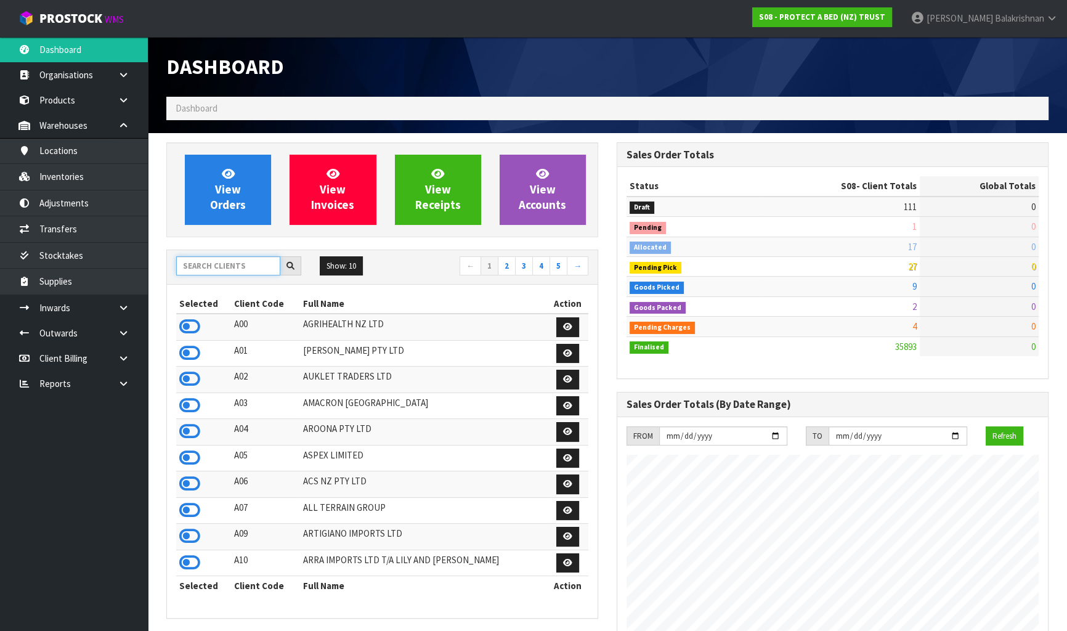
click at [198, 271] on input "text" at bounding box center [228, 265] width 104 height 19
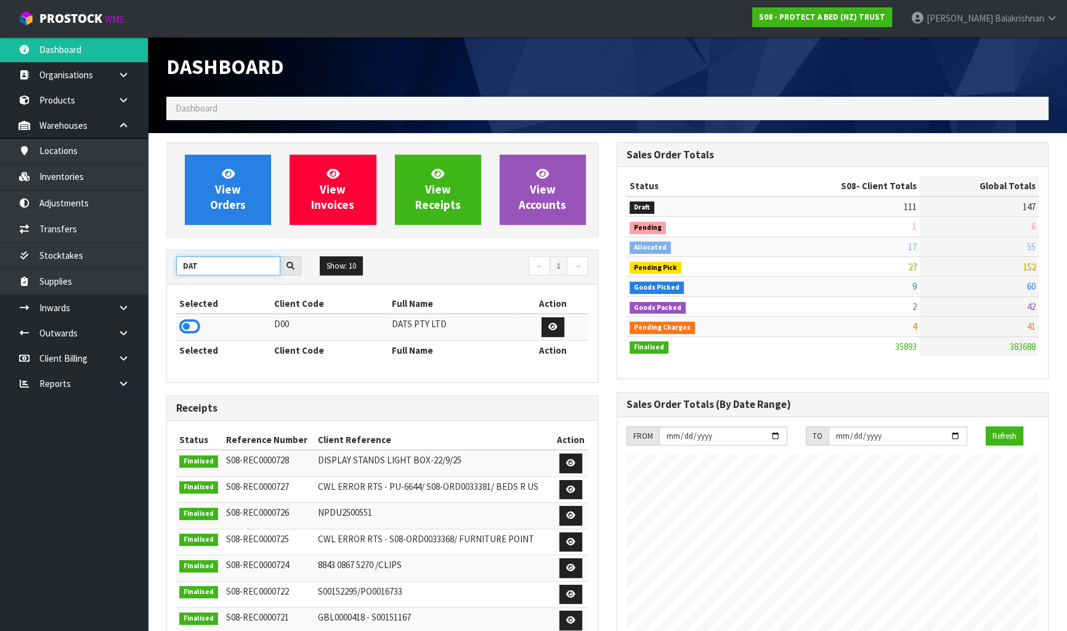
type input "DAT"
click at [200, 325] on td at bounding box center [223, 327] width 95 height 26
click at [83, 181] on link "Inventories" at bounding box center [74, 176] width 148 height 25
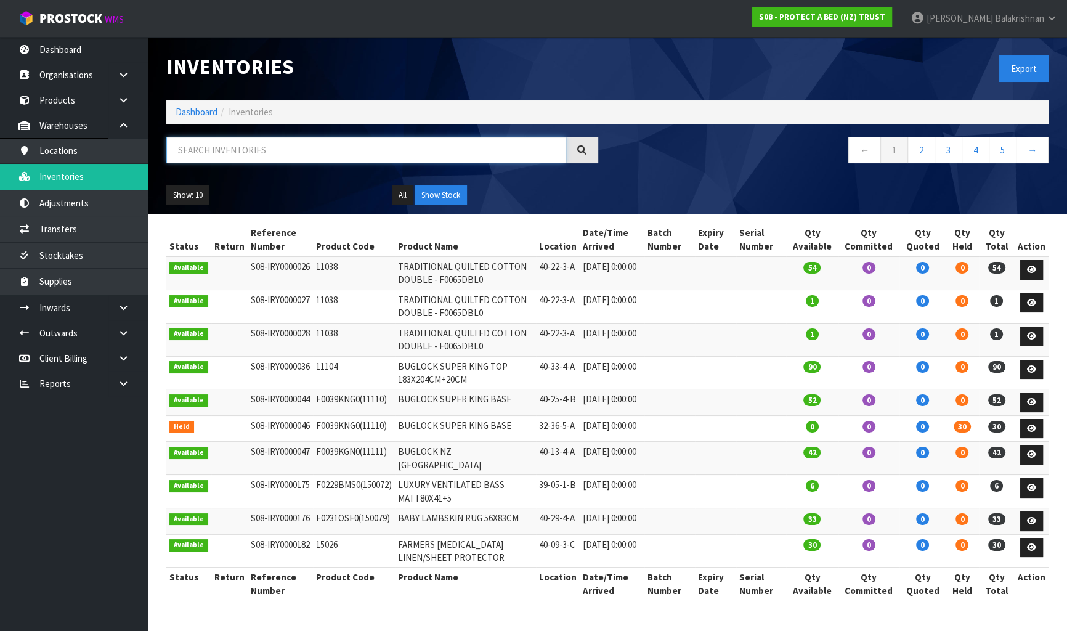
click at [210, 161] on input "text" at bounding box center [366, 150] width 400 height 26
paste input "68795"
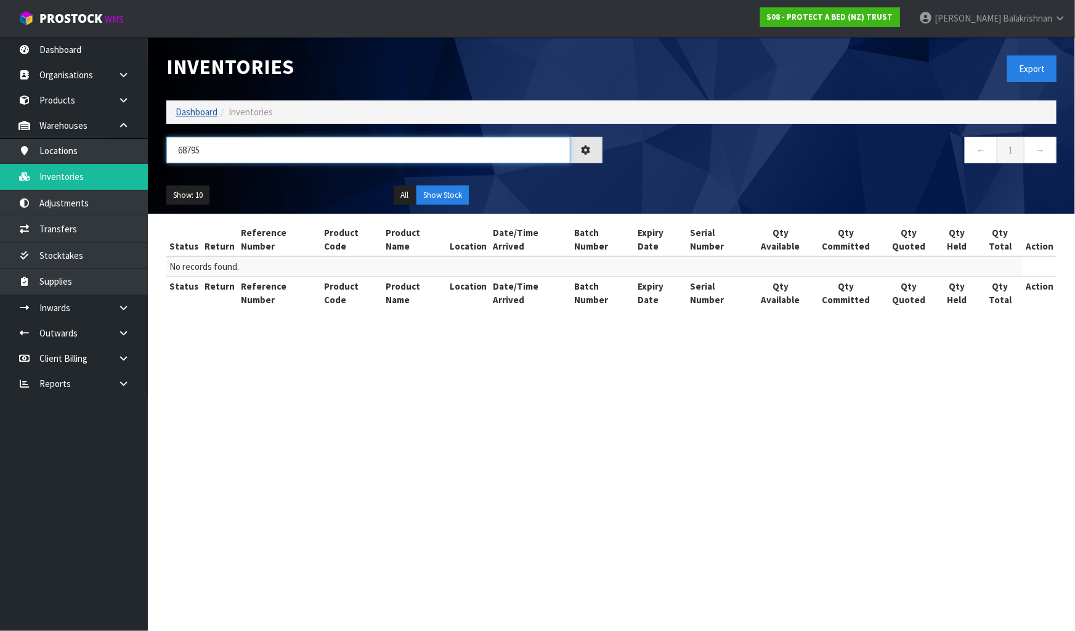
type input "68795"
click at [195, 115] on link "Dashboard" at bounding box center [197, 112] width 42 height 12
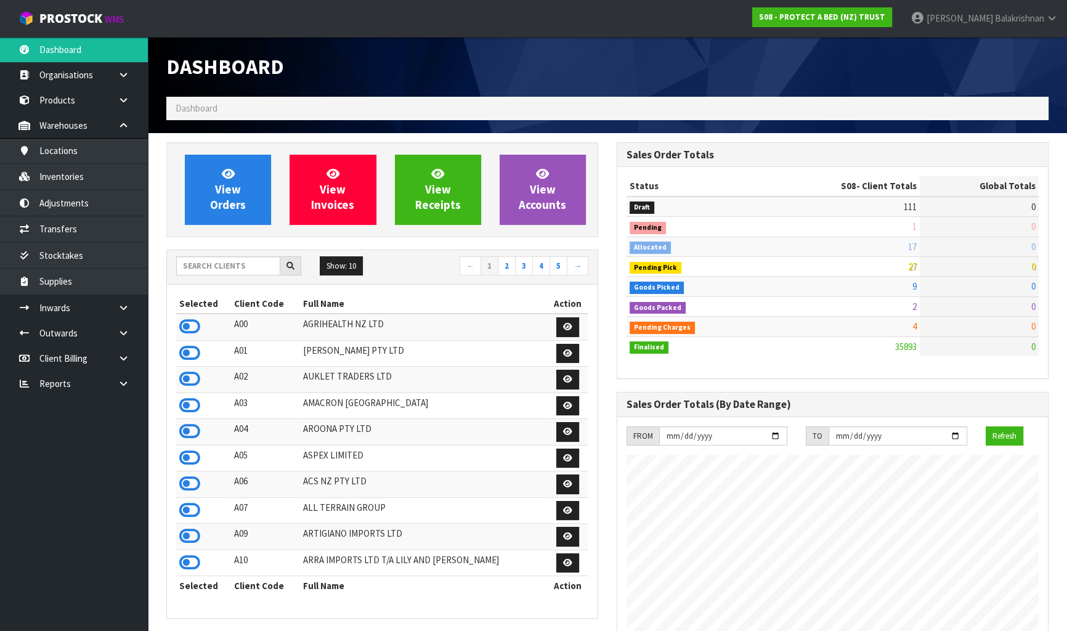
scroll to position [767, 450]
click at [224, 269] on input "text" at bounding box center [228, 265] width 104 height 19
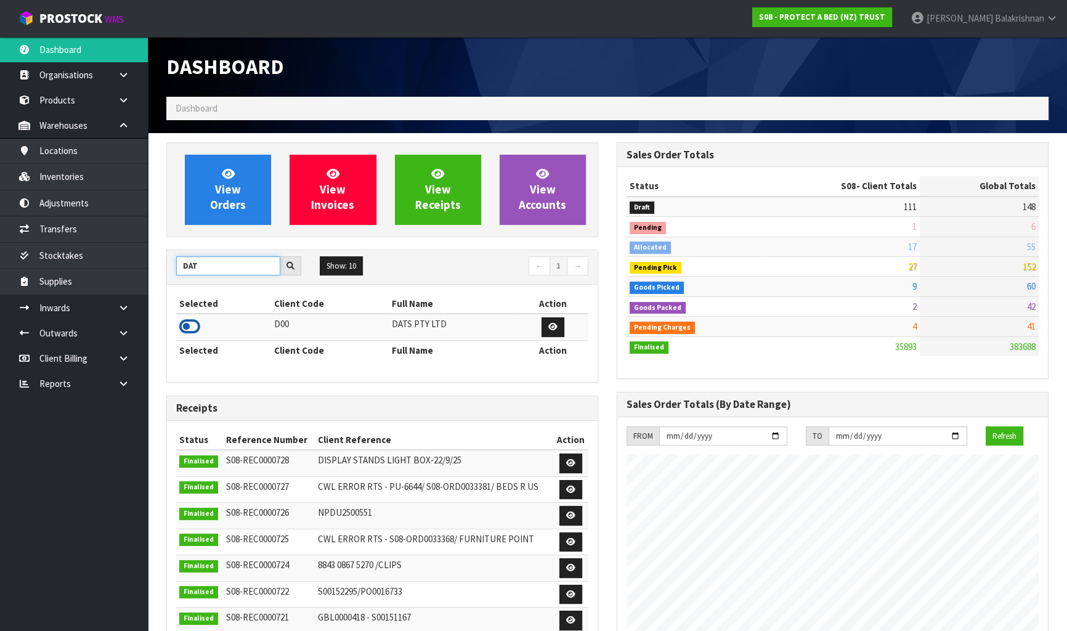
type input "DAT"
click at [190, 327] on icon at bounding box center [189, 326] width 21 height 18
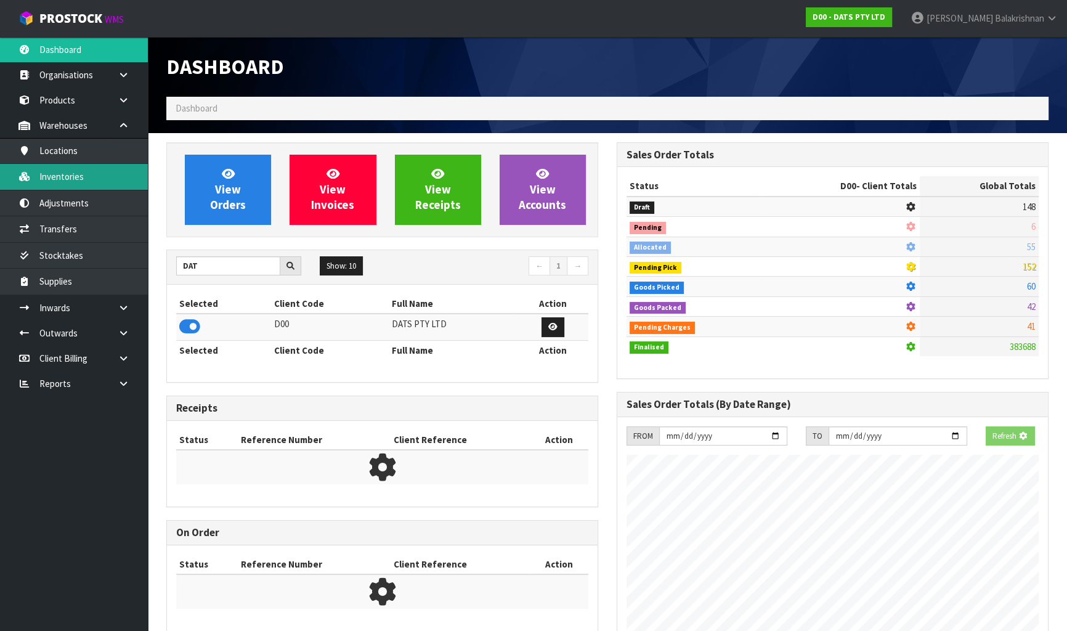
click at [100, 174] on link "Inventories" at bounding box center [74, 176] width 148 height 25
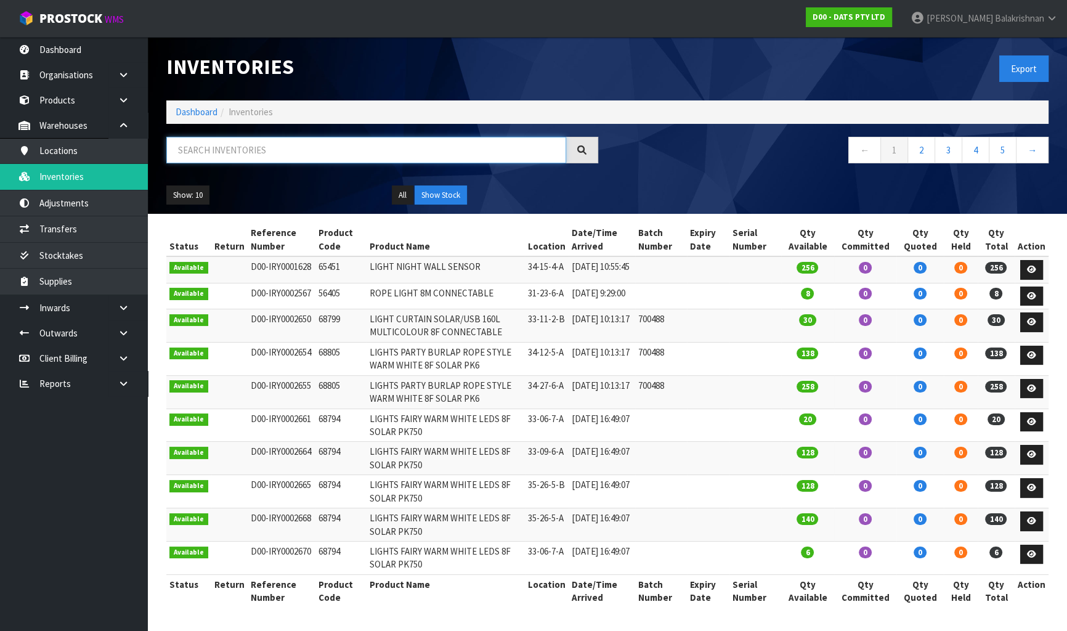
click at [222, 144] on input "text" at bounding box center [366, 150] width 400 height 26
paste input "68795"
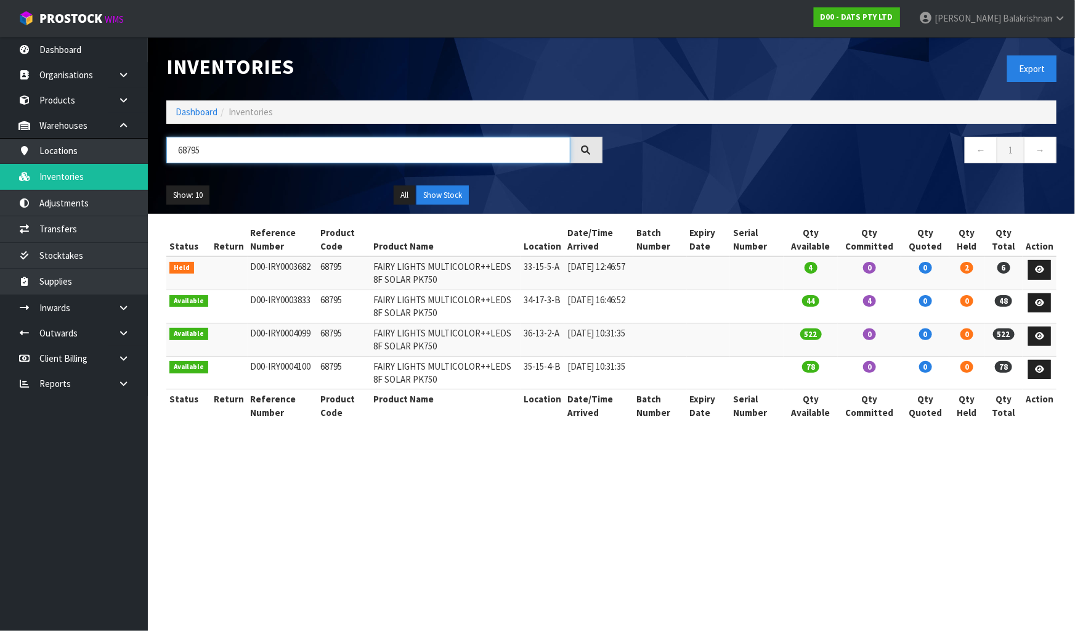
type input "68795"
click at [189, 113] on link "Dashboard" at bounding box center [197, 112] width 42 height 12
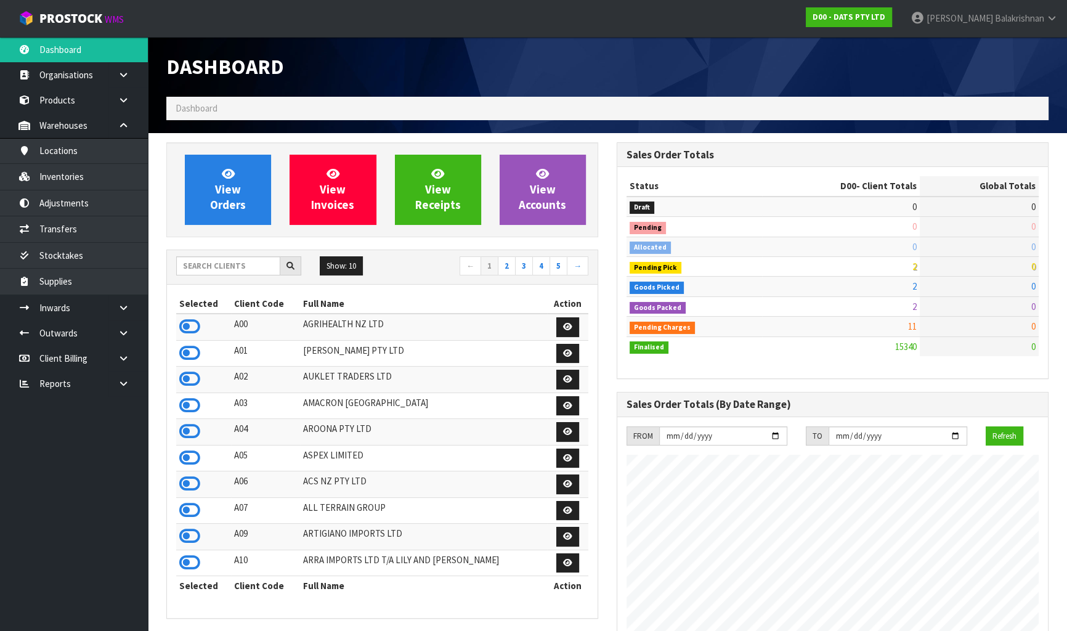
scroll to position [971, 450]
click at [206, 269] on input "text" at bounding box center [228, 265] width 104 height 19
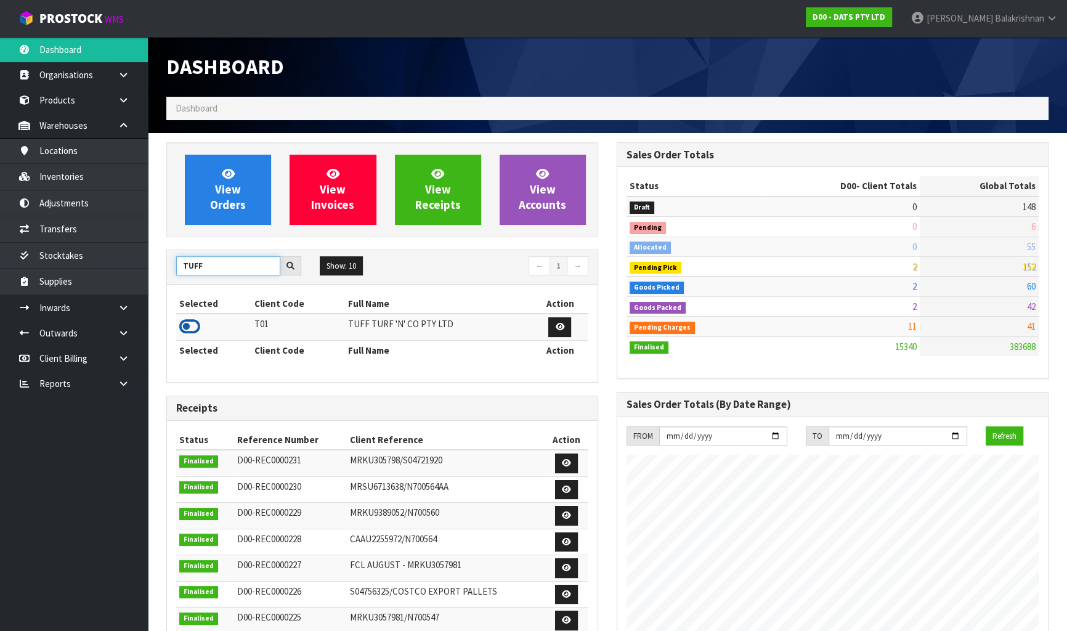
type input "TUFF"
click at [191, 327] on icon at bounding box center [189, 326] width 21 height 18
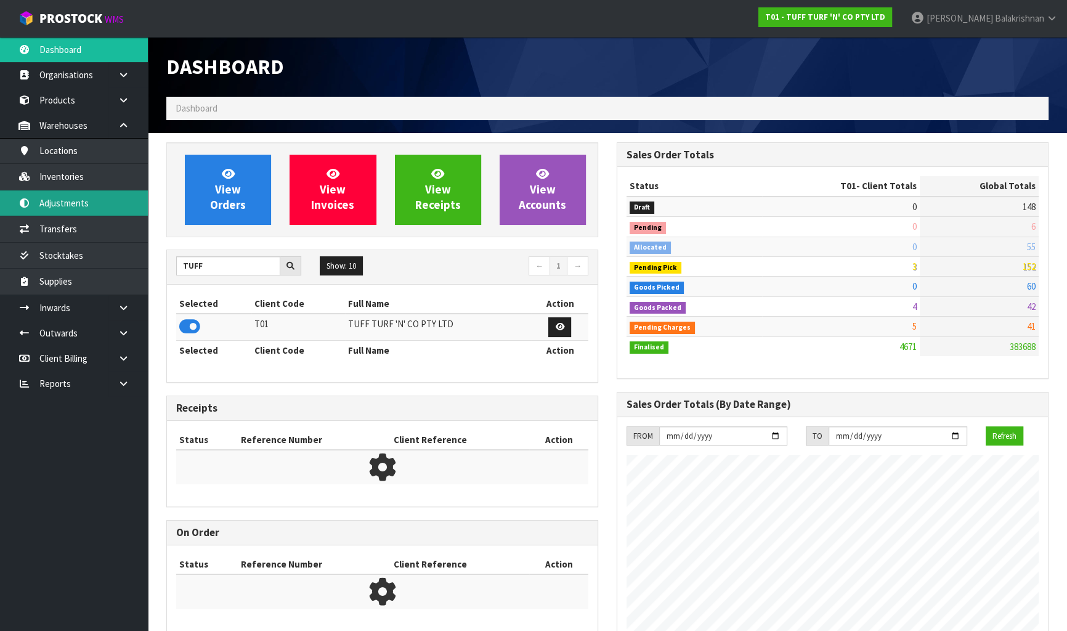
scroll to position [932, 450]
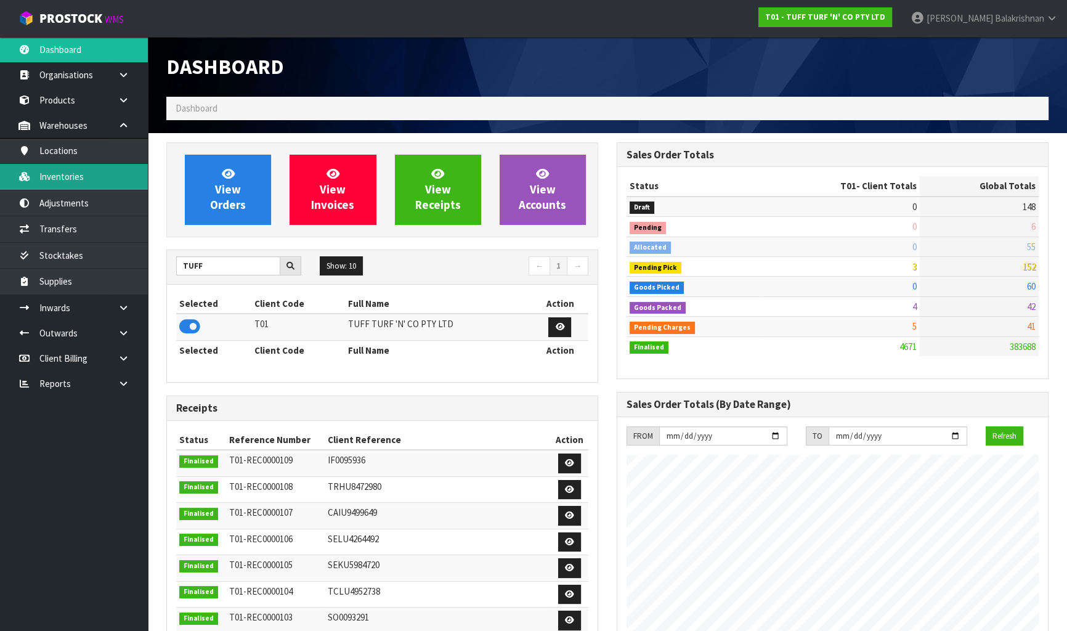
click at [105, 173] on link "Inventories" at bounding box center [74, 176] width 148 height 25
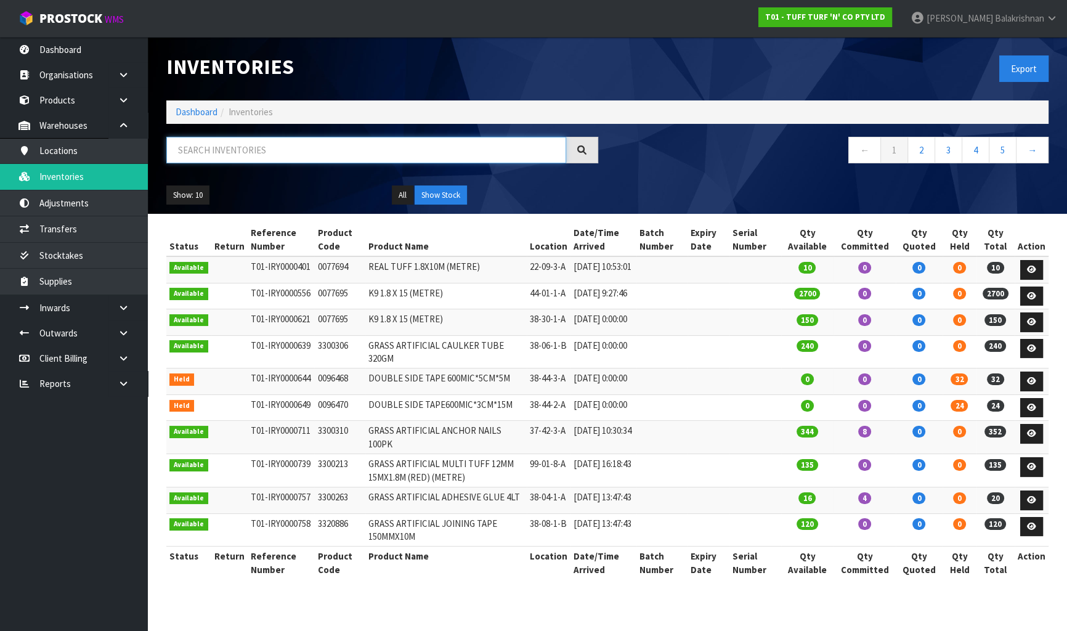
click at [248, 147] on input "text" at bounding box center [366, 150] width 400 height 26
paste input "0333036"
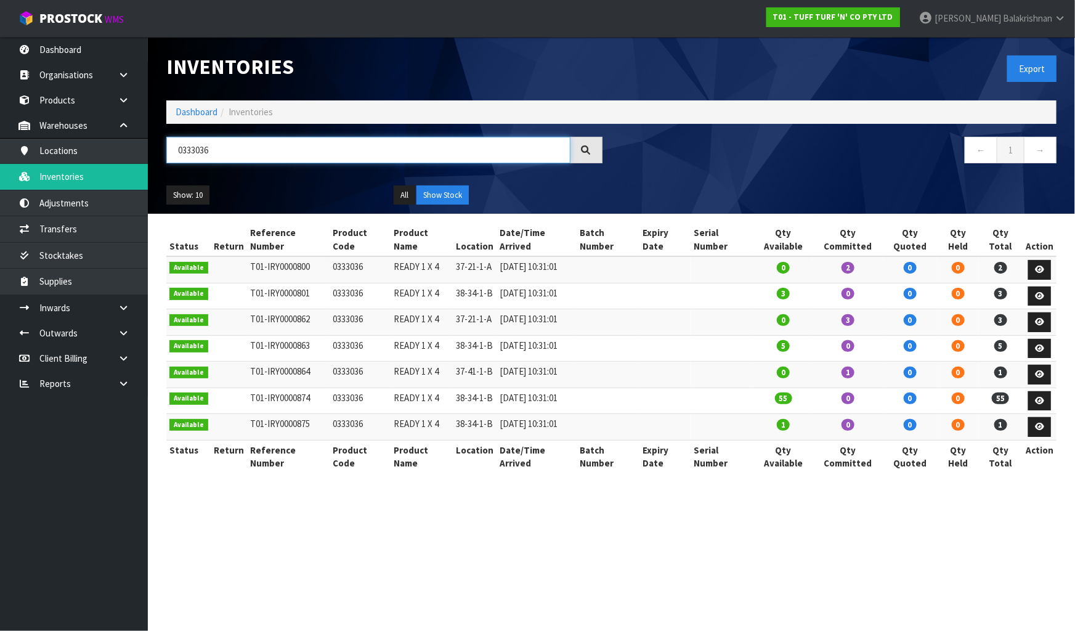
type input "0333036"
click at [208, 110] on link "Dashboard" at bounding box center [197, 112] width 42 height 12
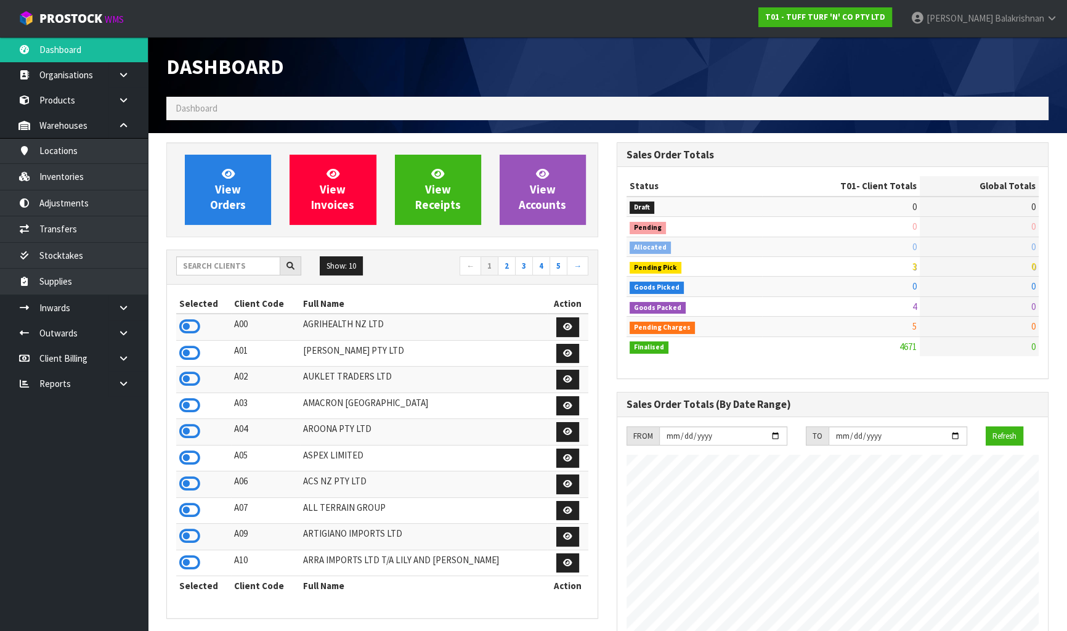
scroll to position [932, 450]
click at [222, 253] on div "Show: 10 5 10 25 50 ← 1 2 3 4 5 →" at bounding box center [382, 267] width 431 height 35
click at [222, 261] on input "text" at bounding box center [228, 265] width 104 height 19
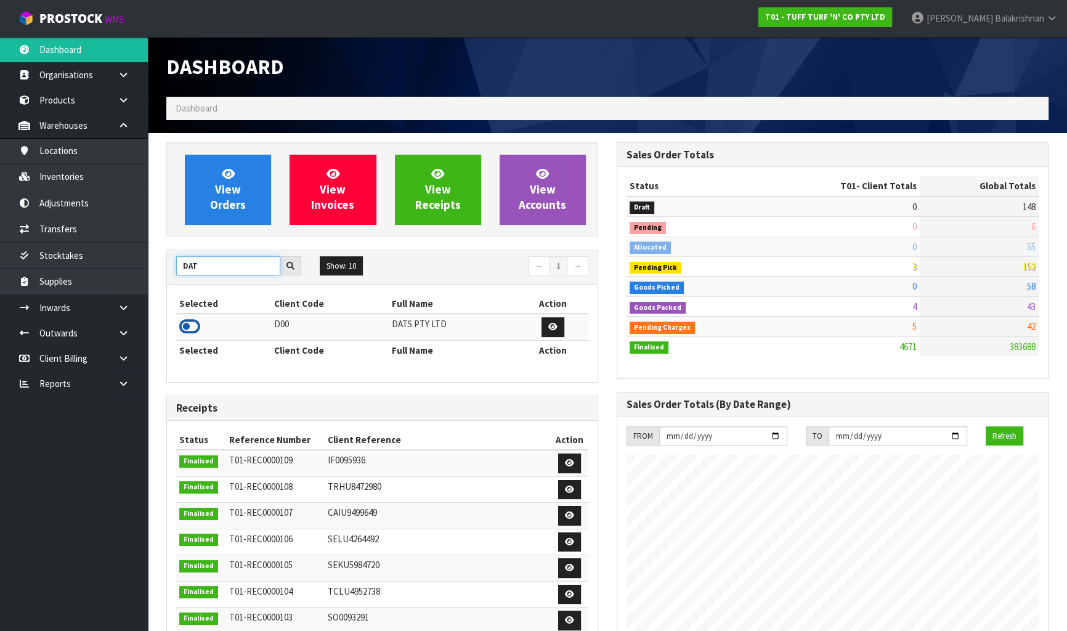
type input "DAT"
click at [191, 324] on icon at bounding box center [189, 326] width 21 height 18
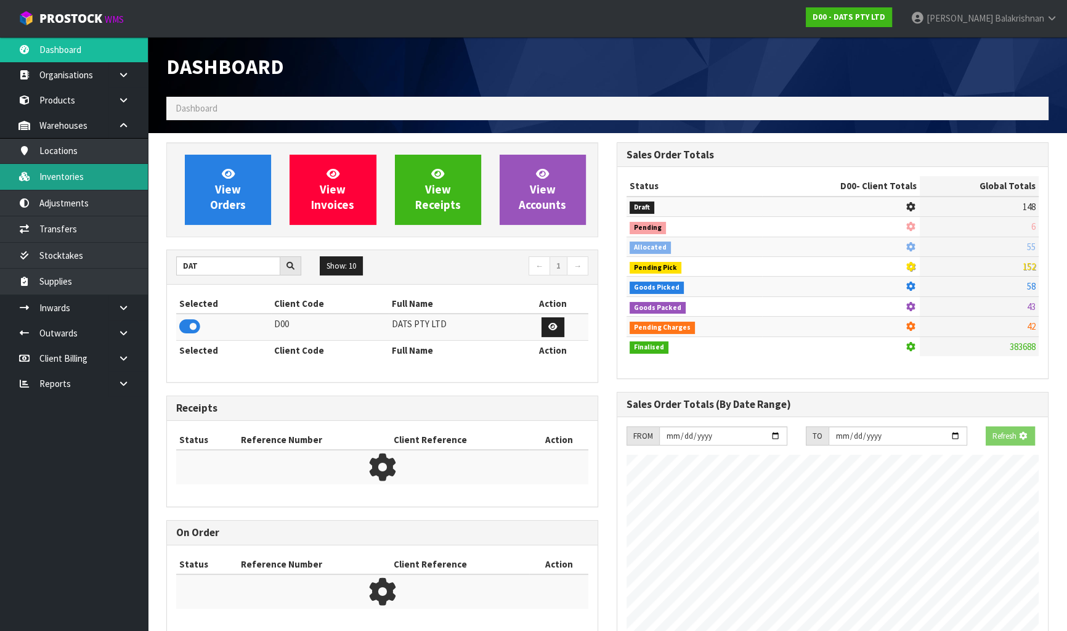
scroll to position [615449, 615766]
click at [99, 176] on link "Inventories" at bounding box center [74, 176] width 148 height 25
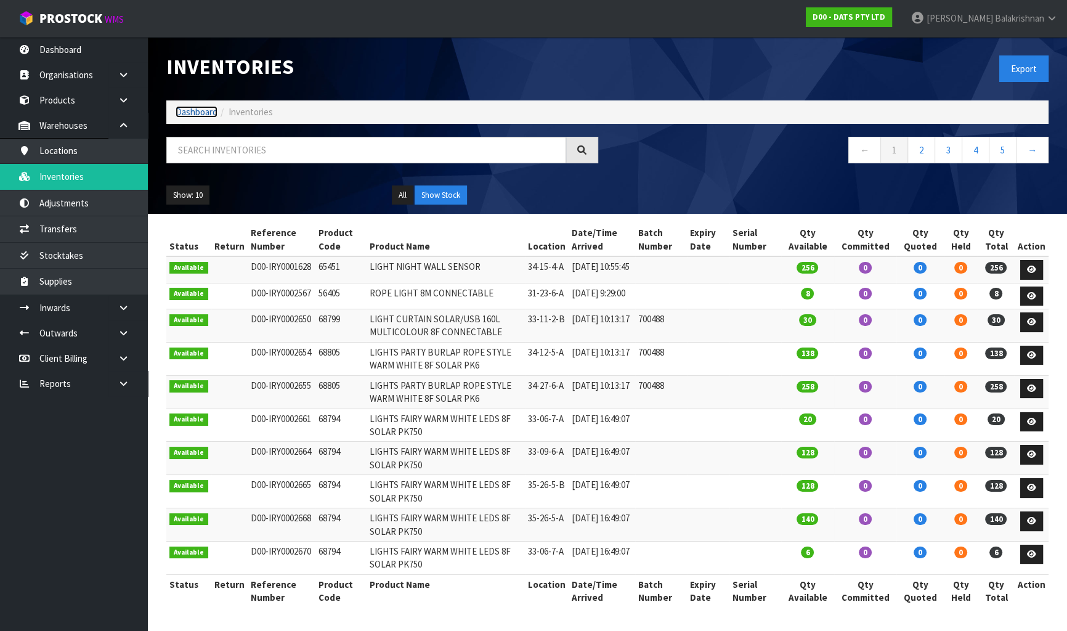
click at [202, 111] on link "Dashboard" at bounding box center [197, 112] width 42 height 12
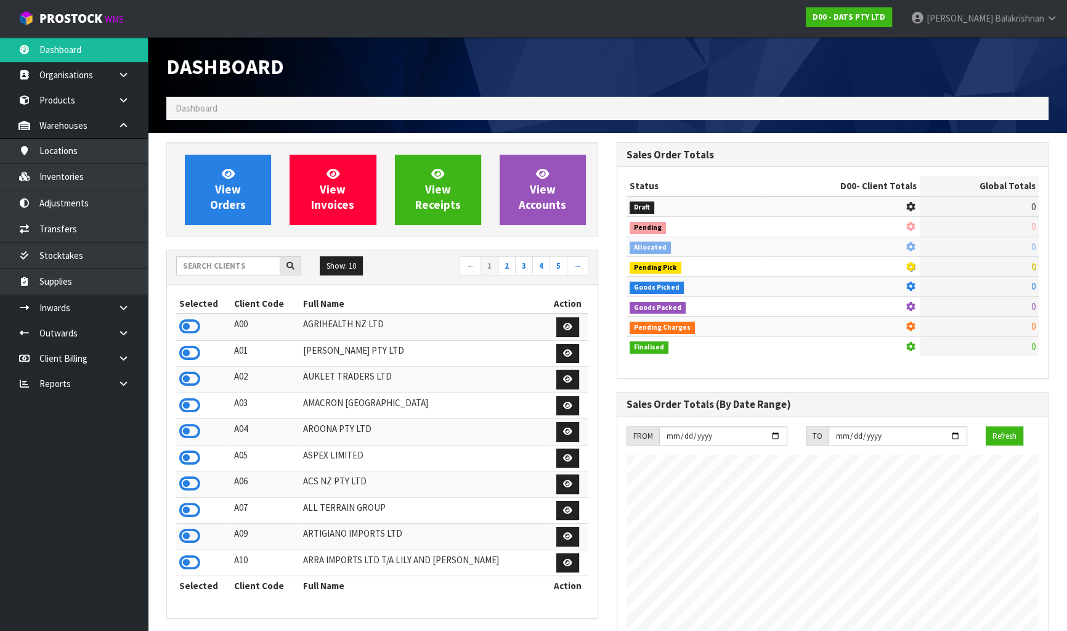
scroll to position [767, 450]
click at [256, 264] on input "text" at bounding box center [228, 265] width 104 height 19
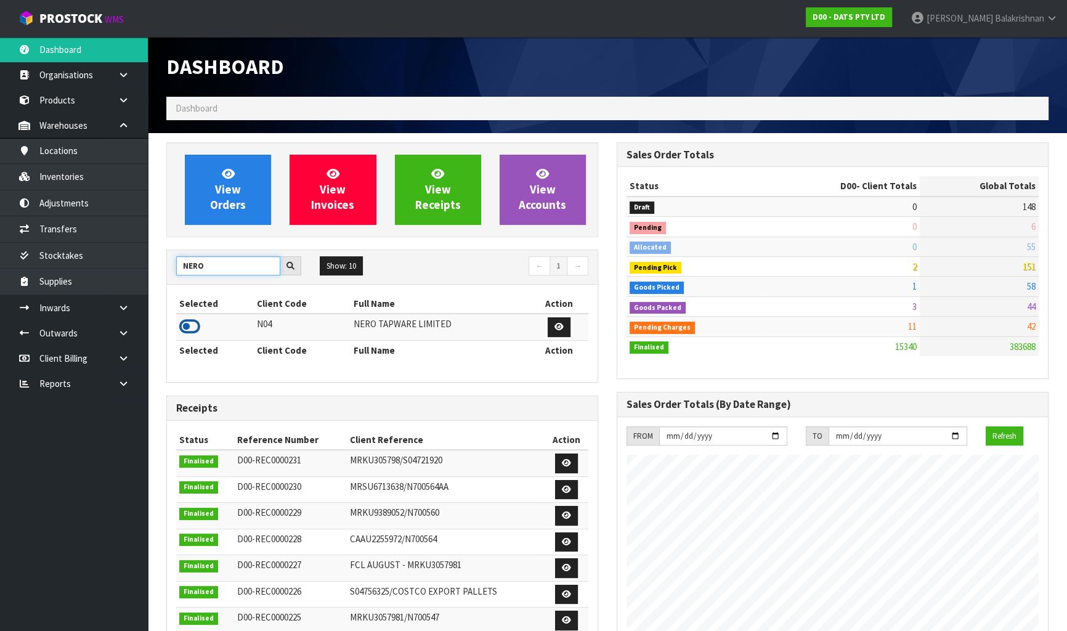
type input "NERO"
click at [191, 323] on icon at bounding box center [189, 326] width 21 height 18
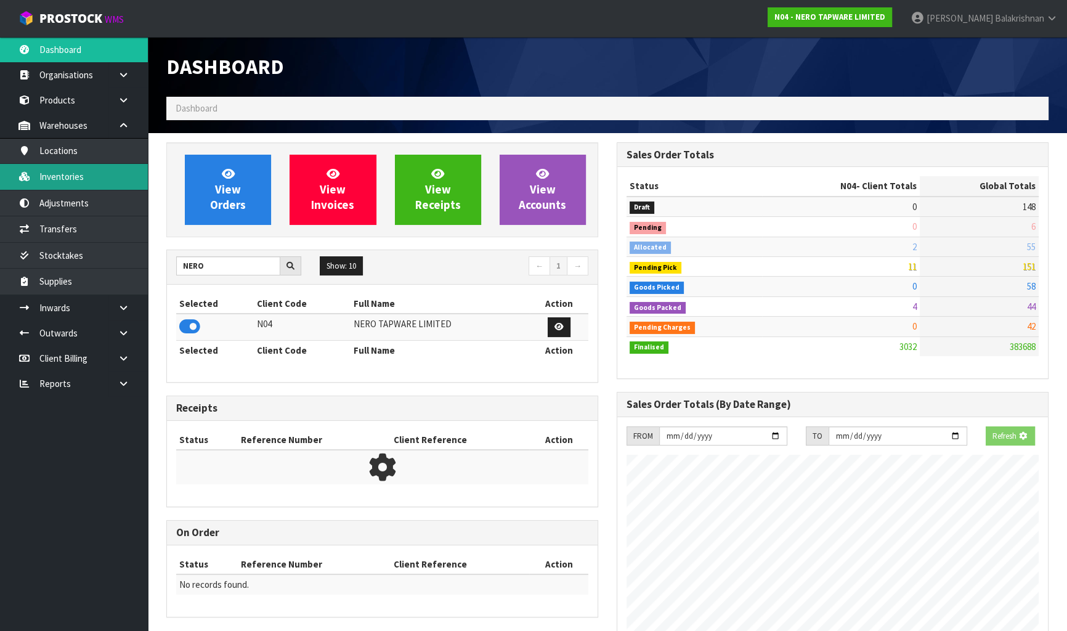
scroll to position [998, 450]
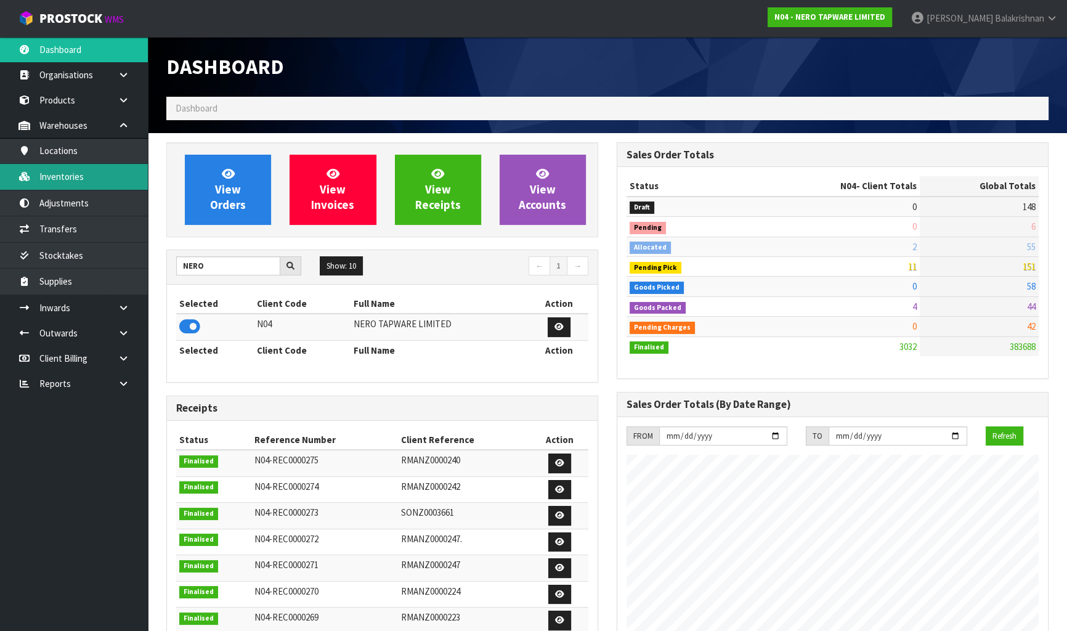
click at [123, 174] on link "Inventories" at bounding box center [74, 176] width 148 height 25
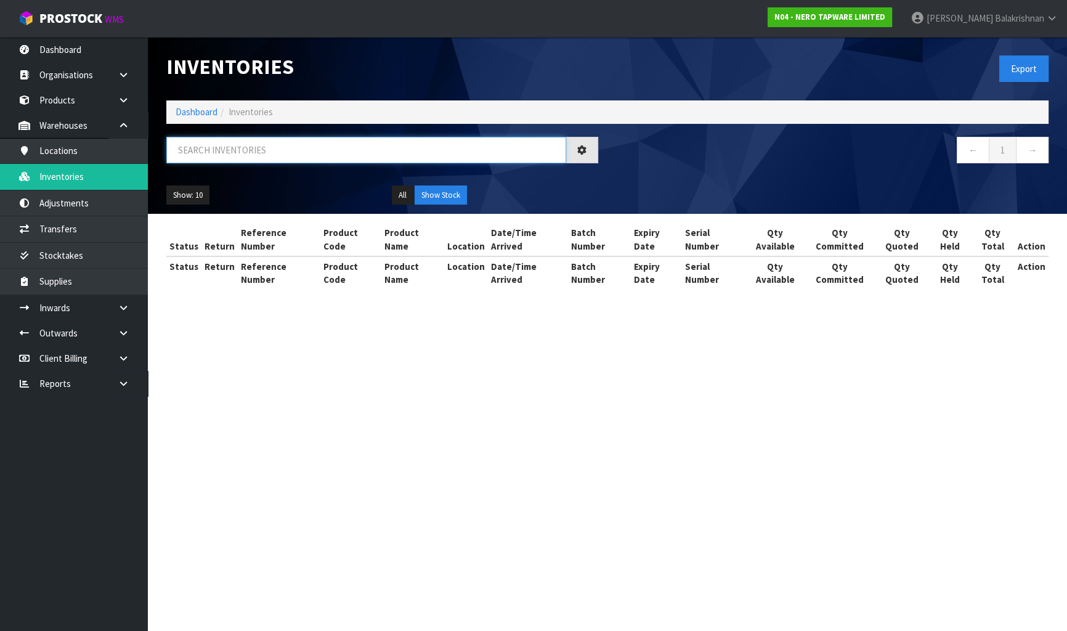
click at [271, 160] on input "text" at bounding box center [366, 150] width 400 height 26
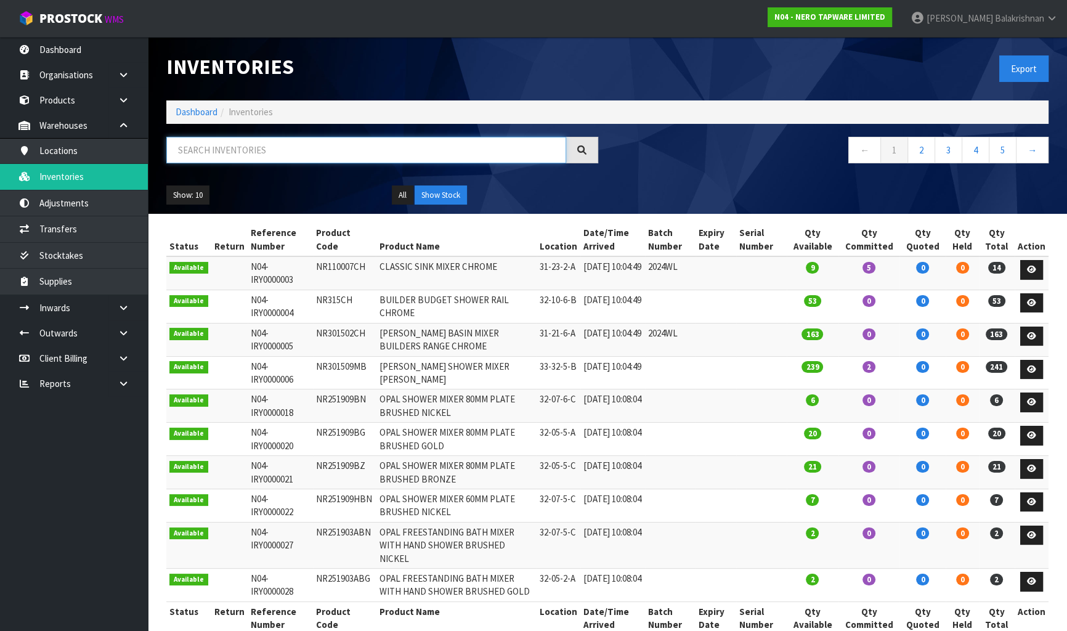
paste input "NR232105CCH"
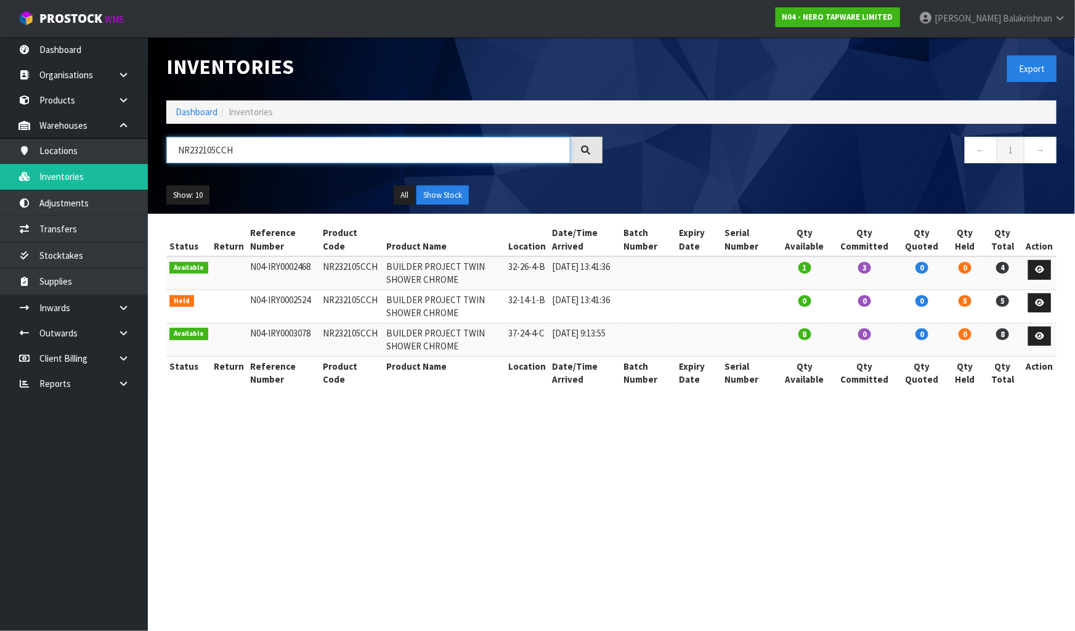
type input "NR232105CCH"
click at [199, 113] on link "Dashboard" at bounding box center [197, 112] width 42 height 12
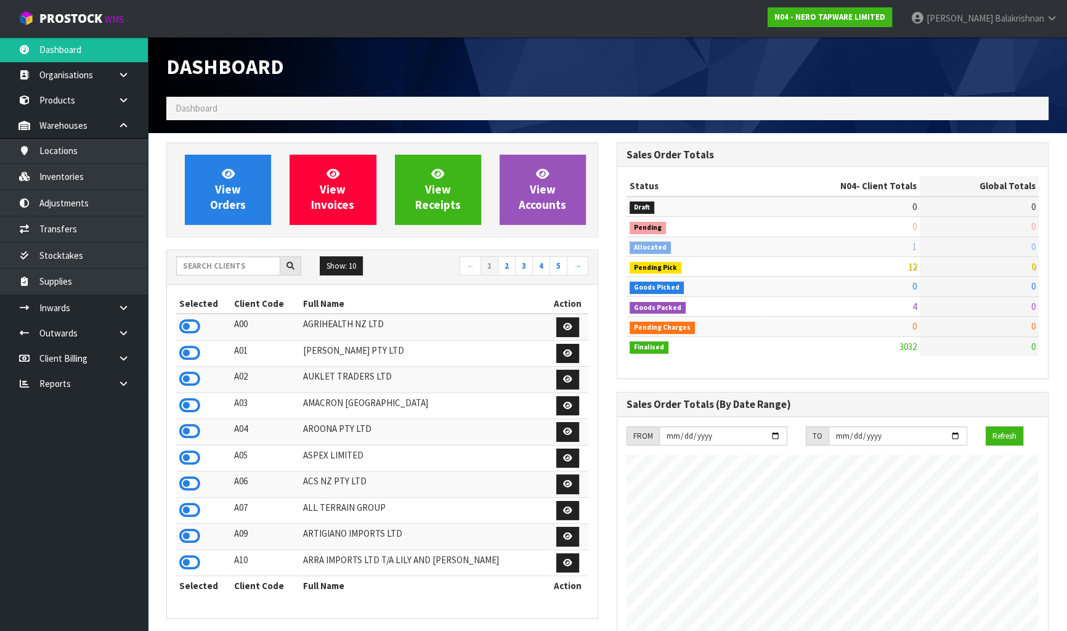
scroll to position [998, 450]
click at [229, 267] on input "text" at bounding box center [228, 265] width 104 height 19
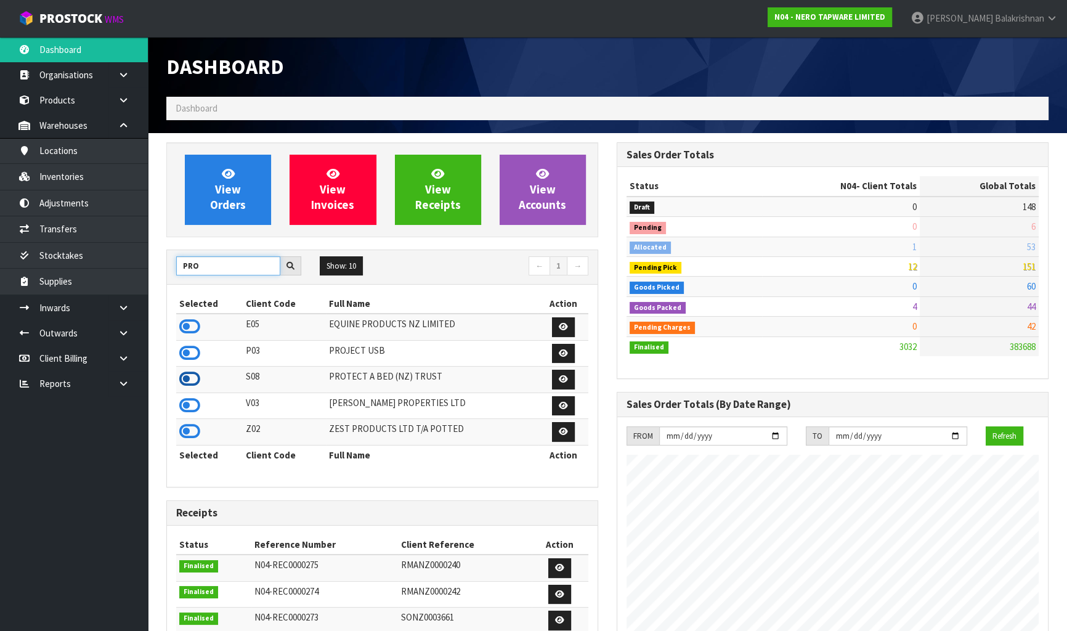
type input "PRO"
click at [186, 380] on icon at bounding box center [189, 379] width 21 height 18
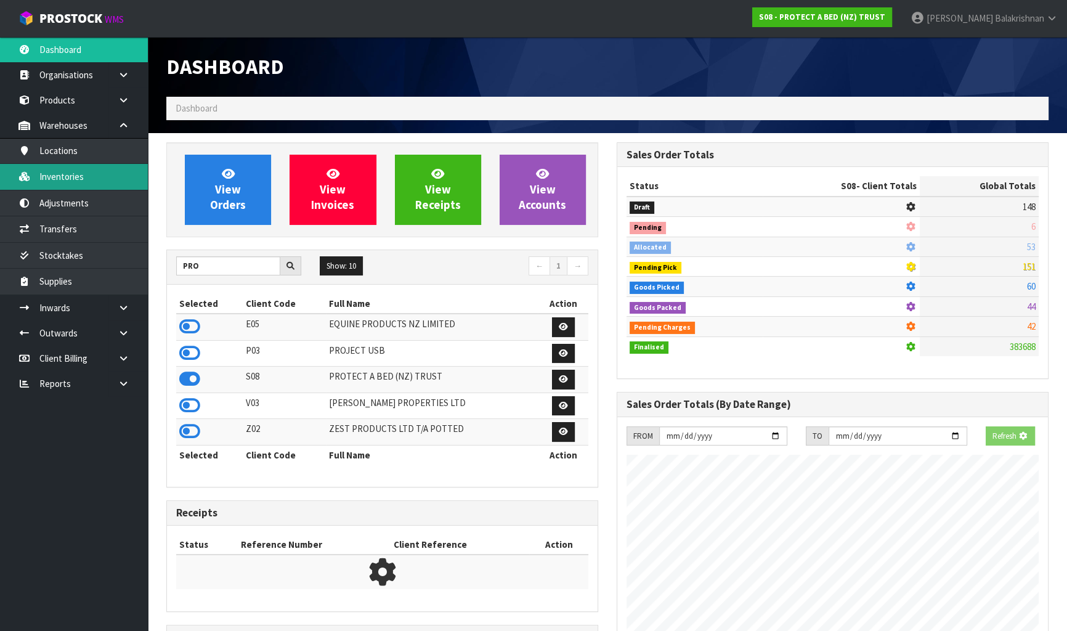
click at [129, 182] on link "Inventories" at bounding box center [74, 176] width 148 height 25
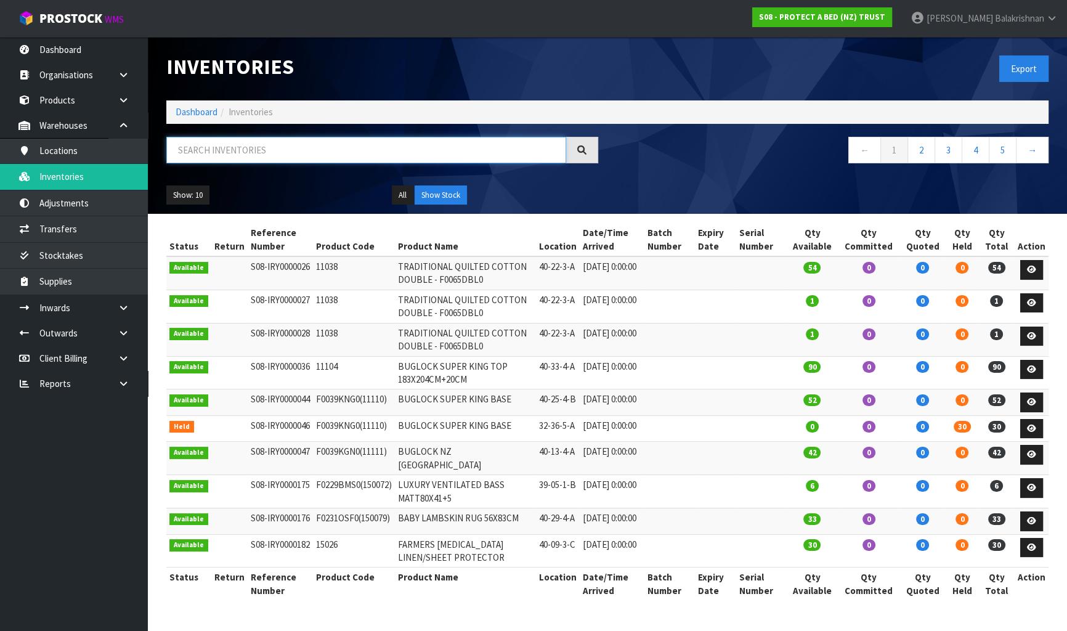
click at [314, 155] on input "text" at bounding box center [366, 150] width 400 height 26
paste input "F0589QUE0"
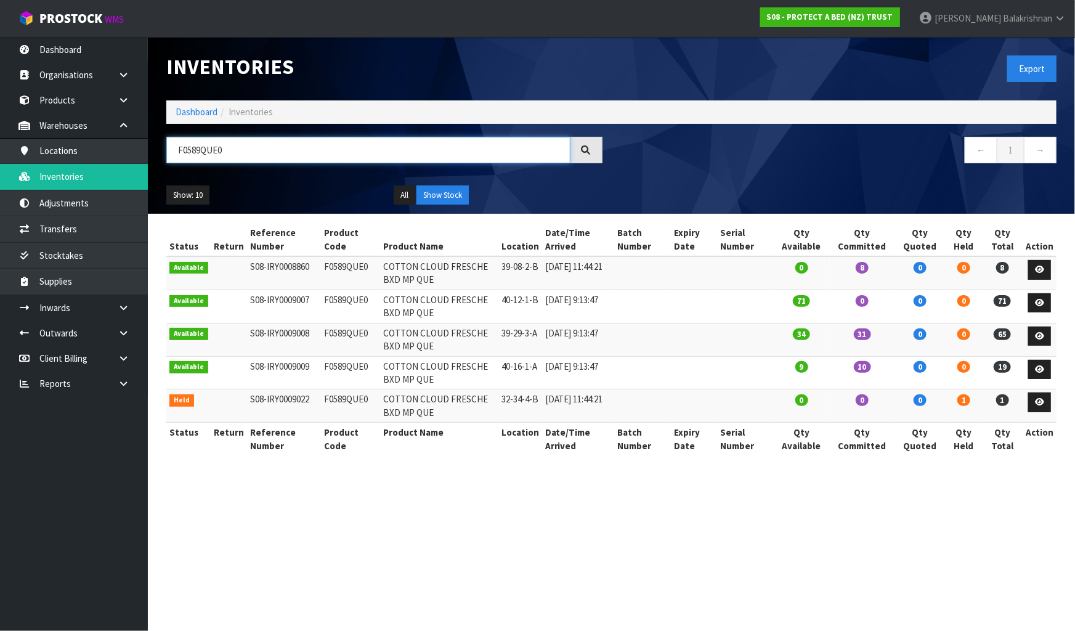
type input "F0589QUE0"
click at [176, 108] on link "Dashboard" at bounding box center [197, 112] width 42 height 12
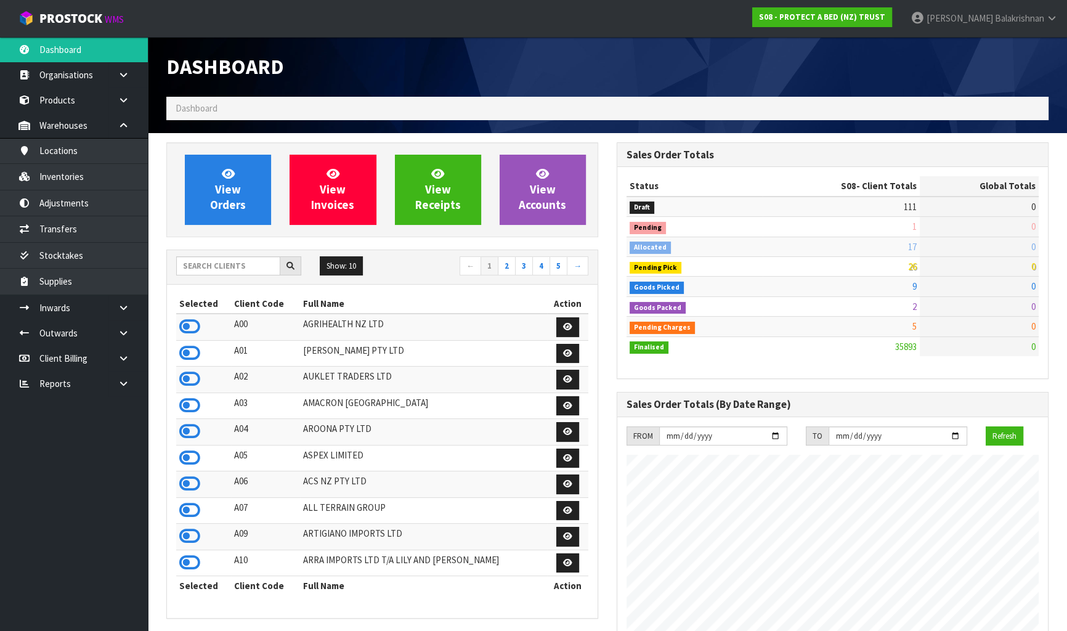
scroll to position [767, 450]
click at [245, 265] on input "text" at bounding box center [228, 265] width 104 height 19
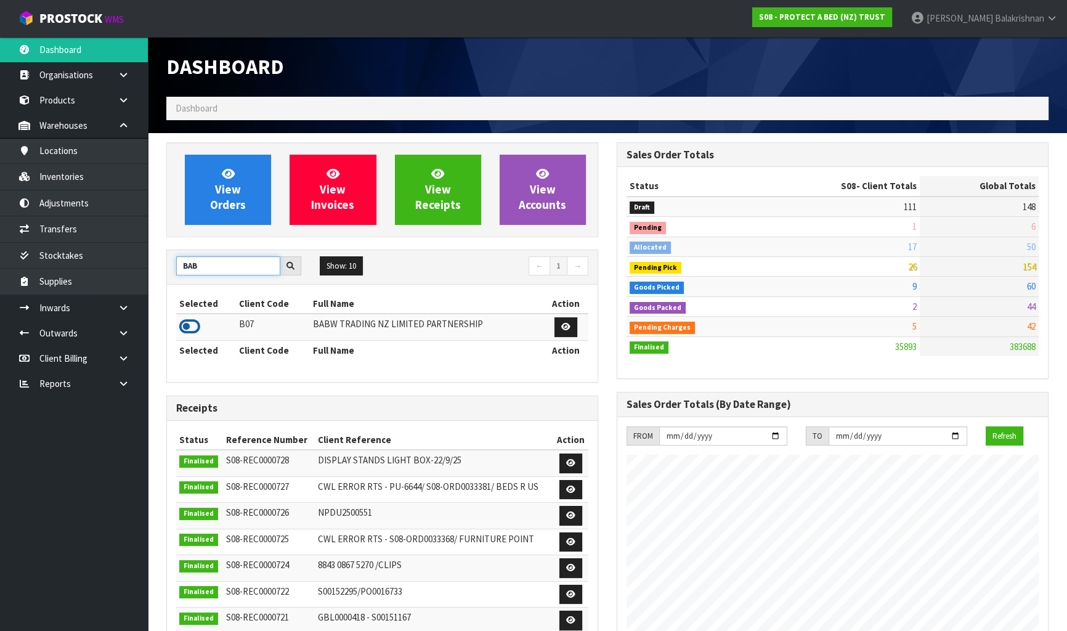
type input "BAB"
click at [189, 324] on icon at bounding box center [189, 326] width 21 height 18
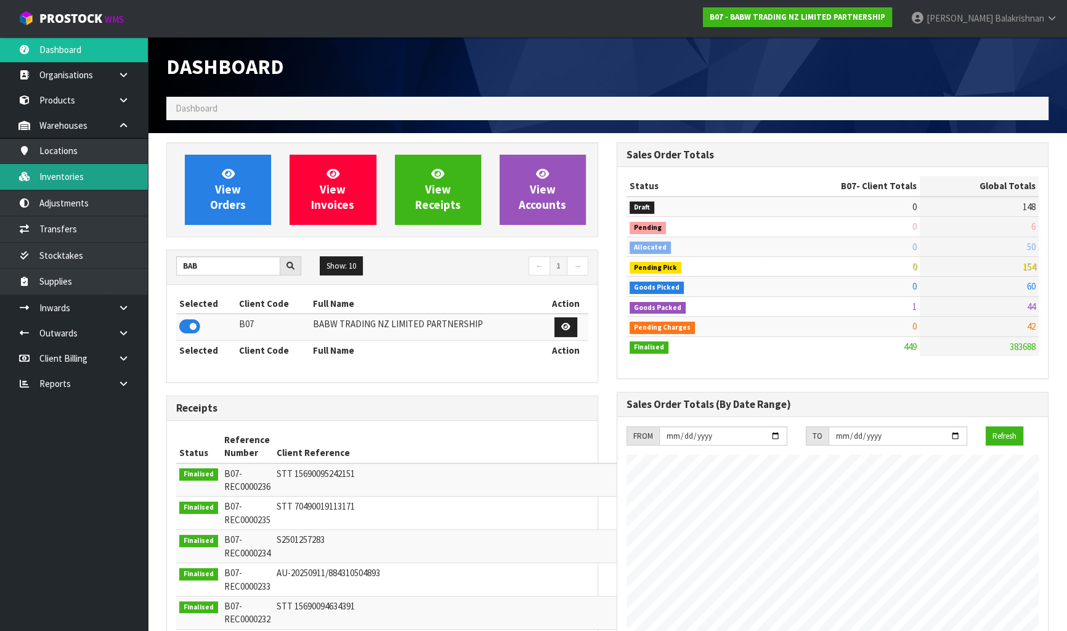
click at [113, 185] on link "Inventories" at bounding box center [74, 176] width 148 height 25
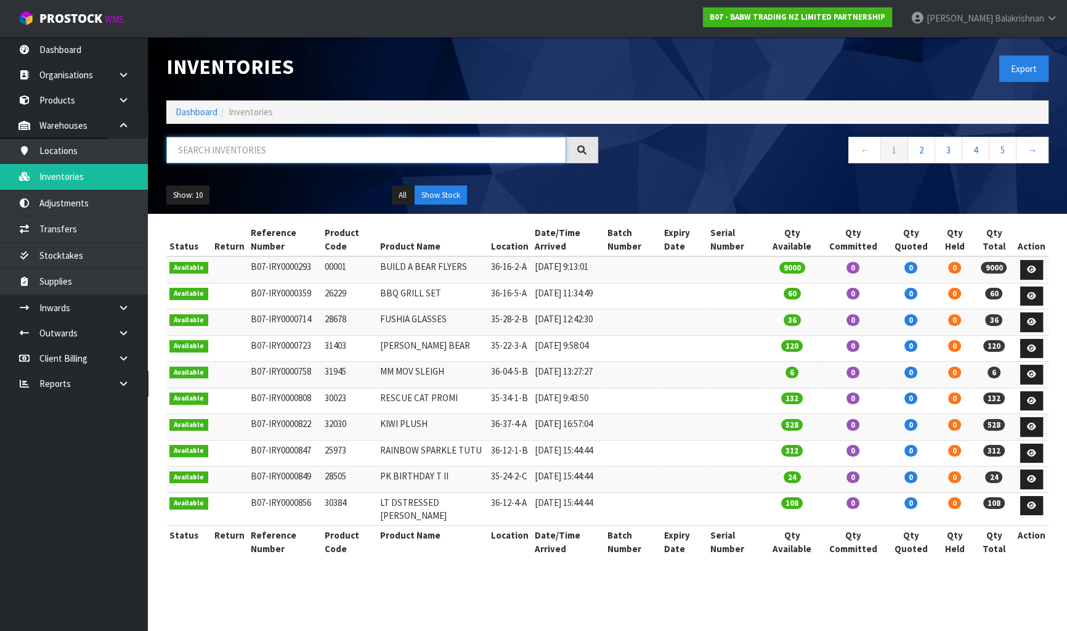
click at [348, 137] on input "text" at bounding box center [366, 150] width 400 height 26
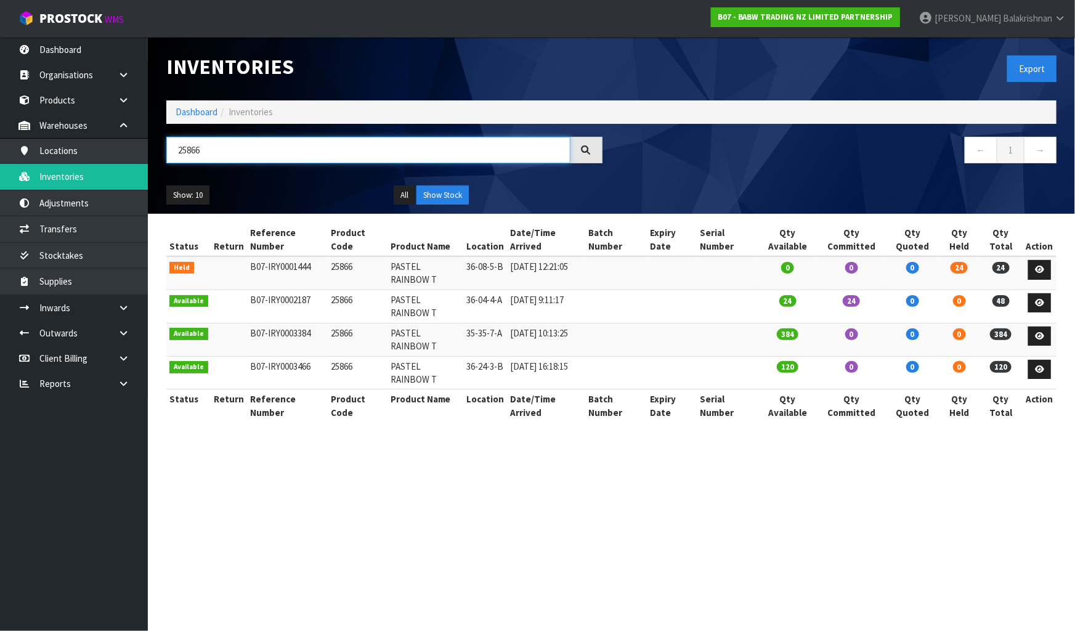
type input "25866"
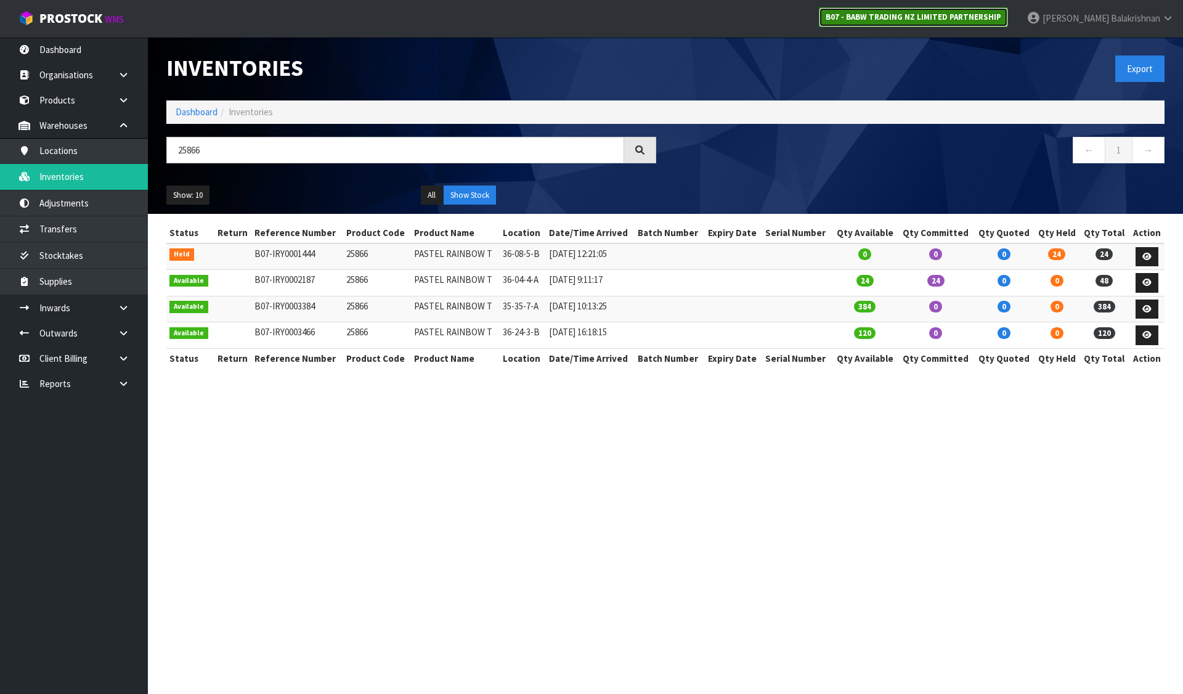
click at [940, 11] on link "B07 - BABW TRADING NZ LIMITED PARTNERSHIP" at bounding box center [913, 17] width 189 height 20
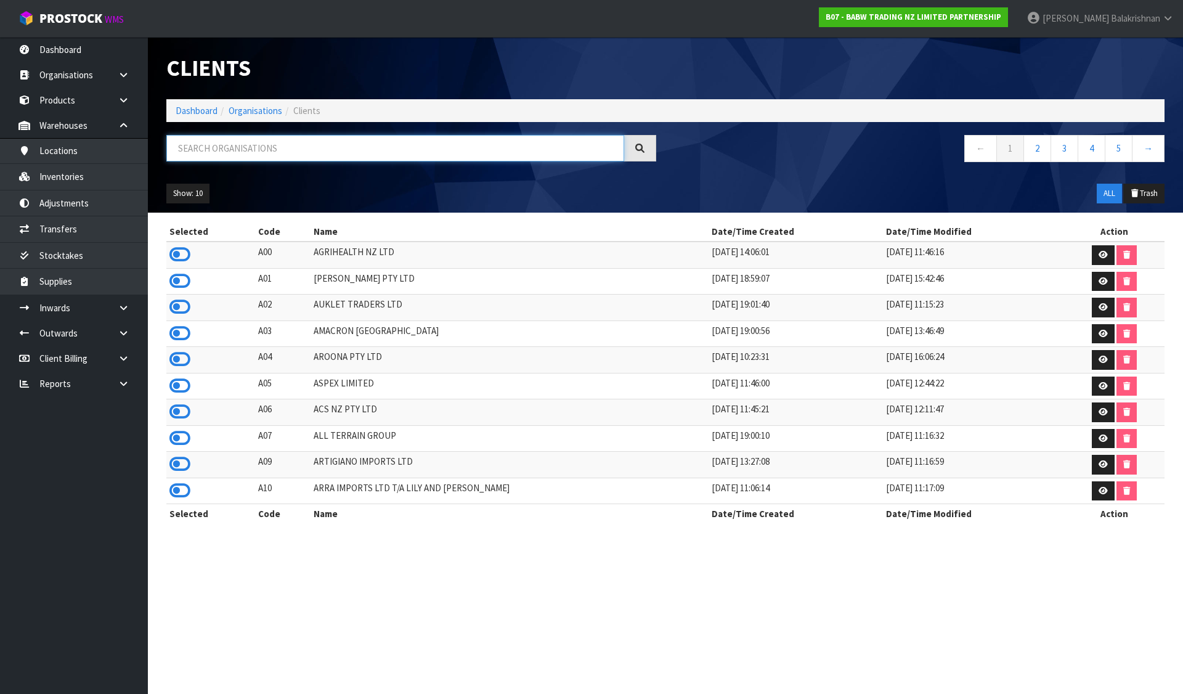
click at [407, 141] on input "text" at bounding box center [395, 148] width 458 height 26
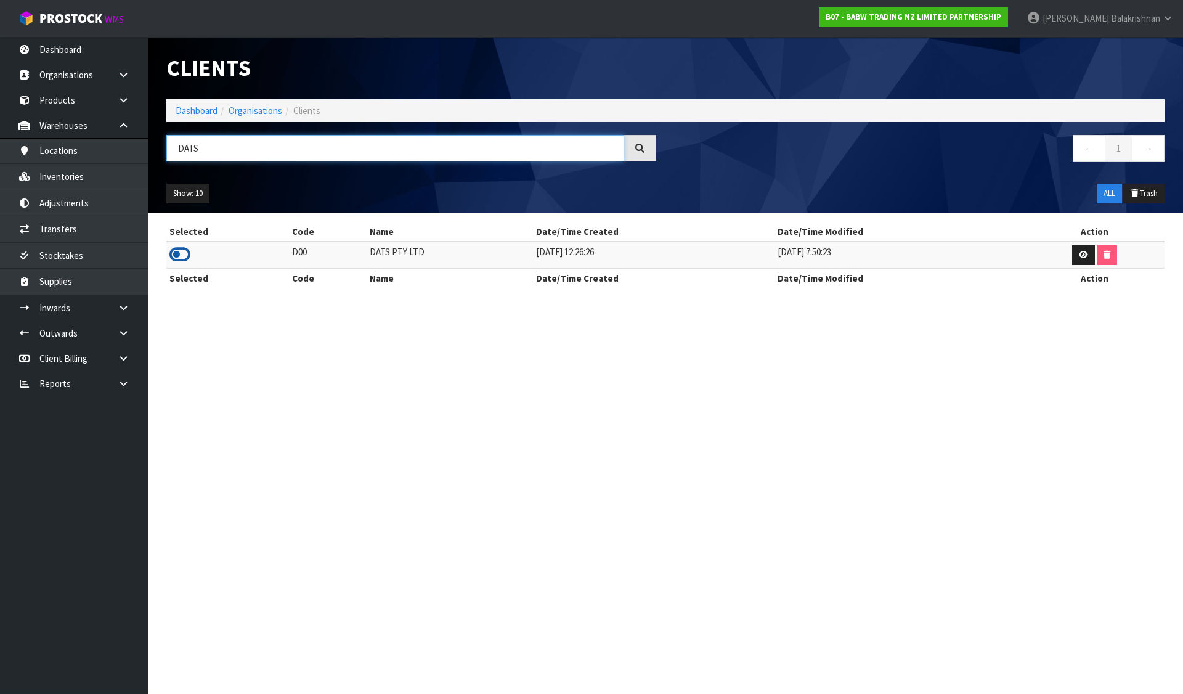
type input "DATS"
click at [173, 257] on icon at bounding box center [179, 254] width 21 height 18
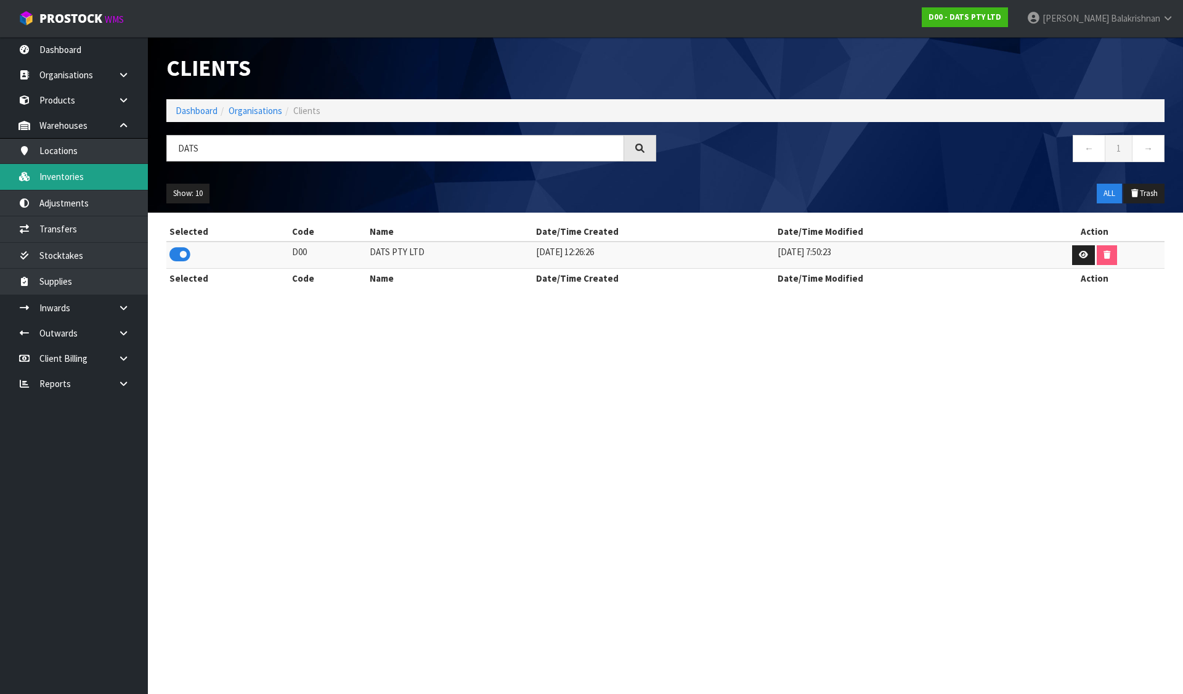
click at [83, 179] on link "Inventories" at bounding box center [74, 176] width 148 height 25
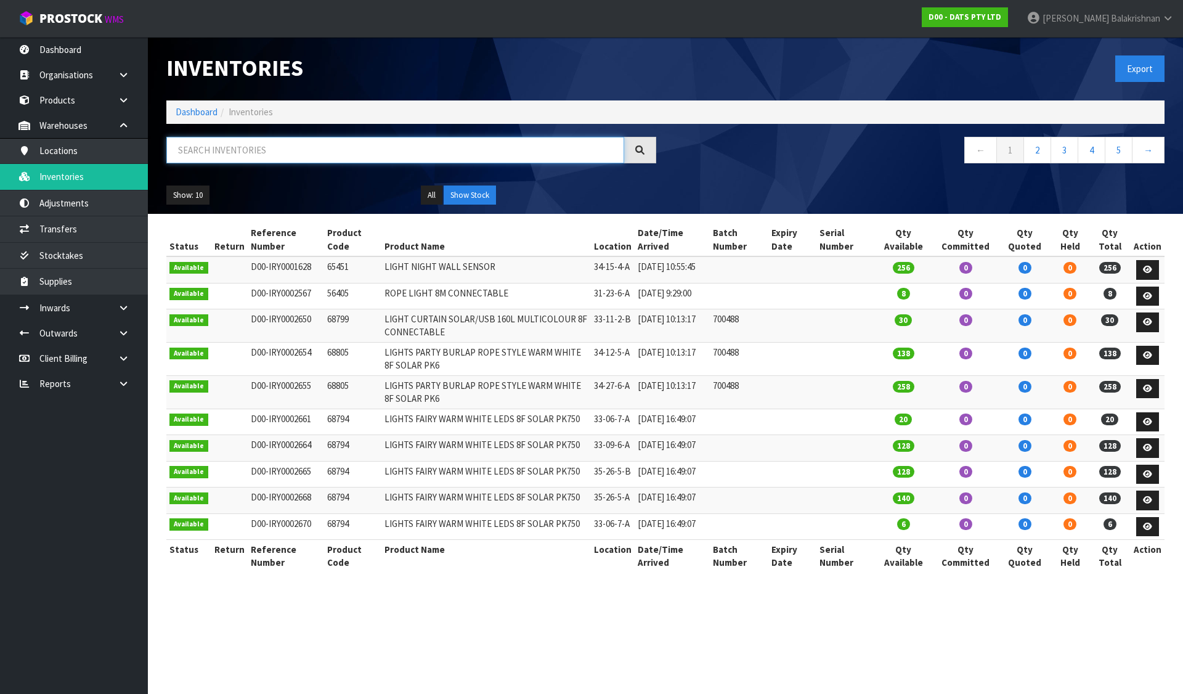
paste input "68795"
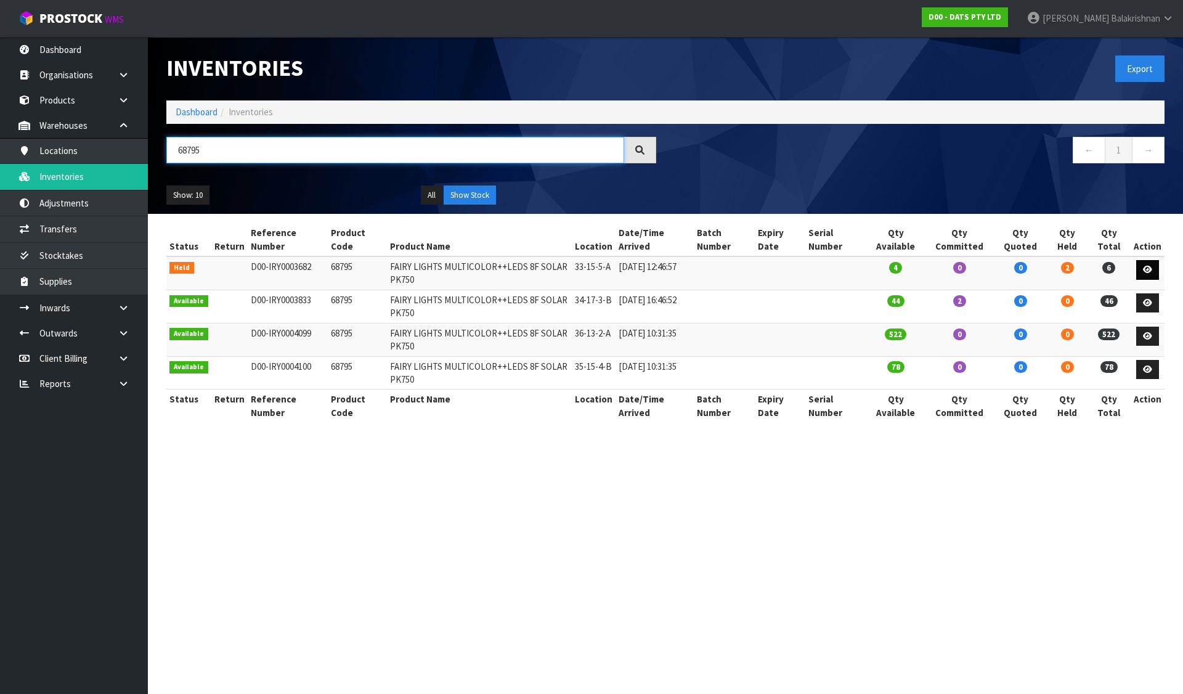
type input "68795"
click at [1075, 268] on link at bounding box center [1147, 270] width 23 height 20
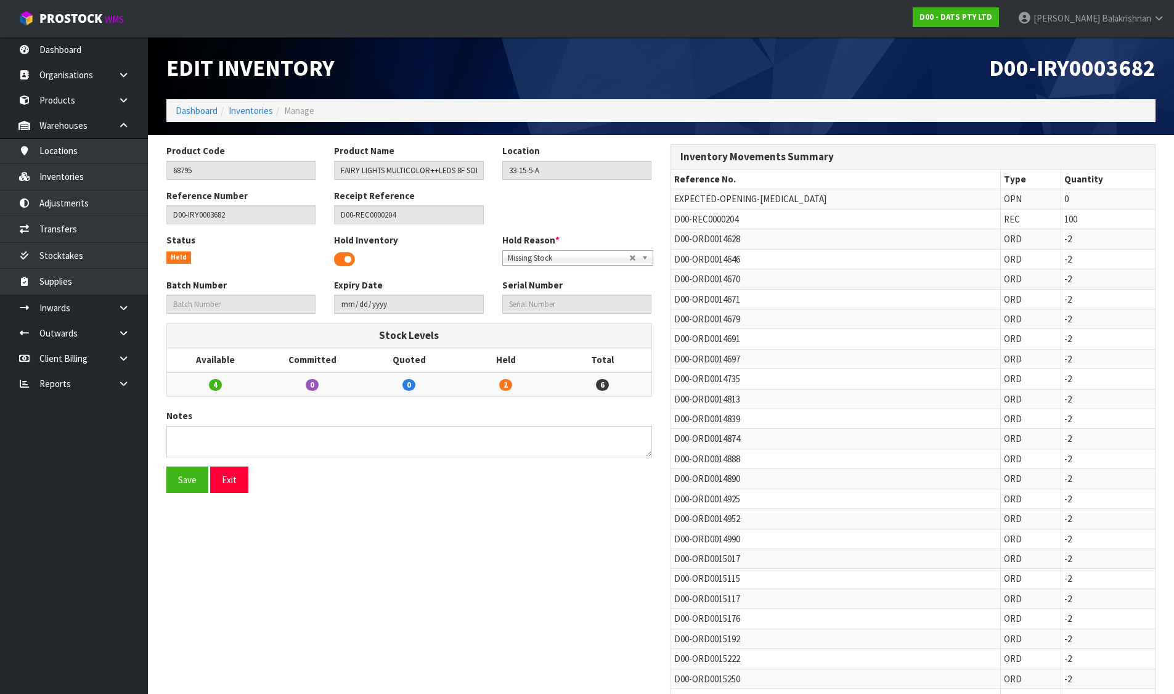
click at [343, 258] on span at bounding box center [344, 259] width 21 height 18
click at [177, 480] on button "Save" at bounding box center [187, 479] width 42 height 26
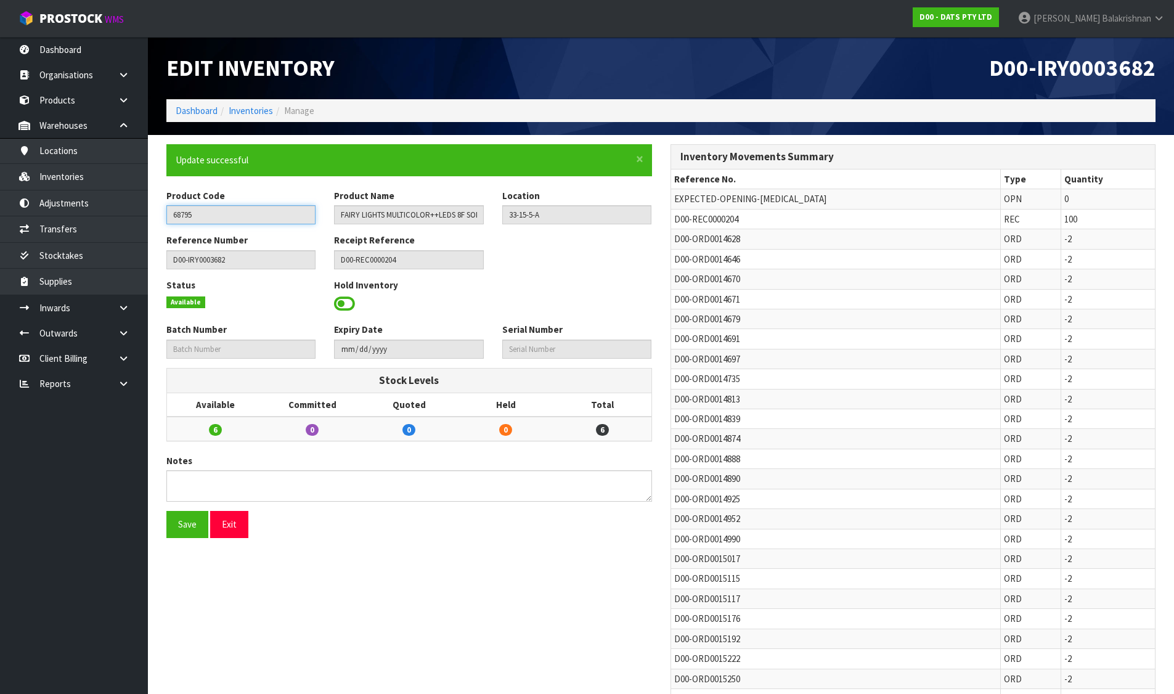
click at [191, 216] on input "68795" at bounding box center [240, 214] width 149 height 19
click at [190, 216] on input "68795" at bounding box center [240, 214] width 149 height 19
click at [57, 179] on link "Inventories" at bounding box center [74, 176] width 148 height 25
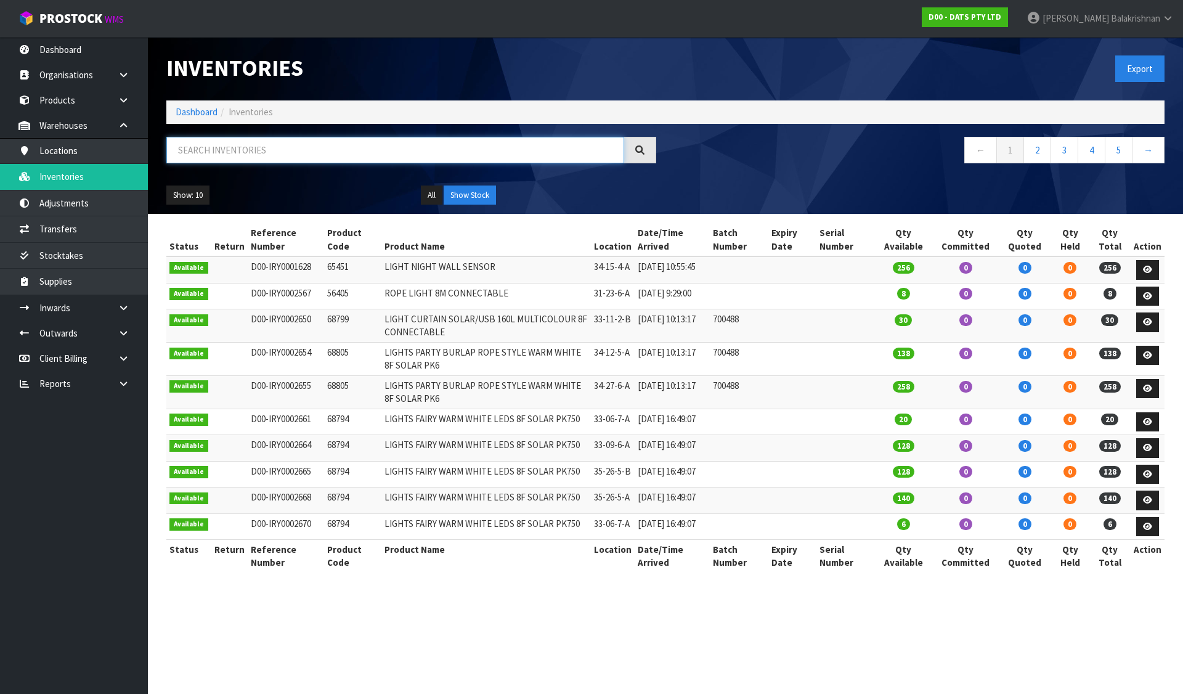
click at [331, 149] on input "text" at bounding box center [395, 150] width 458 height 26
paste input "68795"
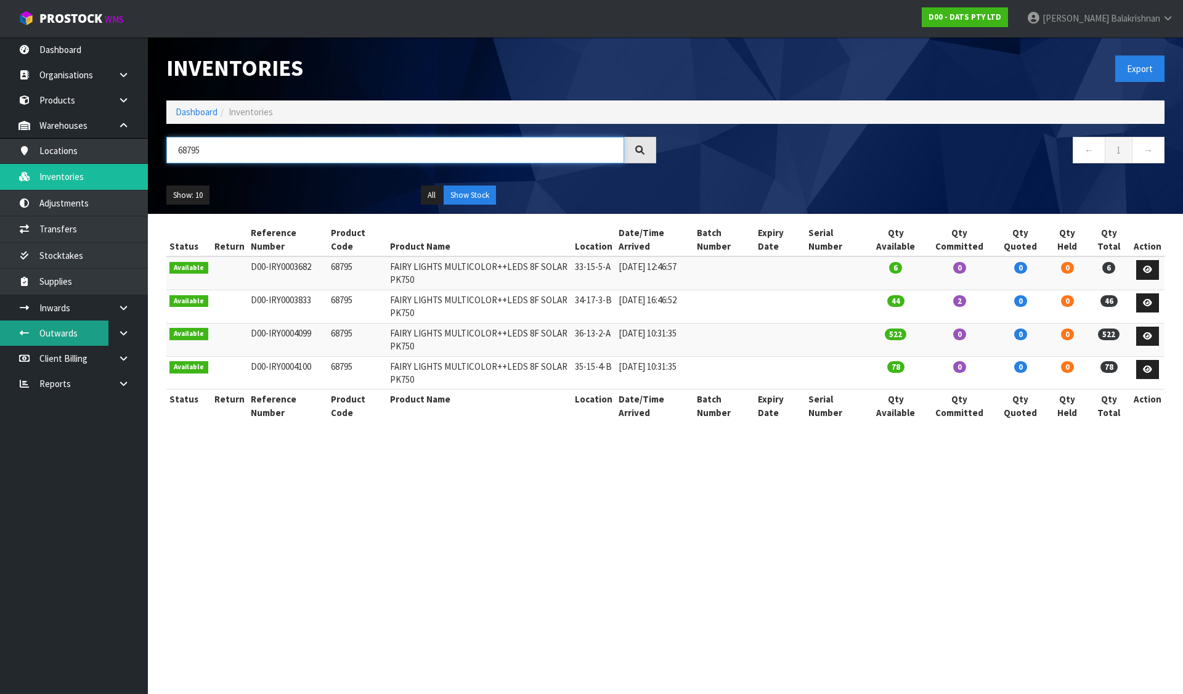
type input "68795"
drag, startPoint x: 213, startPoint y: 150, endPoint x: 208, endPoint y: 155, distance: 7.0
click at [208, 155] on input "68795" at bounding box center [395, 150] width 458 height 26
click at [265, 173] on div "68795 ← 1 →" at bounding box center [665, 156] width 1017 height 39
